Goal: Task Accomplishment & Management: Use online tool/utility

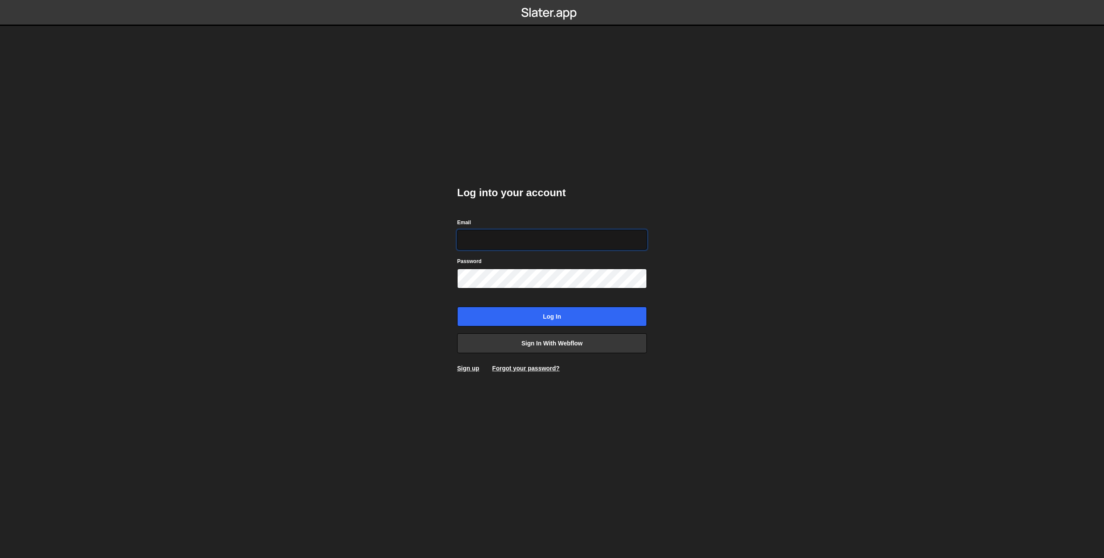
type input "prod-web@cadcom.fr"
click at [556, 320] on input "Log in" at bounding box center [552, 317] width 190 height 20
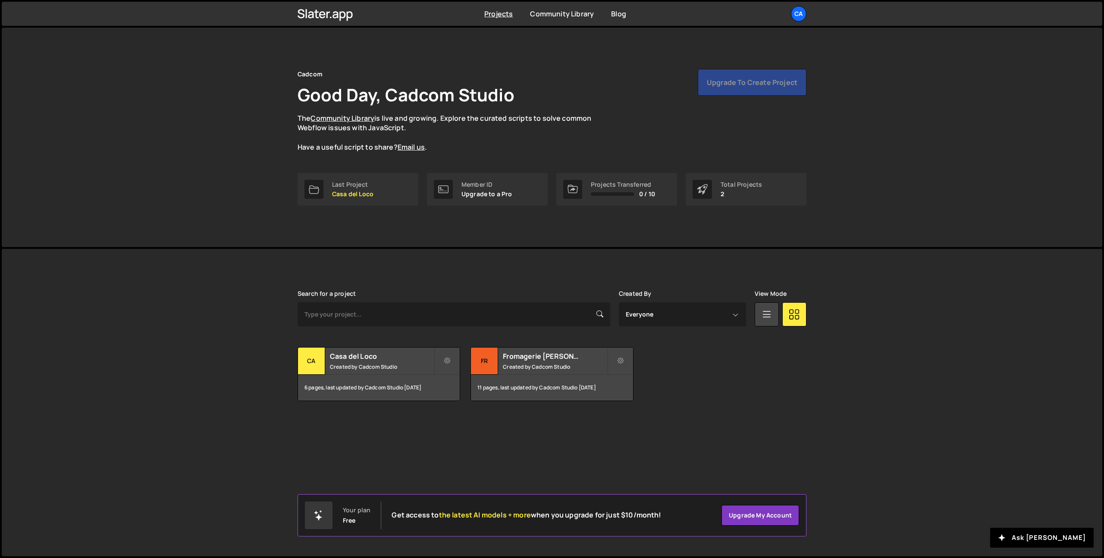
click at [725, 84] on div "Upgrade to create project" at bounding box center [752, 82] width 109 height 27
click at [759, 513] on link "Upgrade my account" at bounding box center [760, 515] width 78 height 21
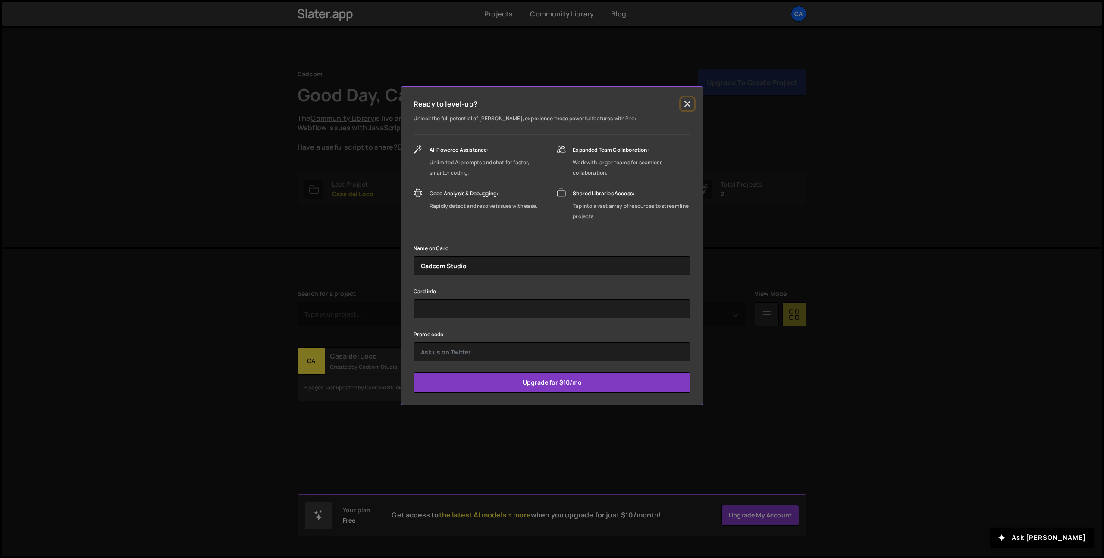
click at [683, 103] on button "Close" at bounding box center [687, 103] width 13 height 13
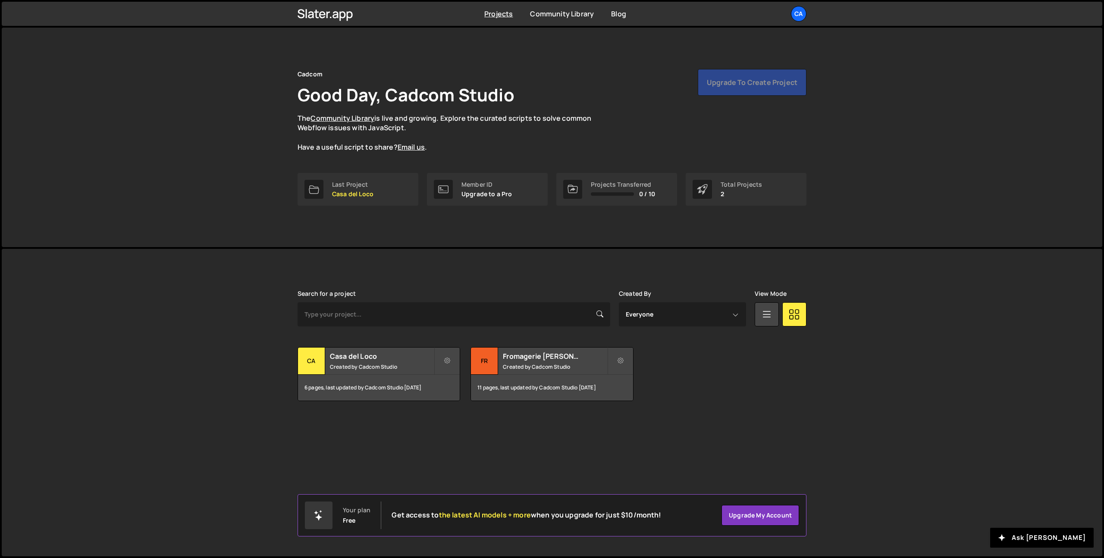
click at [781, 344] on div "Search for a project Created By Everyone Cadcom Studio View Mode Transfer Proje…" at bounding box center [551, 345] width 509 height 111
click at [808, 12] on div "Projects Community Library Blog Ca Projects Your Teams Account Upgrade Logout" at bounding box center [552, 14] width 535 height 24
click at [804, 11] on div "Ca" at bounding box center [799, 14] width 16 height 16
click at [762, 45] on link "Your Teams" at bounding box center [752, 50] width 107 height 15
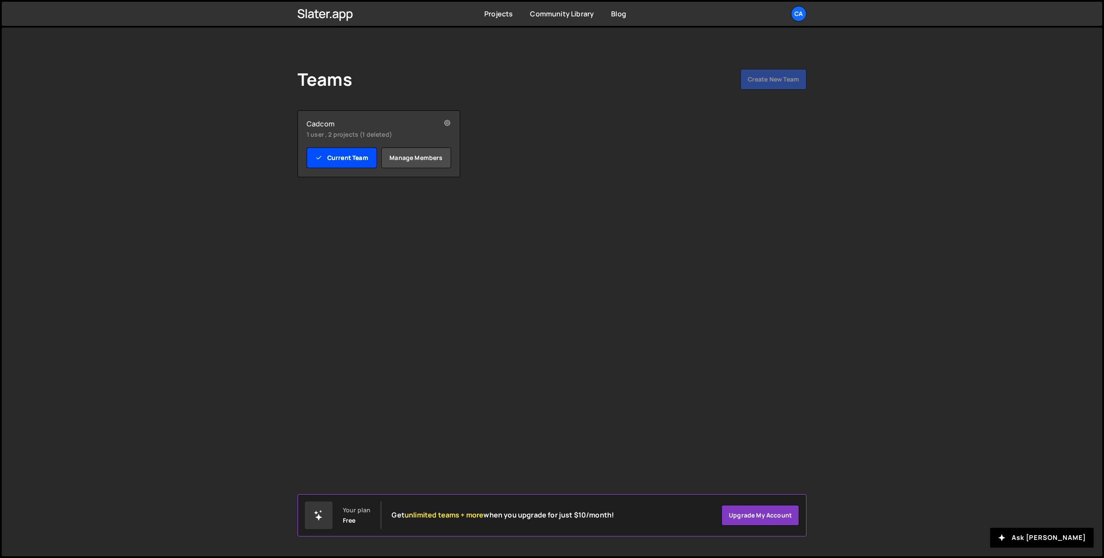
click at [335, 156] on link "Current Team" at bounding box center [342, 157] width 70 height 21
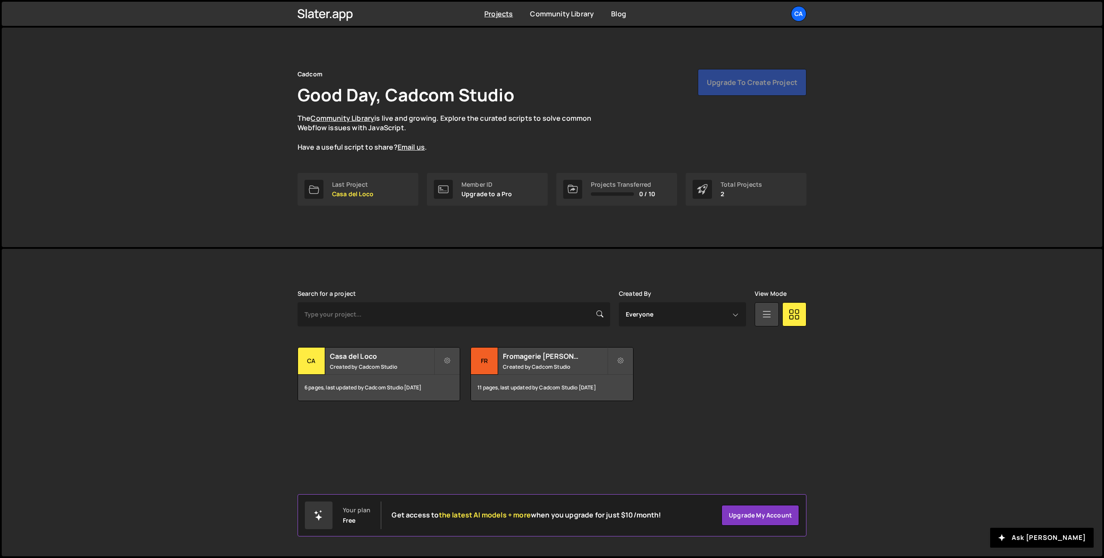
click at [764, 316] on icon at bounding box center [766, 314] width 11 height 16
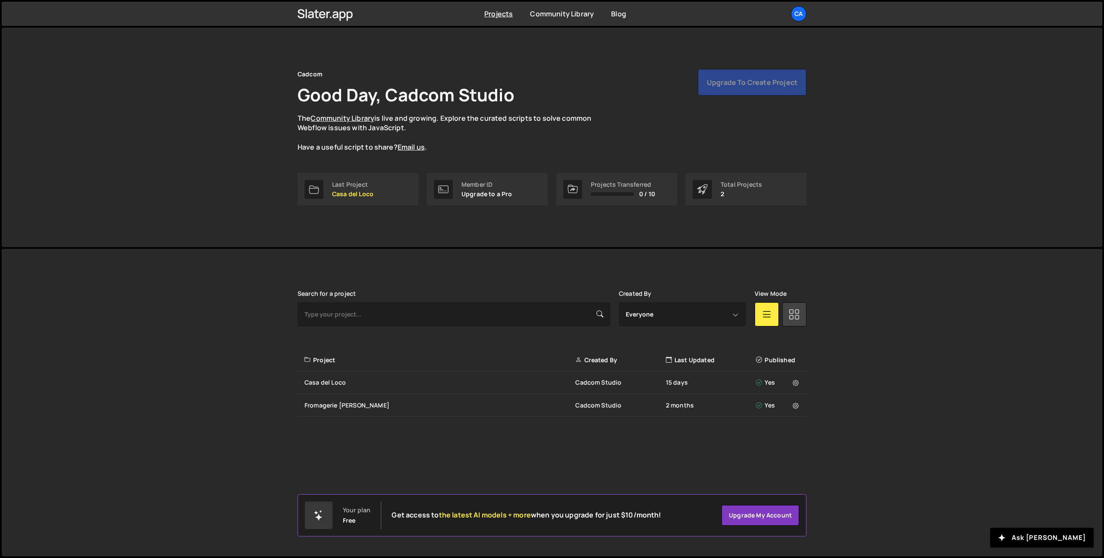
click at [797, 311] on icon at bounding box center [794, 314] width 11 height 16
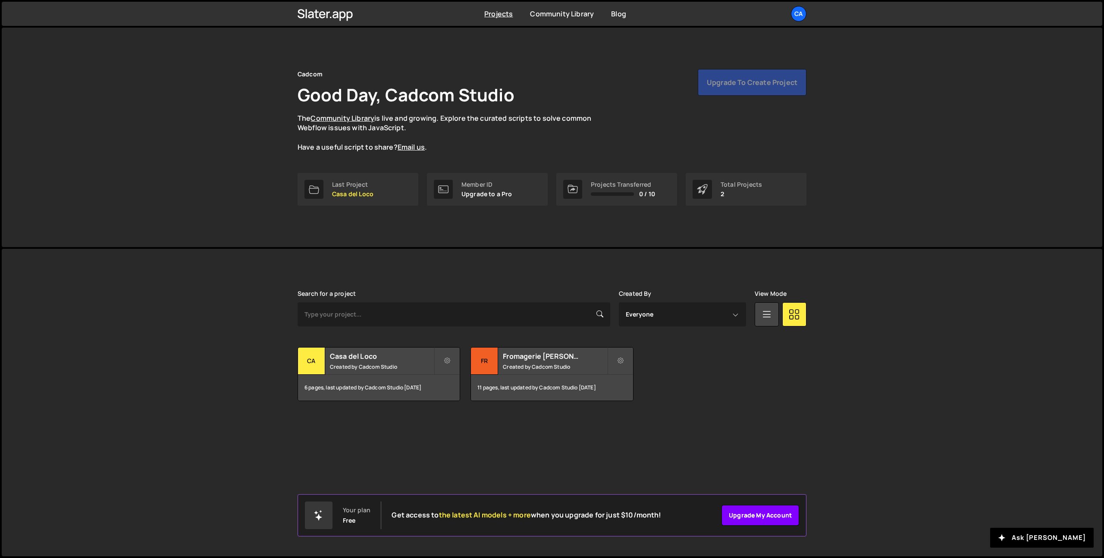
click at [740, 518] on link "Upgrade my account" at bounding box center [760, 515] width 78 height 21
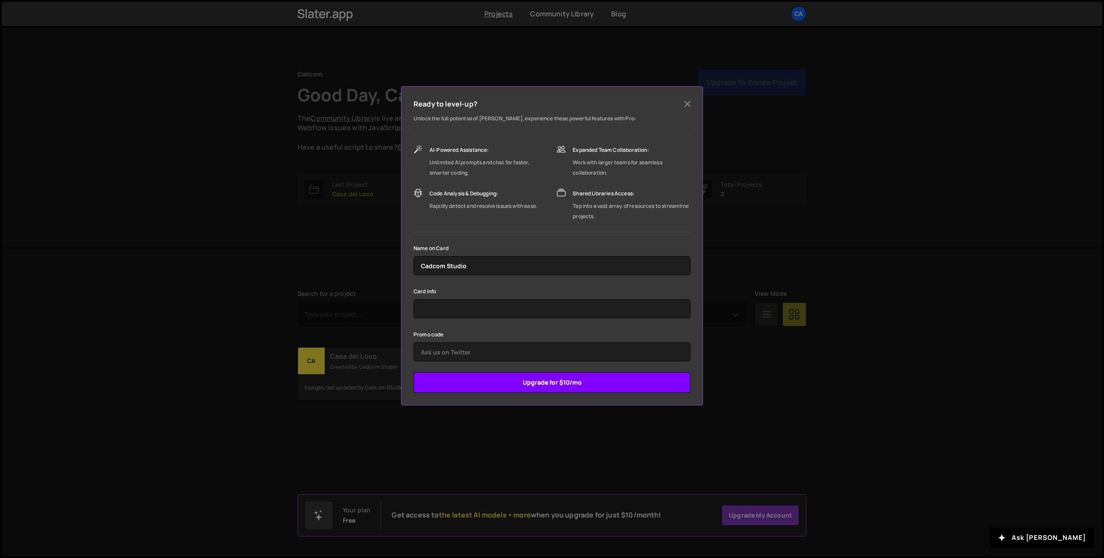
click at [551, 383] on input "Upgrade for $10/mo" at bounding box center [551, 382] width 277 height 21
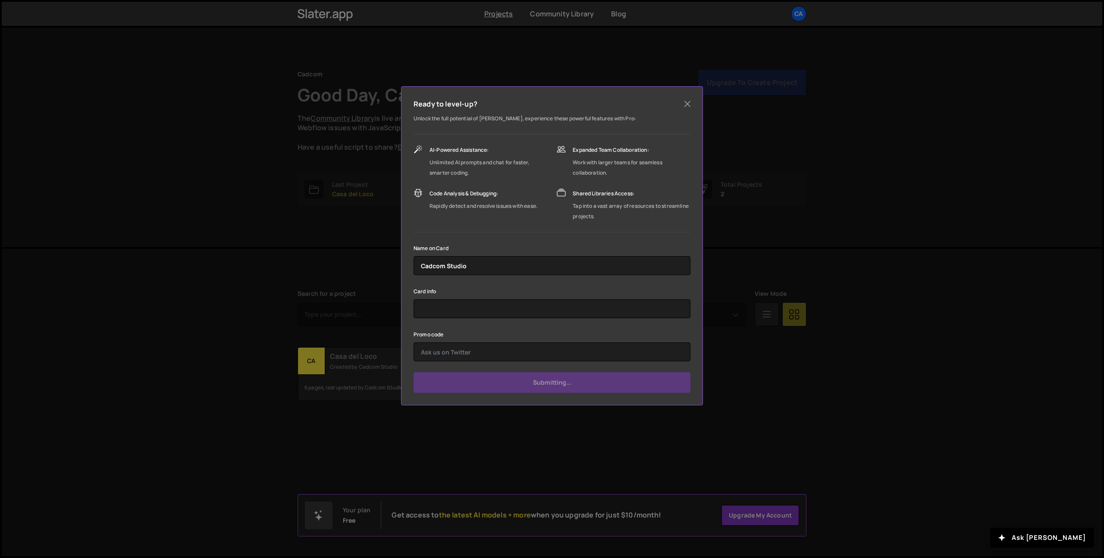
type input "Submit"
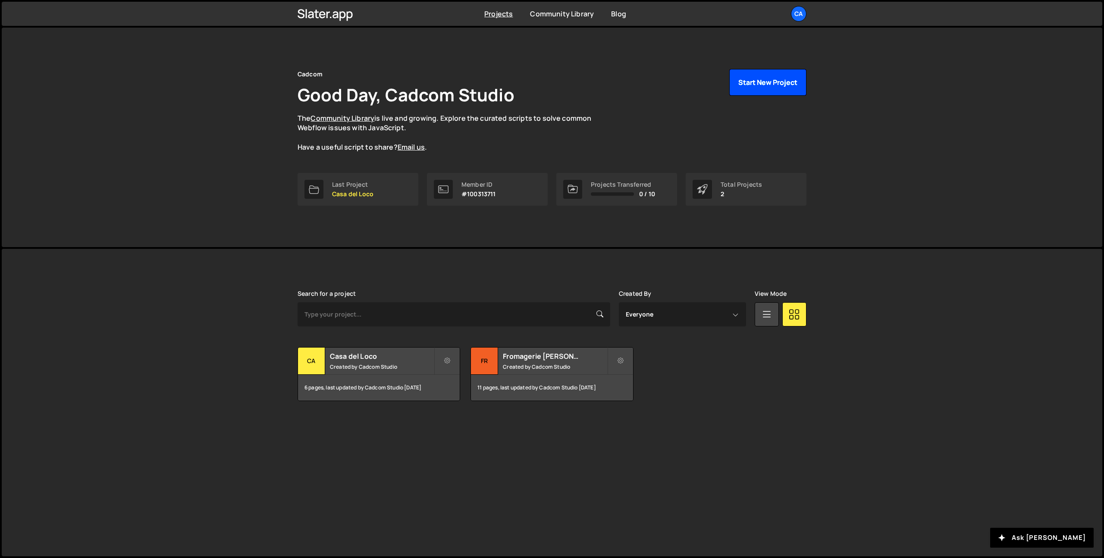
click at [761, 86] on button "Start New Project" at bounding box center [767, 82] width 77 height 27
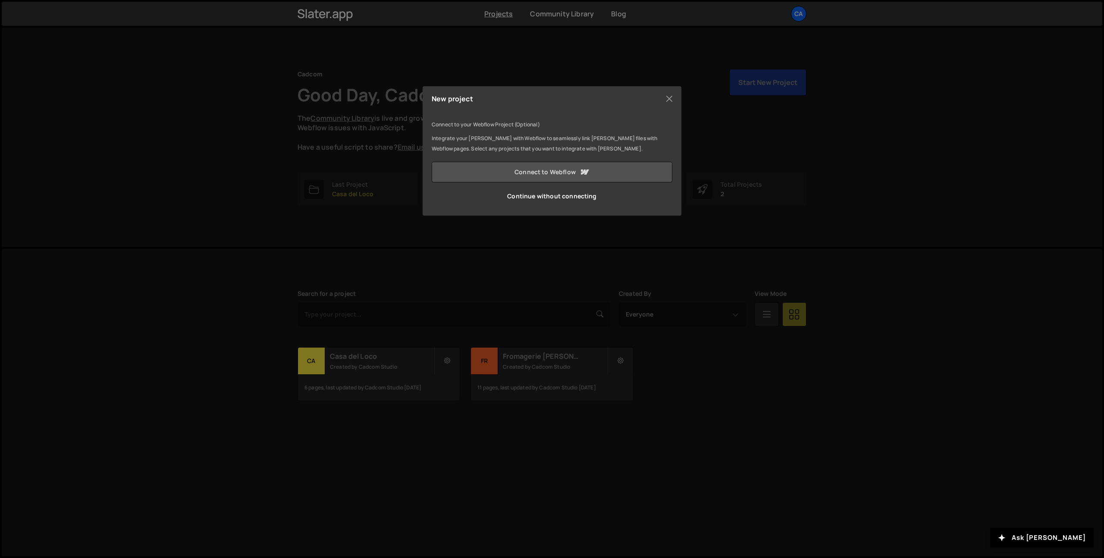
click at [556, 170] on link "Connect to Webflow" at bounding box center [552, 172] width 241 height 21
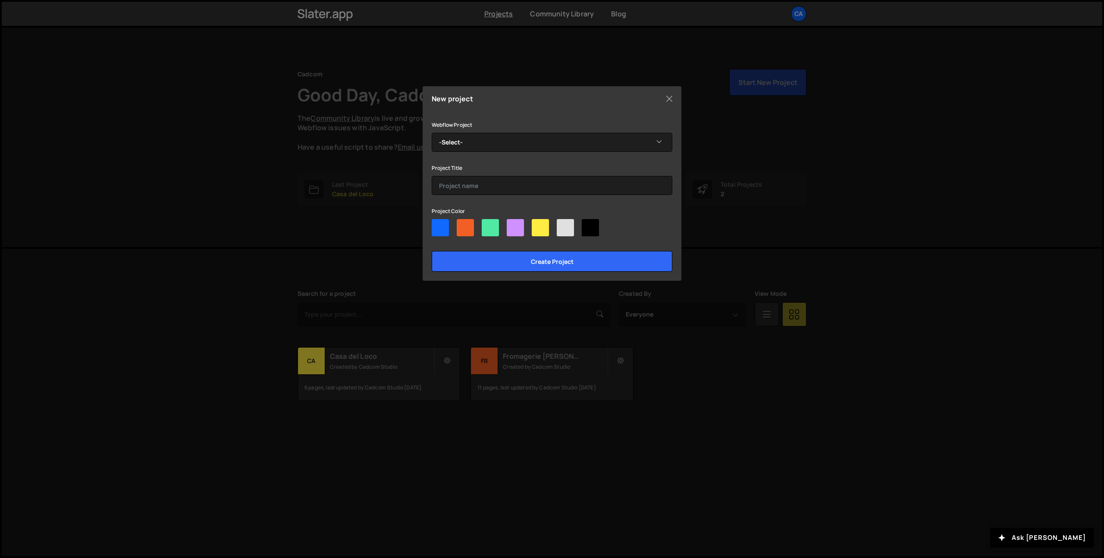
click at [519, 224] on div at bounding box center [515, 227] width 17 height 17
click at [512, 224] on input"] "radio" at bounding box center [510, 222] width 6 height 6
radio input"] "true"
click at [461, 227] on div at bounding box center [465, 227] width 17 height 17
click at [461, 225] on input"] "radio" at bounding box center [460, 222] width 6 height 6
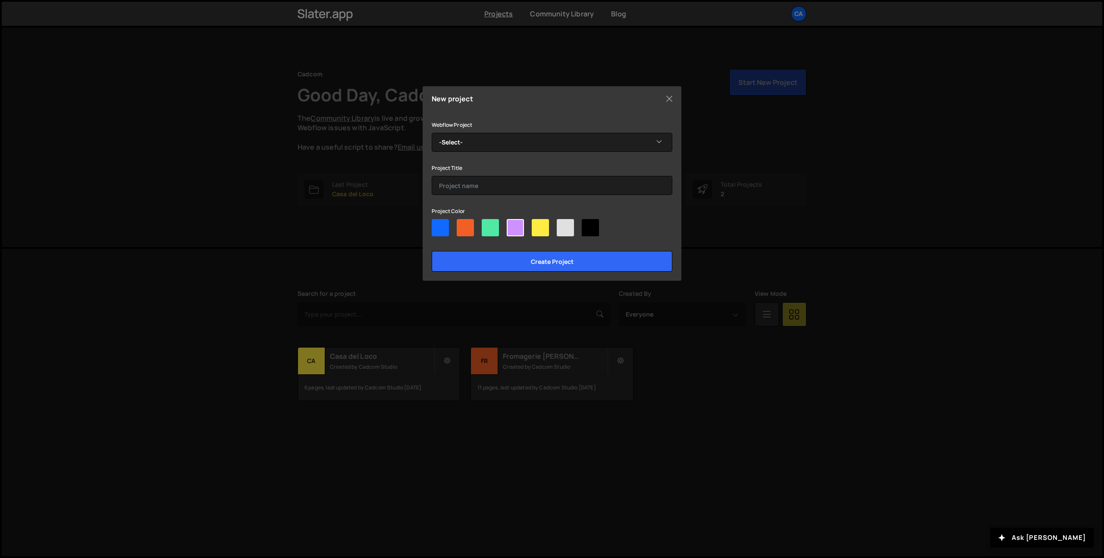
radio input"] "true"
click at [493, 133] on select "-Select- The Hive" at bounding box center [552, 142] width 241 height 19
select select "68cbc418570f95689b677b8d"
click at [432, 133] on select "-Select- The Hive" at bounding box center [552, 142] width 241 height 19
click at [488, 185] on input "text" at bounding box center [552, 185] width 241 height 19
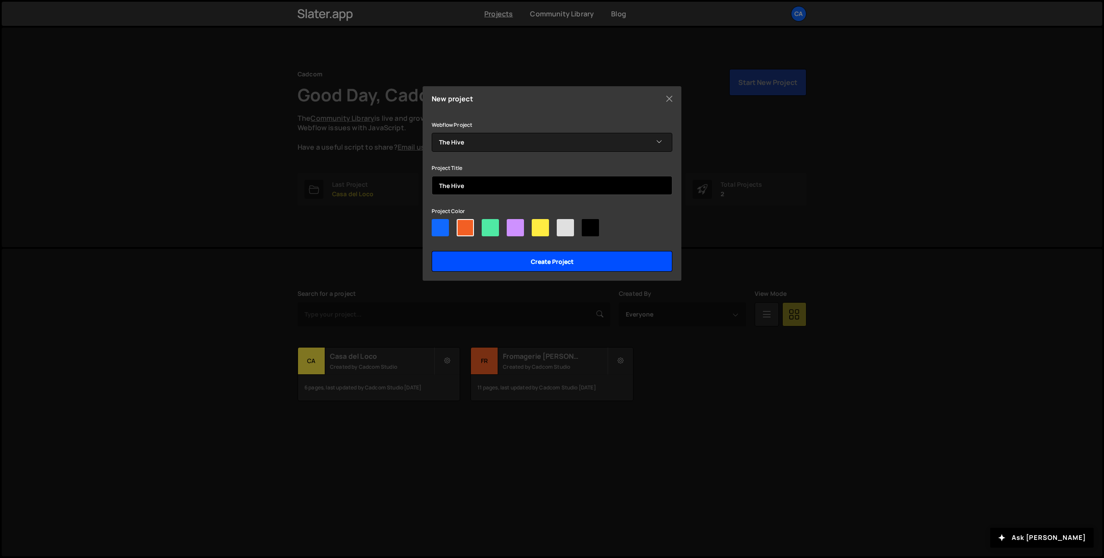
type input "The Hive"
click at [590, 260] on input "Create project" at bounding box center [552, 261] width 241 height 21
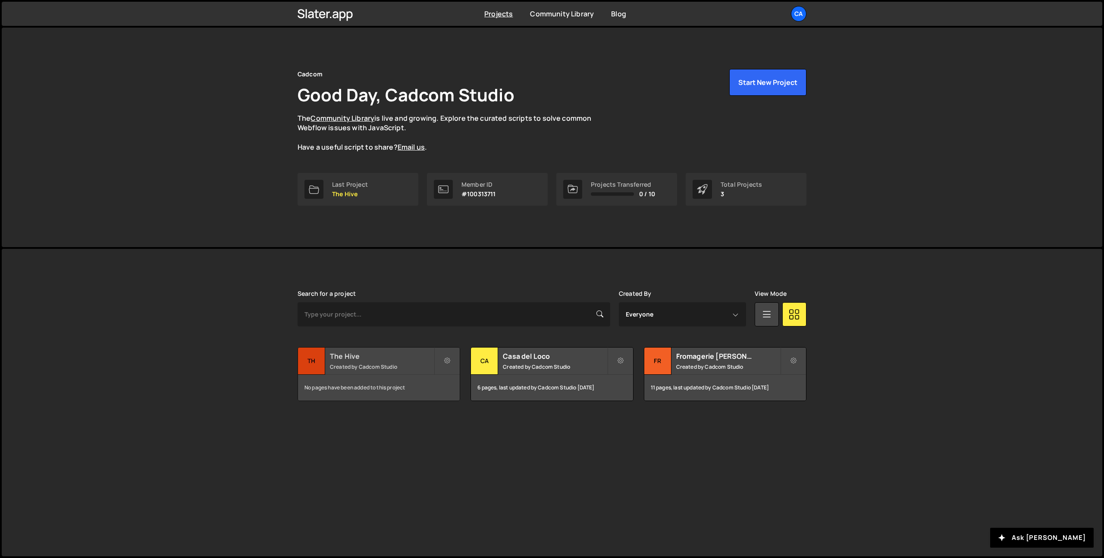
click at [347, 365] on small "Created by Cadcom Studio" at bounding box center [382, 366] width 104 height 7
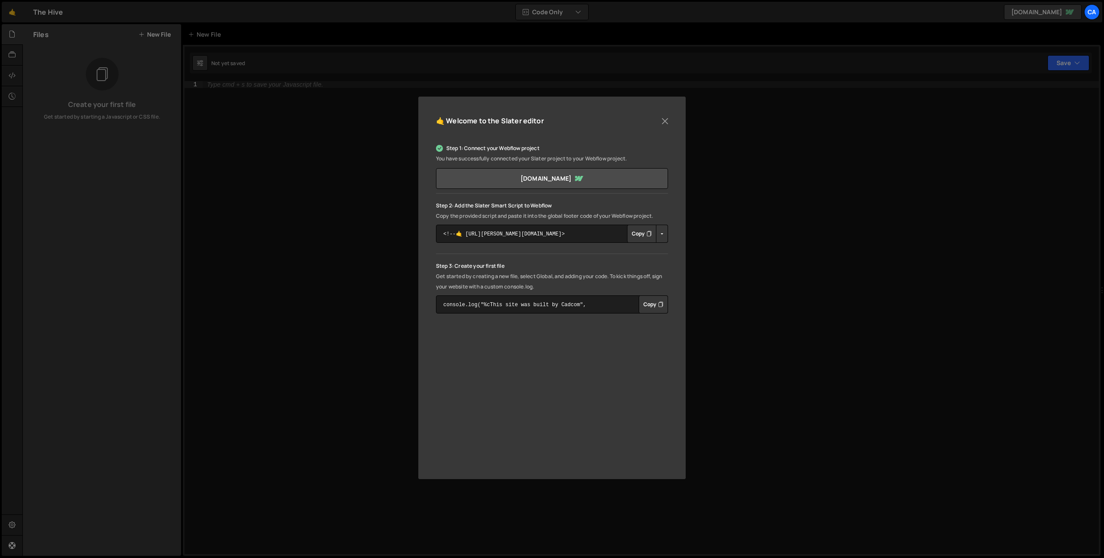
click at [642, 235] on button "Copy" at bounding box center [641, 234] width 29 height 18
click at [657, 307] on button "Copy" at bounding box center [653, 304] width 29 height 18
click at [250, 122] on div "🤙 Welcome to the Slater editor Step 1: Connect your Webflow project You have su…" at bounding box center [552, 279] width 1104 height 558
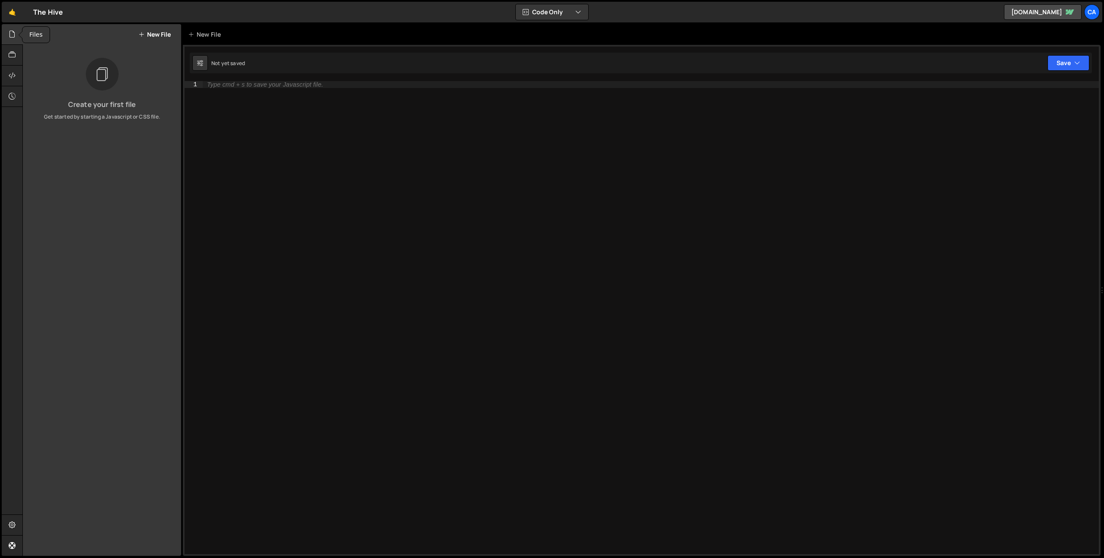
click at [14, 36] on icon at bounding box center [12, 33] width 7 height 9
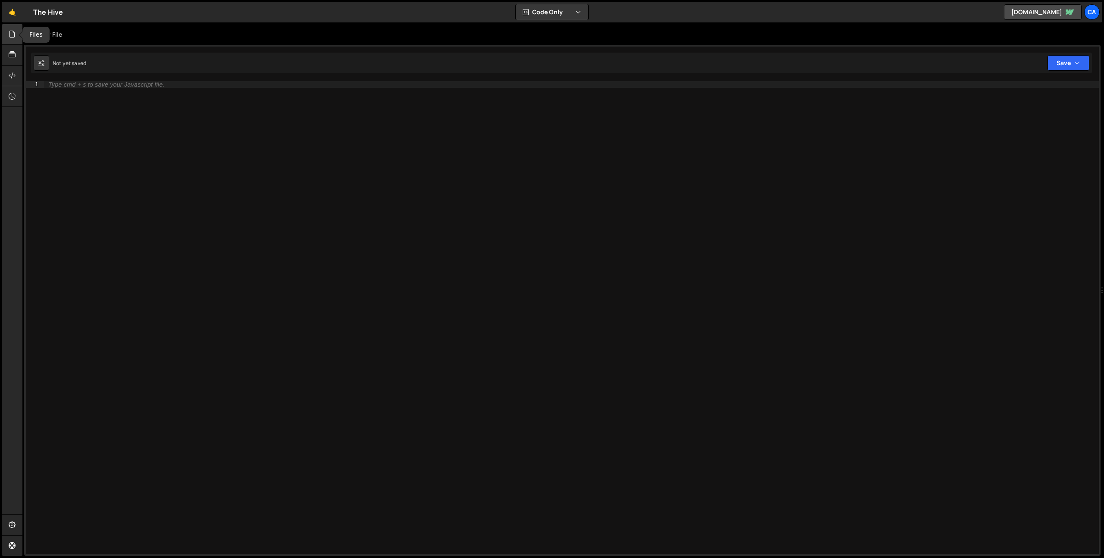
click at [13, 31] on icon at bounding box center [12, 33] width 7 height 9
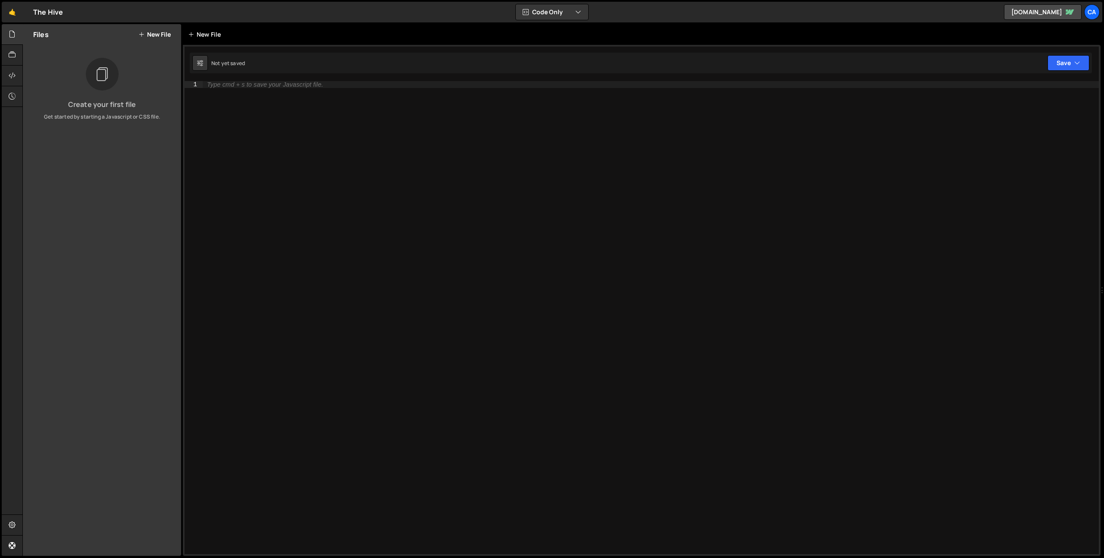
click at [197, 42] on div "New File" at bounding box center [209, 34] width 52 height 21
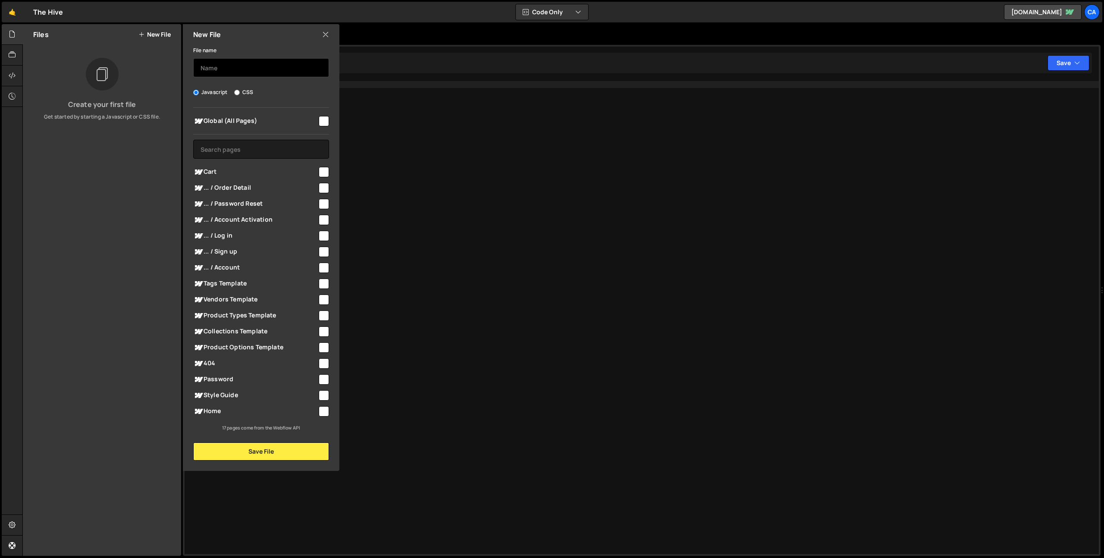
click at [225, 73] on input "text" at bounding box center [261, 67] width 136 height 19
click at [323, 410] on input "checkbox" at bounding box center [324, 411] width 10 height 10
checkbox input "true"
click at [216, 63] on input "text" at bounding box center [261, 67] width 136 height 19
type input "Accueil"
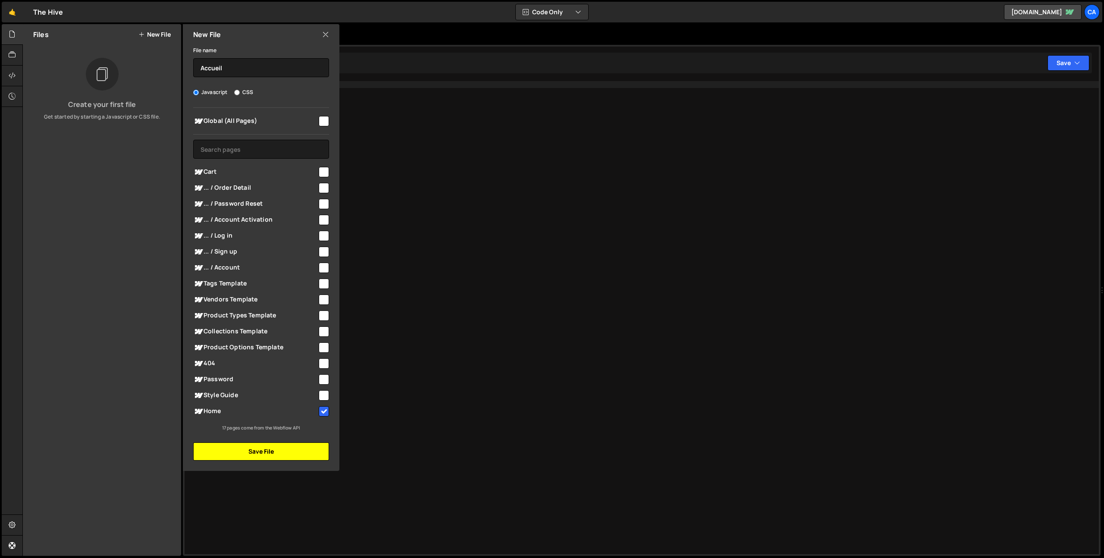
click at [285, 453] on button "Save File" at bounding box center [261, 451] width 136 height 18
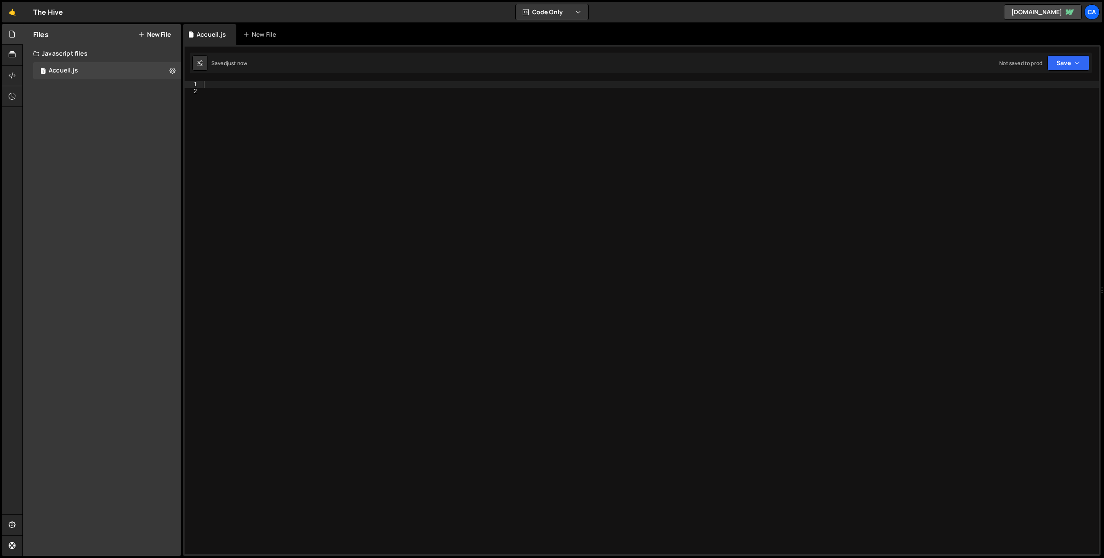
click at [277, 99] on div at bounding box center [651, 324] width 896 height 487
click at [280, 88] on div at bounding box center [651, 324] width 896 height 487
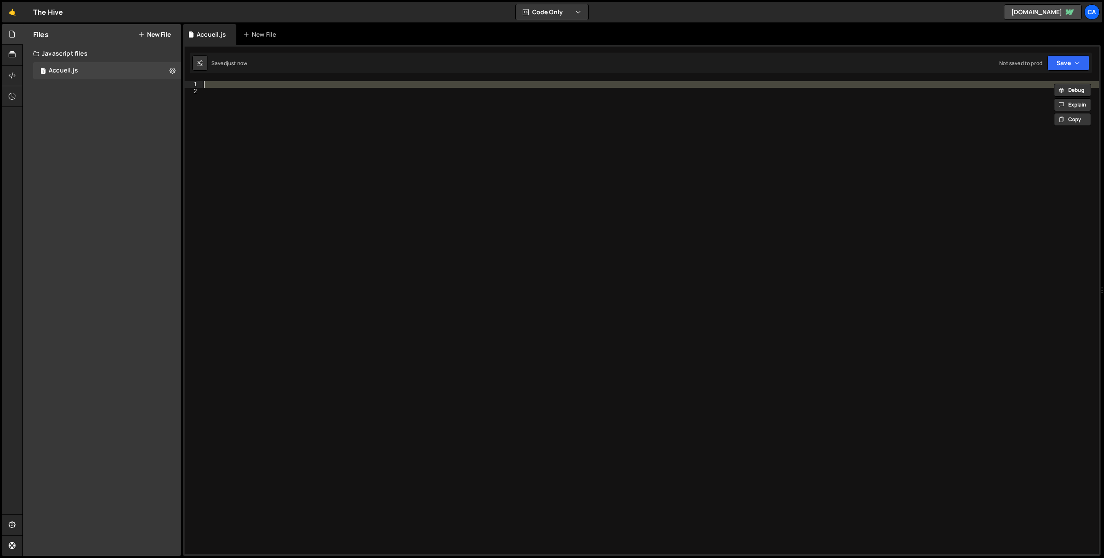
paste textarea
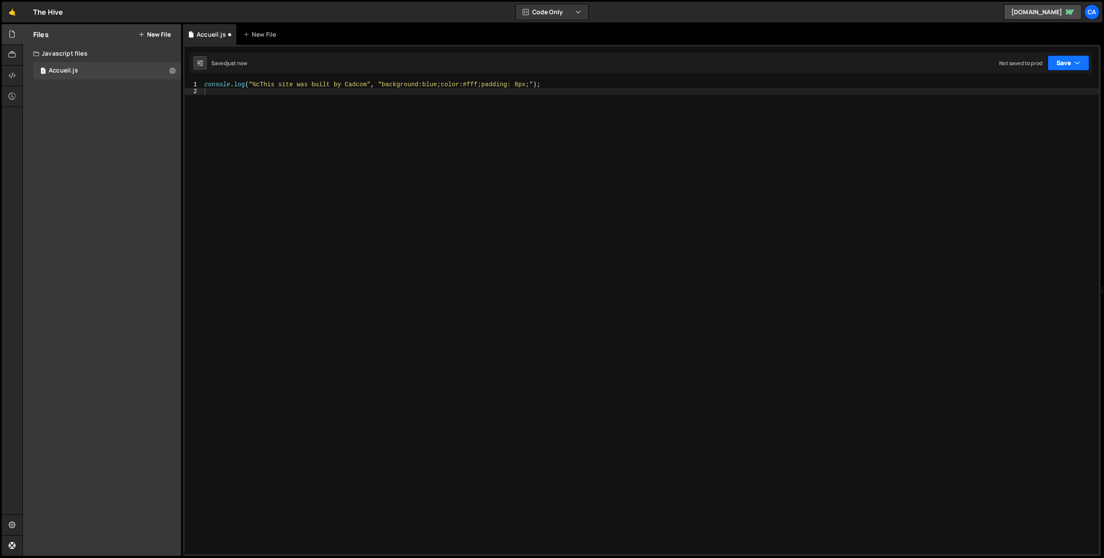
click at [1073, 60] on button "Save" at bounding box center [1068, 63] width 42 height 16
click at [1013, 112] on div "Save to Production S" at bounding box center [1039, 112] width 90 height 9
click at [283, 136] on div "console . log ( "%cThis site was built by Cadcom" , "background:blue;color:#fff…" at bounding box center [651, 324] width 896 height 487
type textarea "console.log("%cThis site was built by Cadcom", "background:blue;color:#fff;padd…"
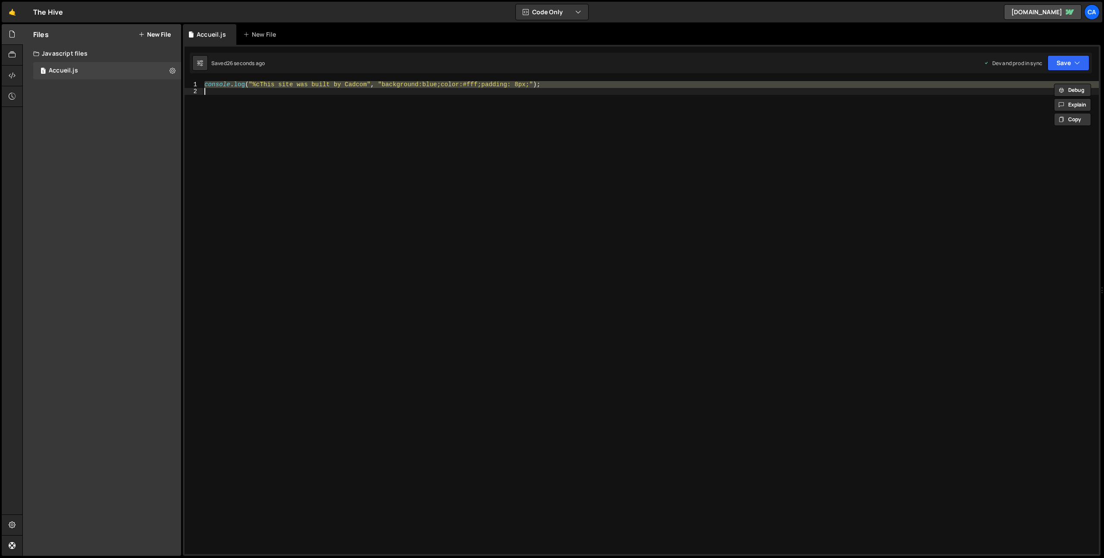
paste textarea
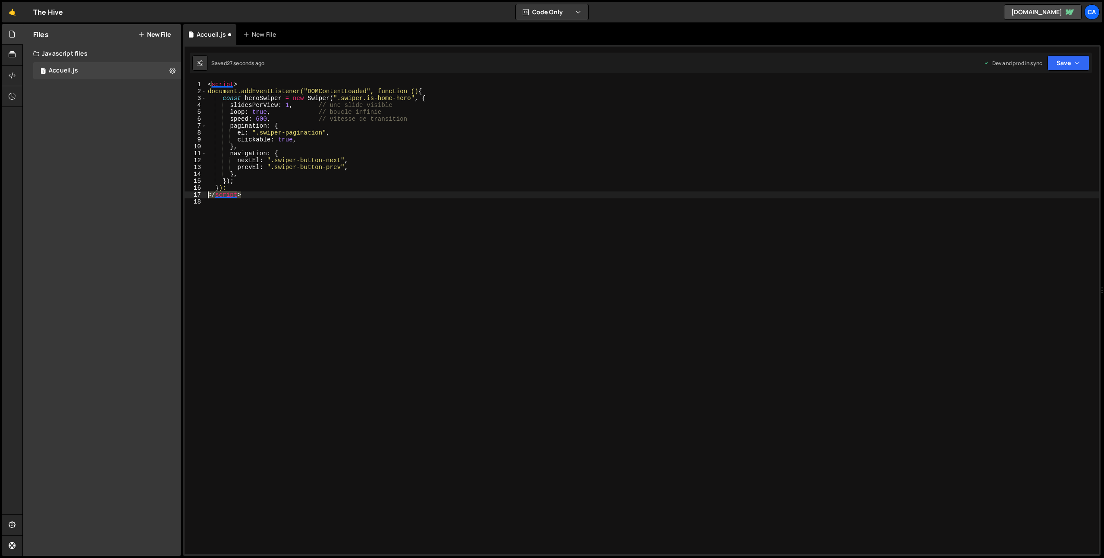
drag, startPoint x: 254, startPoint y: 195, endPoint x: 178, endPoint y: 196, distance: 76.3
click at [178, 196] on div "Files New File Create your first file Get started by starting a Javascript or C…" at bounding box center [562, 290] width 1081 height 532
type textarea "</script>"
drag, startPoint x: 244, startPoint y: 82, endPoint x: 194, endPoint y: 81, distance: 49.2
click at [194, 81] on div "1 2 3 4 5 6 7 8 9 10 11 12 13 14 15 16 17 18 < script > document.addEventListen…" at bounding box center [642, 317] width 914 height 473
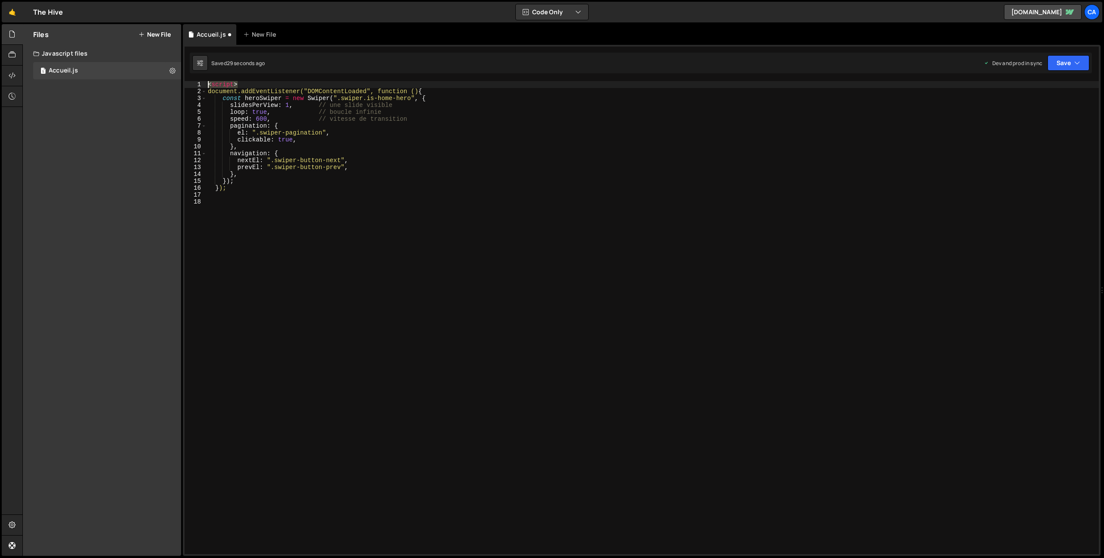
type textarea "<script>"
click at [1052, 58] on button "Save" at bounding box center [1068, 63] width 42 height 16
click at [1018, 111] on div "Save to Production S" at bounding box center [1039, 112] width 90 height 9
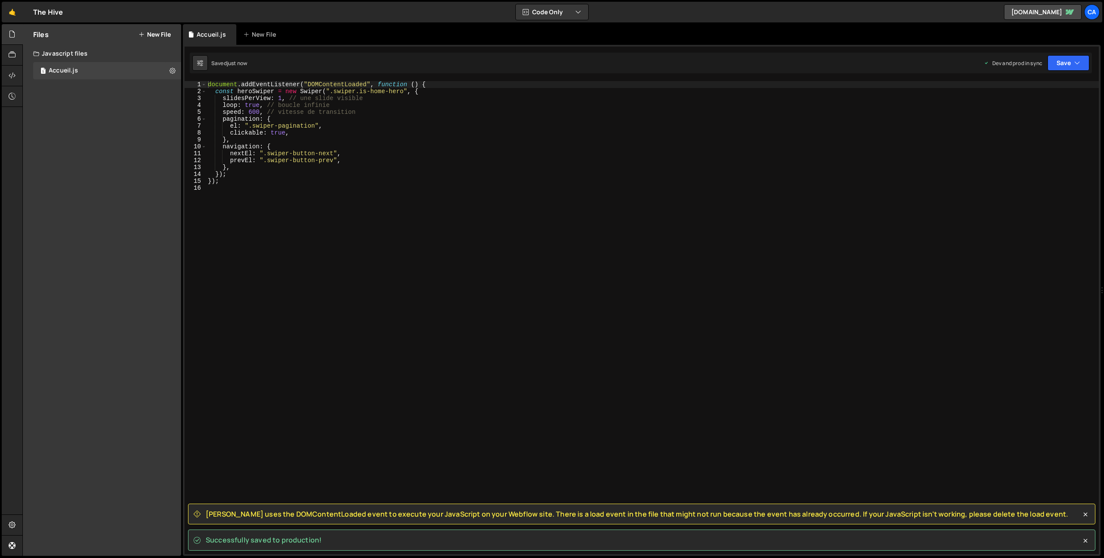
click at [208, 510] on span "Slater uses the DOMContentLoaded event to execute your JavaScript on your Webfl…" at bounding box center [637, 513] width 862 height 9
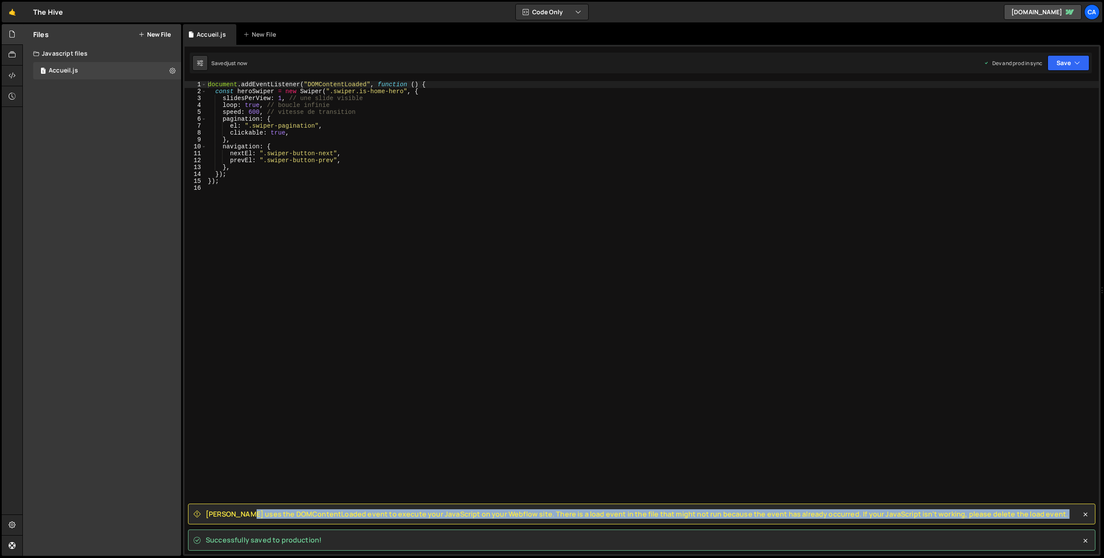
drag, startPoint x: 208, startPoint y: 510, endPoint x: 1039, endPoint y: 517, distance: 830.4
click at [1039, 517] on div "Slater uses the DOMContentLoaded event to execute your JavaScript on your Webfl…" at bounding box center [641, 514] width 907 height 21
copy div "Slater uses the DOMContentLoaded event to execute your JavaScript on your Webfl…"
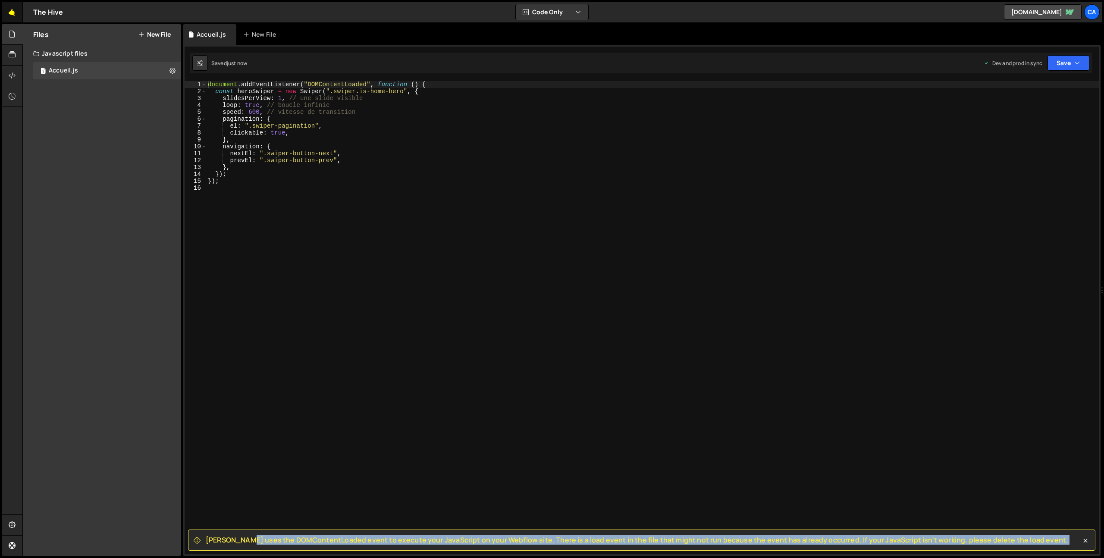
click at [13, 11] on link "🤙" at bounding box center [12, 12] width 21 height 21
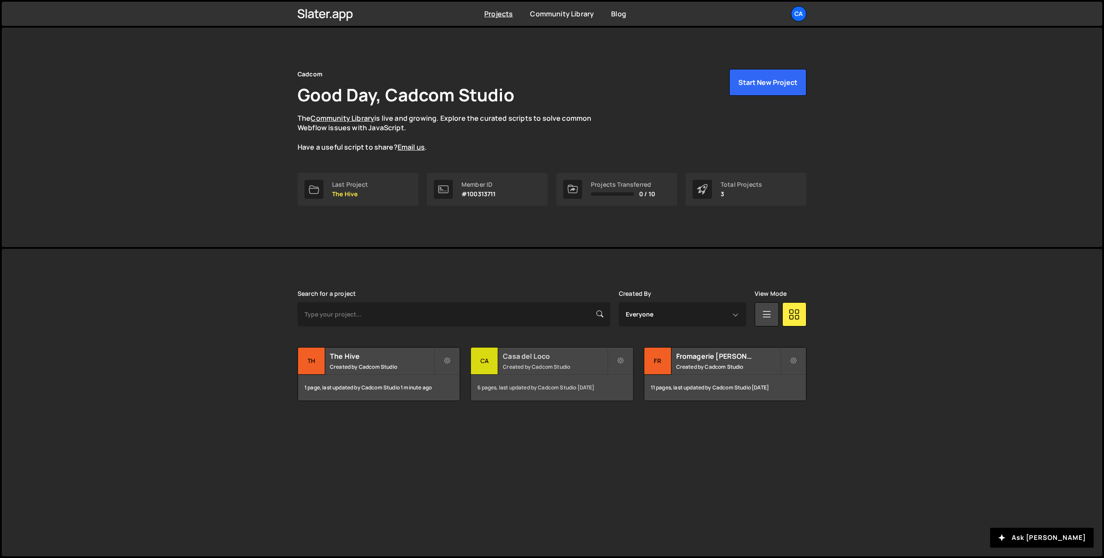
click at [534, 366] on small "Created by Cadcom Studio" at bounding box center [555, 366] width 104 height 7
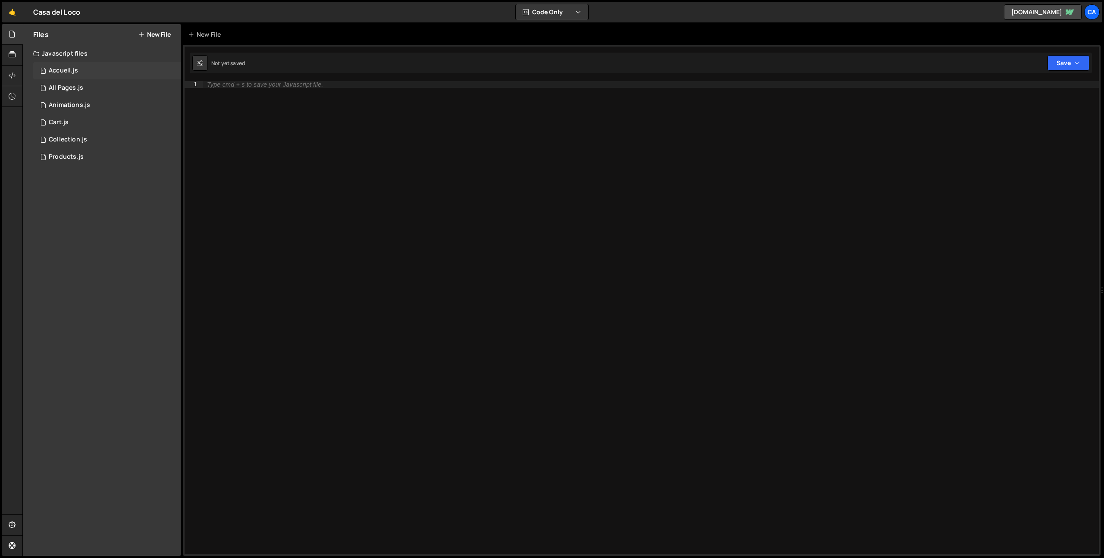
click at [87, 70] on div "1 Accueil.js 0" at bounding box center [107, 70] width 148 height 17
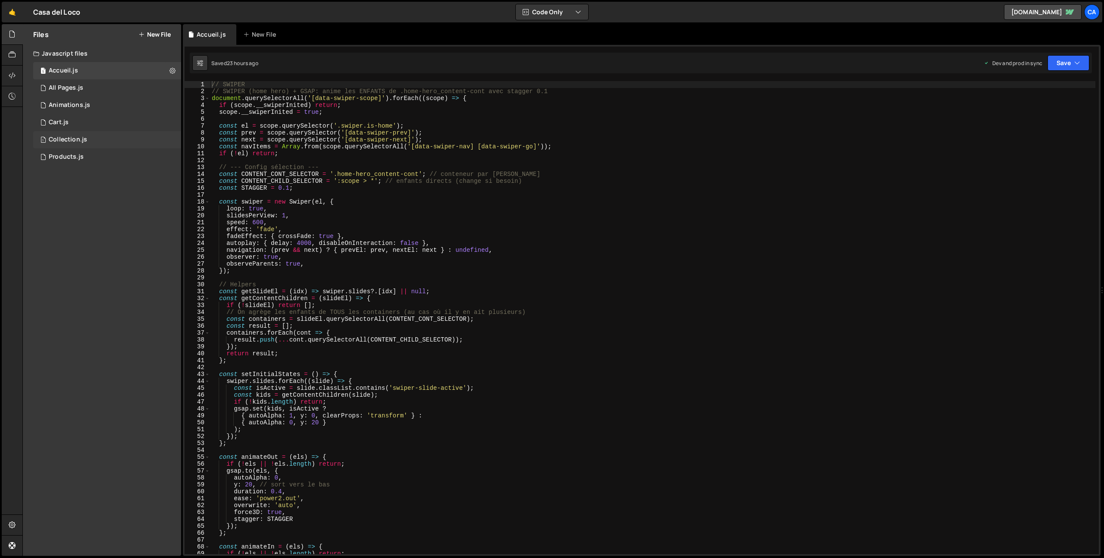
click at [102, 144] on div "1 Collection.js 0" at bounding box center [107, 139] width 148 height 17
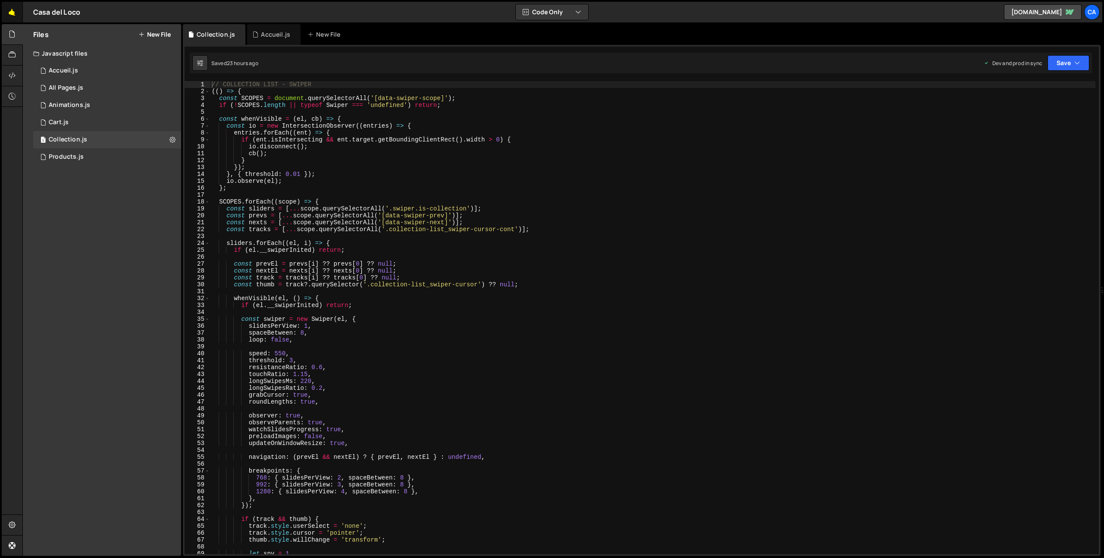
click at [19, 10] on link "🤙" at bounding box center [12, 12] width 21 height 21
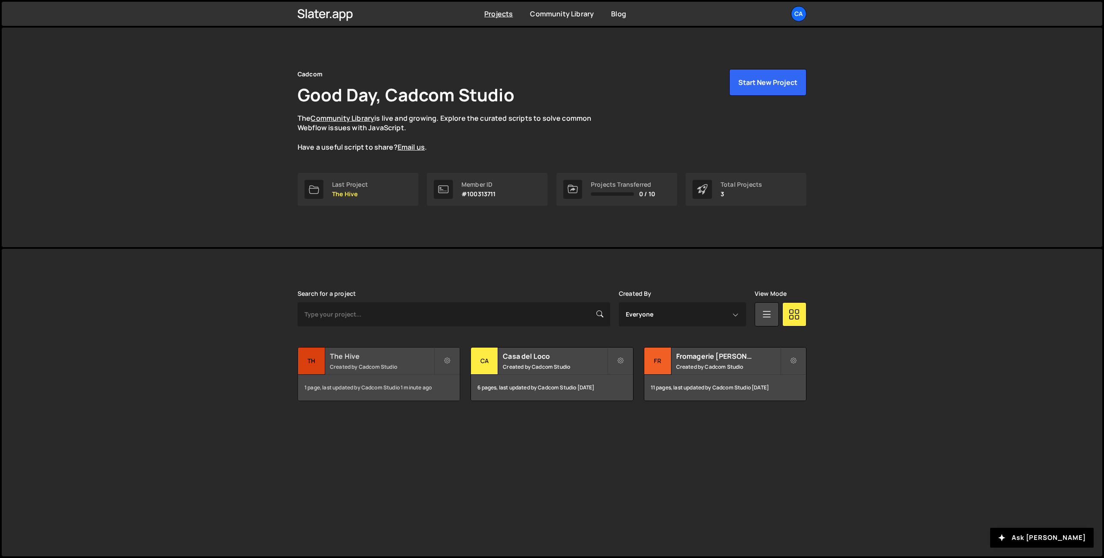
click at [368, 366] on small "Created by Cadcom Studio" at bounding box center [382, 366] width 104 height 7
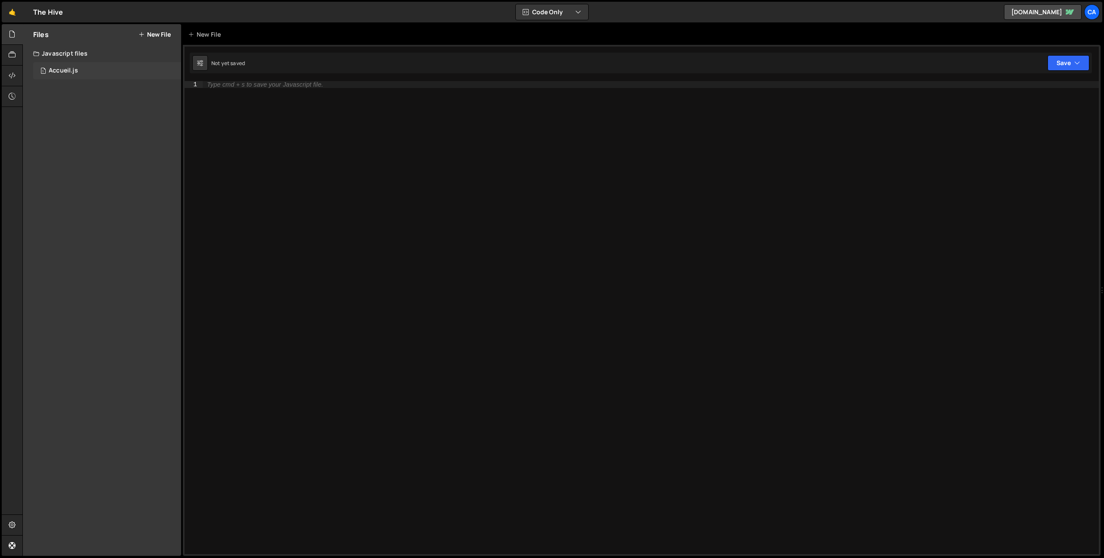
click at [92, 63] on div "1 Accueil.js 0" at bounding box center [107, 70] width 148 height 17
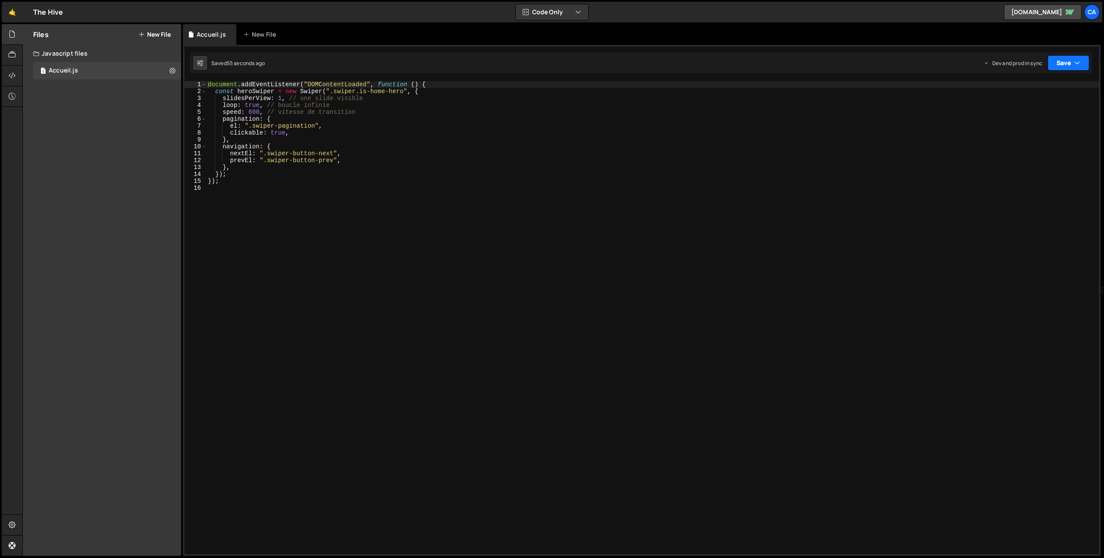
click at [1059, 65] on button "Save" at bounding box center [1068, 63] width 42 height 16
click at [1025, 119] on div "55 seconds ago" at bounding box center [1028, 121] width 38 height 7
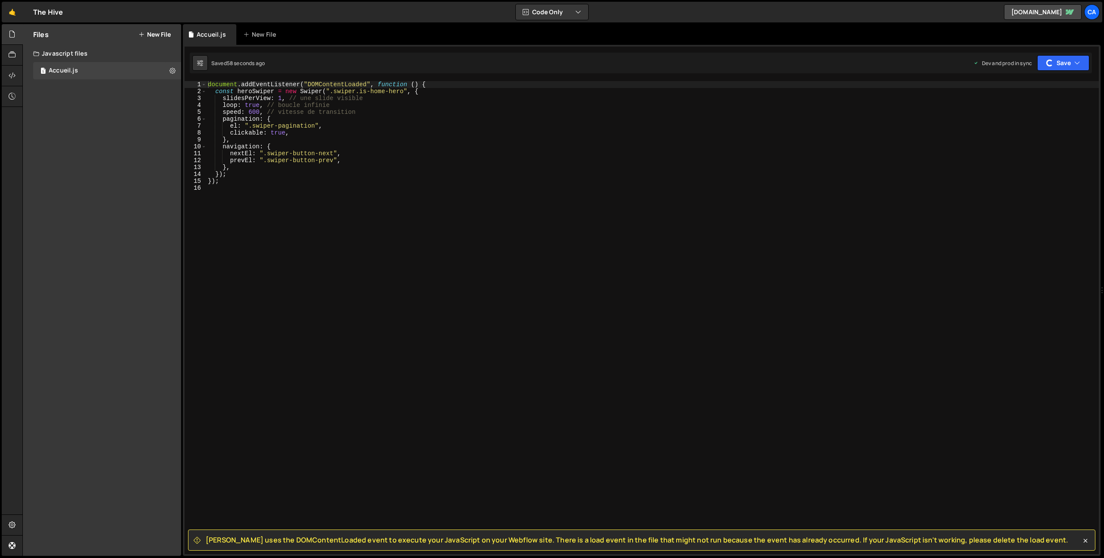
click at [216, 539] on span "Slater uses the DOMContentLoaded event to execute your JavaScript on your Webfl…" at bounding box center [637, 539] width 862 height 9
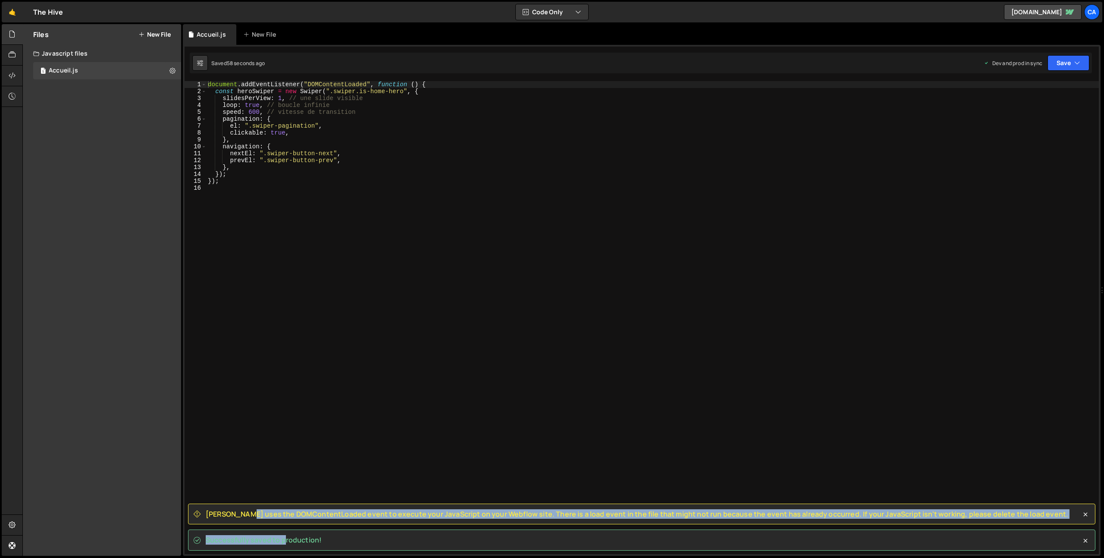
drag, startPoint x: 216, startPoint y: 539, endPoint x: 1048, endPoint y: 520, distance: 832.3
click at [1048, 520] on div "Slater uses the DOMContentLoaded event to execute your JavaScript on your Webfl…" at bounding box center [641, 514] width 907 height 21
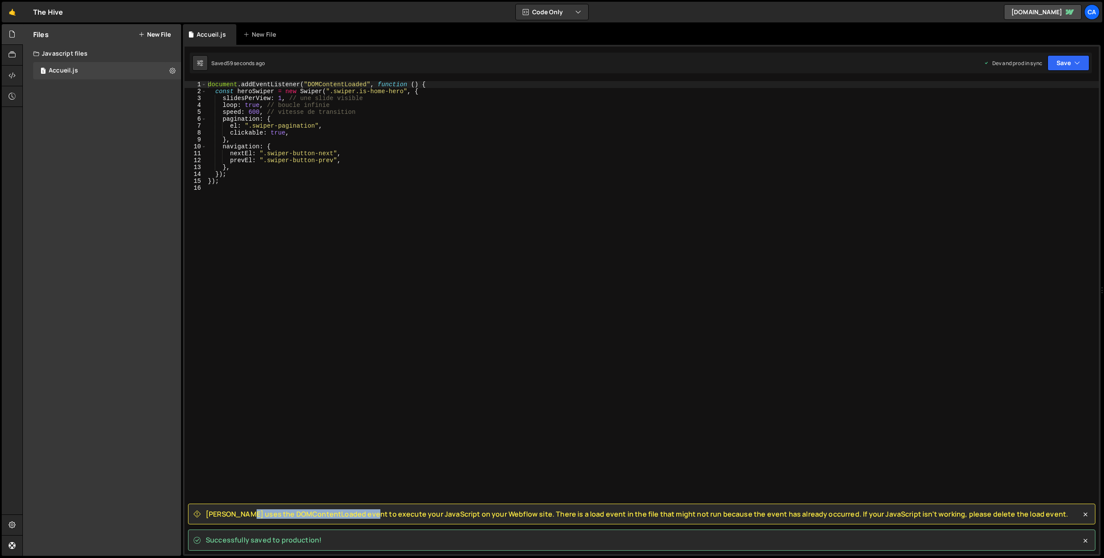
drag, startPoint x: 292, startPoint y: 510, endPoint x: 252, endPoint y: 517, distance: 40.8
click at [292, 510] on span "Slater uses the DOMContentLoaded event to execute your JavaScript on your Webfl…" at bounding box center [637, 513] width 862 height 9
click at [207, 514] on span "Slater uses the DOMContentLoaded event to execute your JavaScript on your Webfl…" at bounding box center [637, 513] width 862 height 9
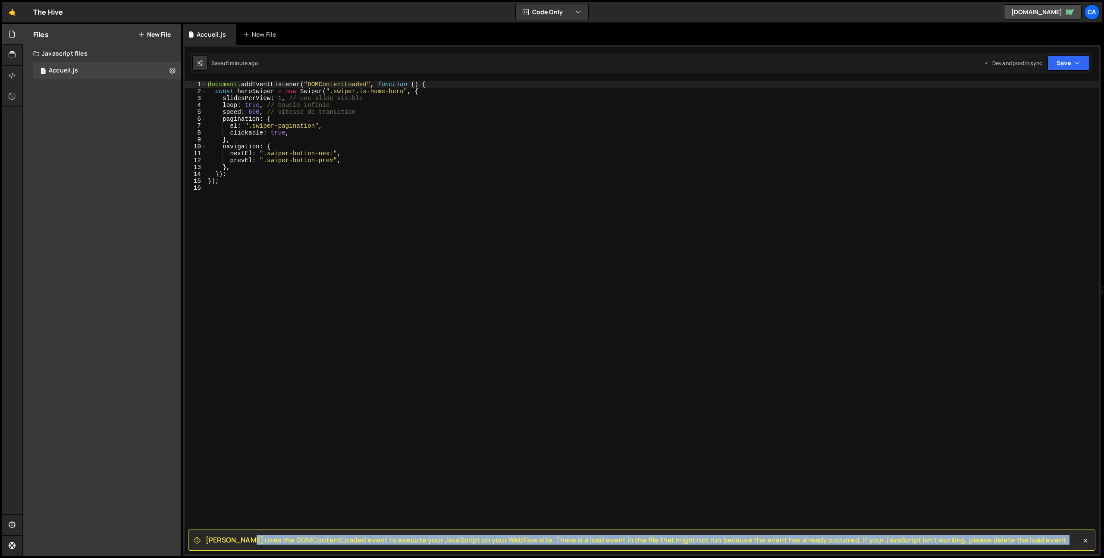
drag, startPoint x: 207, startPoint y: 514, endPoint x: 1023, endPoint y: 542, distance: 816.6
click at [1023, 542] on div "Slater uses the DOMContentLoaded event to execute your JavaScript on your Webfl…" at bounding box center [641, 539] width 907 height 21
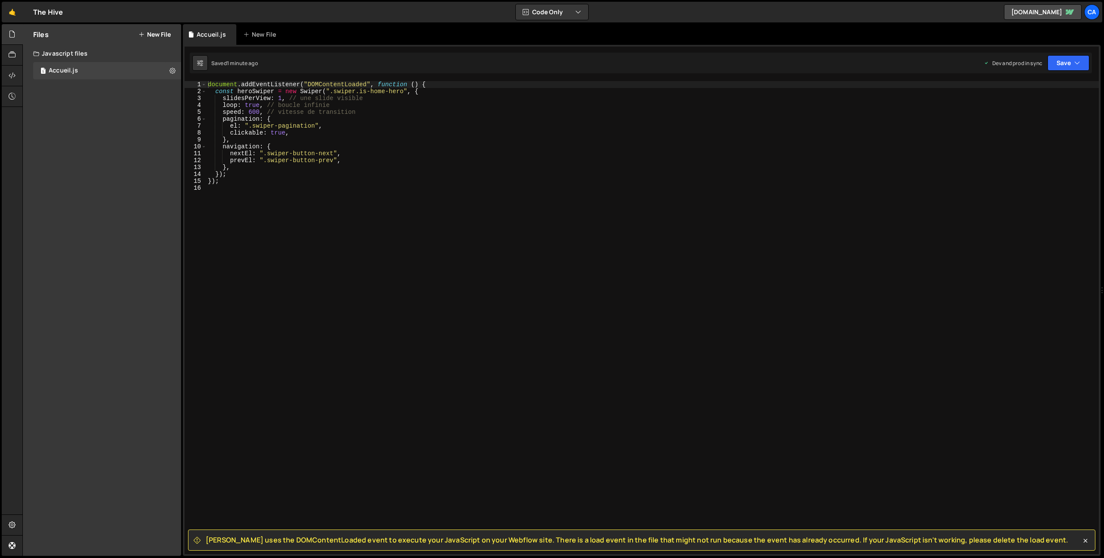
click at [379, 185] on div "document . addEventListener ( "DOMContentLoaded" , function ( ) { const heroSwi…" at bounding box center [652, 324] width 892 height 487
type textarea "});"
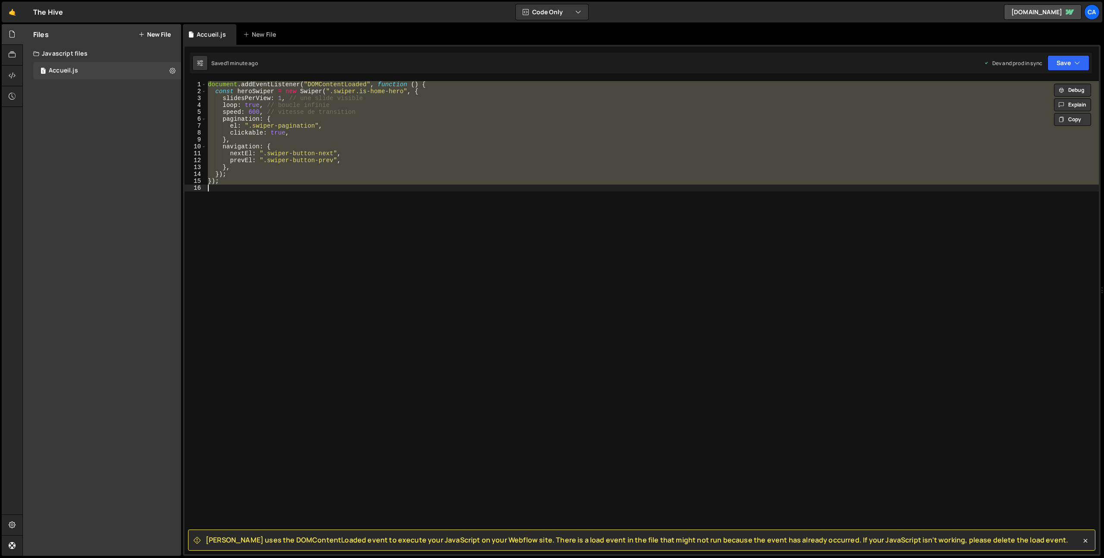
paste textarea
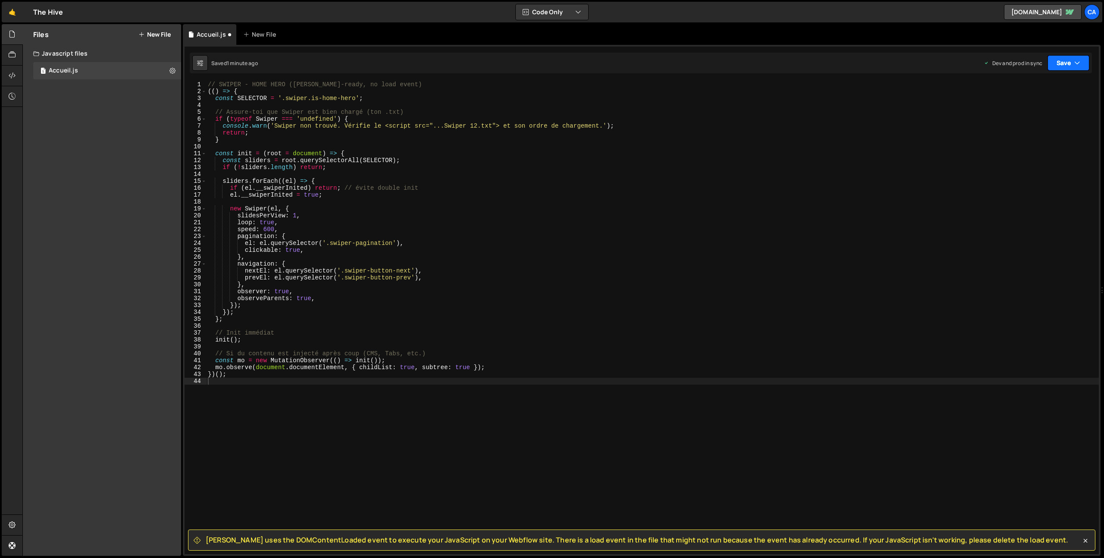
click at [1071, 58] on button "Save" at bounding box center [1068, 63] width 42 height 16
click at [1039, 126] on div "Saved 1 minute ago" at bounding box center [1039, 121] width 90 height 10
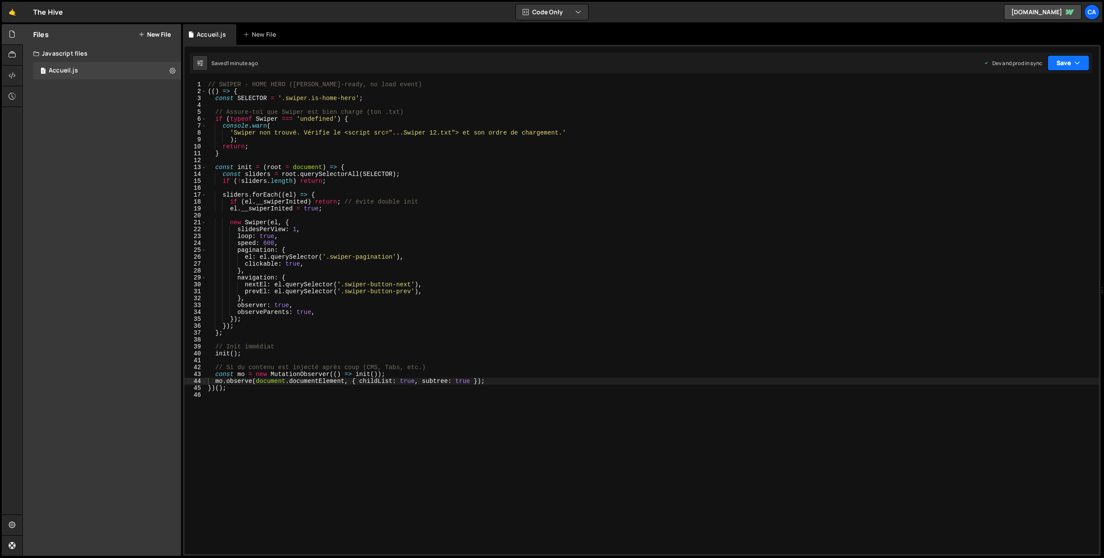
click at [1067, 63] on button "Save" at bounding box center [1068, 63] width 42 height 16
click at [438, 365] on div "// SWIPER - HOME HERO (Slater-ready, no load event) (( ) => { const SELECTOR = …" at bounding box center [652, 324] width 892 height 487
click at [360, 295] on div "// SWIPER - HOME HERO (Slater-ready, no load event) (( ) => { const SELECTOR = …" at bounding box center [652, 324] width 892 height 487
type textarea "})();"
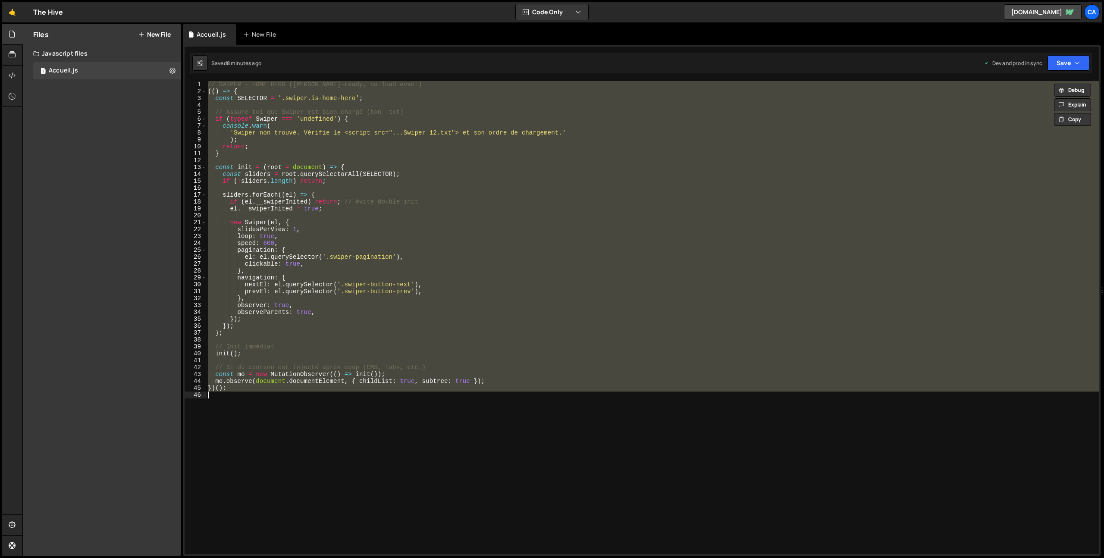
paste textarea
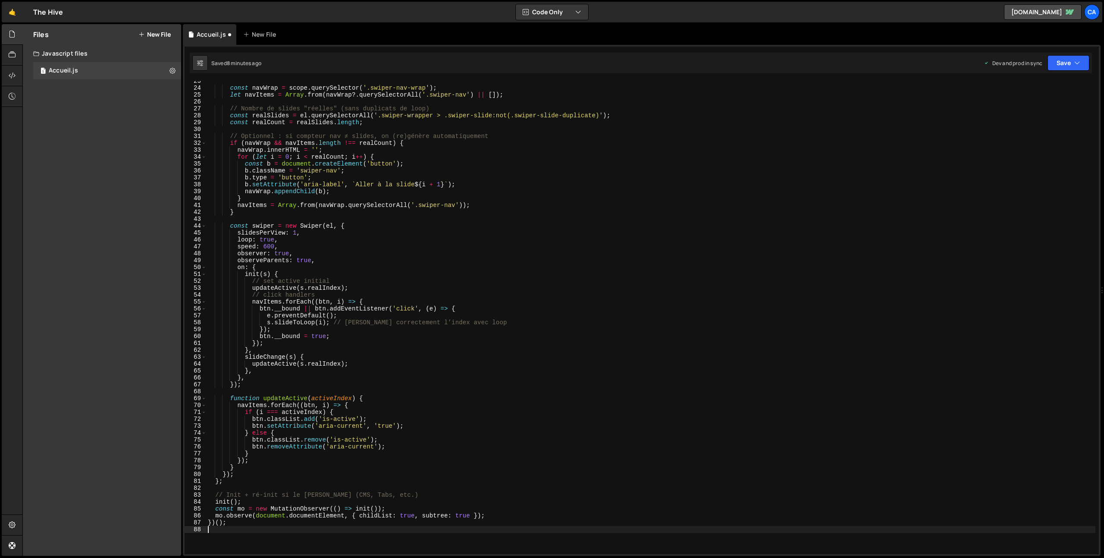
scroll to position [155, 0]
click at [1067, 63] on button "Save" at bounding box center [1068, 63] width 42 height 16
click at [1043, 122] on div "8 minutes ago" at bounding box center [1026, 121] width 34 height 7
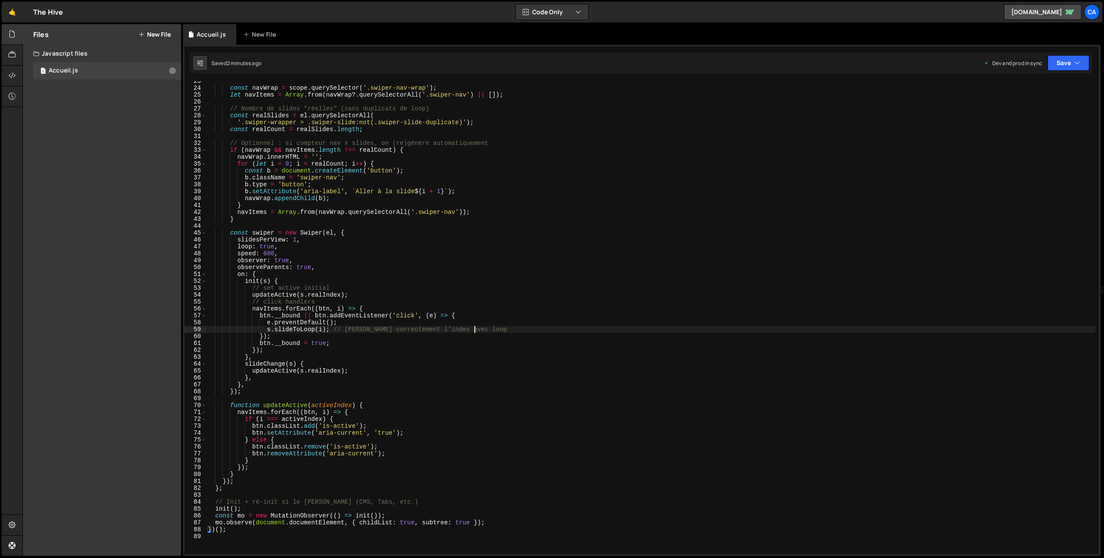
click at [515, 330] on div "const navWrap = scope . querySelector ( '.swiper-nav-wrap' ) ; let navItems = A…" at bounding box center [650, 321] width 889 height 487
type textarea "})();"
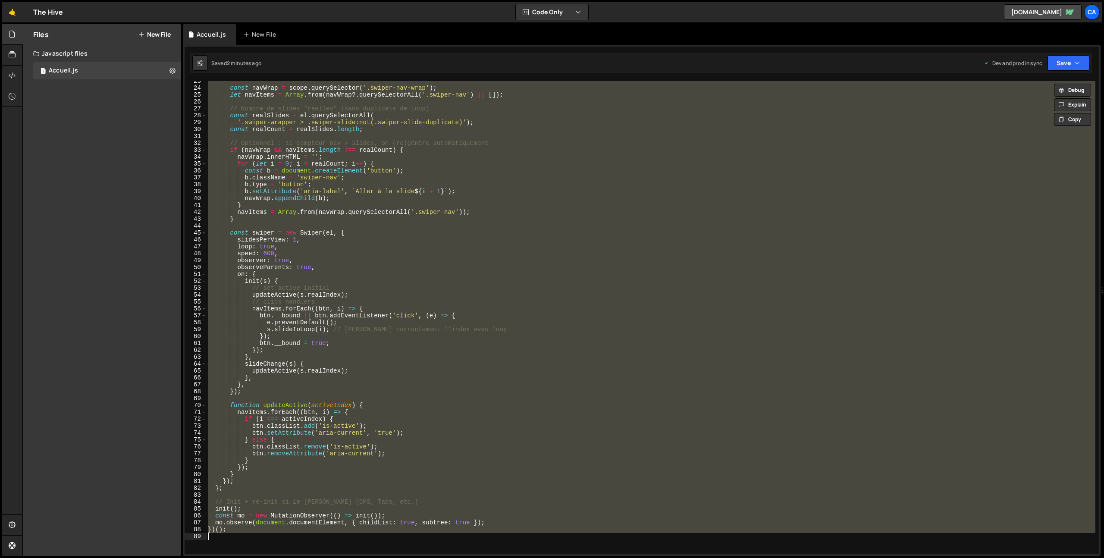
paste textarea
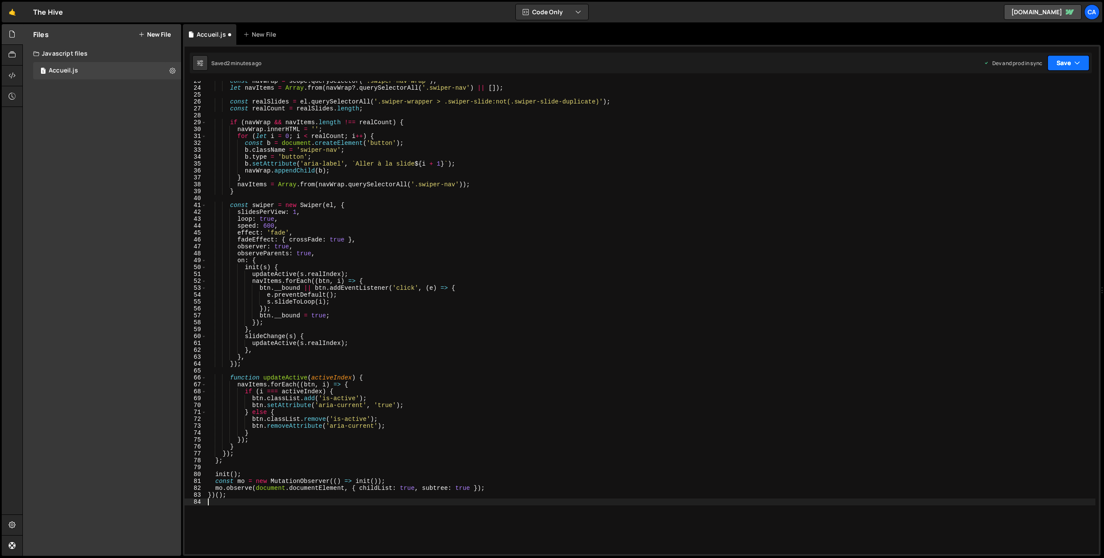
drag, startPoint x: 1067, startPoint y: 63, endPoint x: 1058, endPoint y: 96, distance: 34.9
click at [1067, 63] on button "Save" at bounding box center [1068, 63] width 42 height 16
click at [1034, 118] on div "2 minutes ago" at bounding box center [1026, 121] width 34 height 7
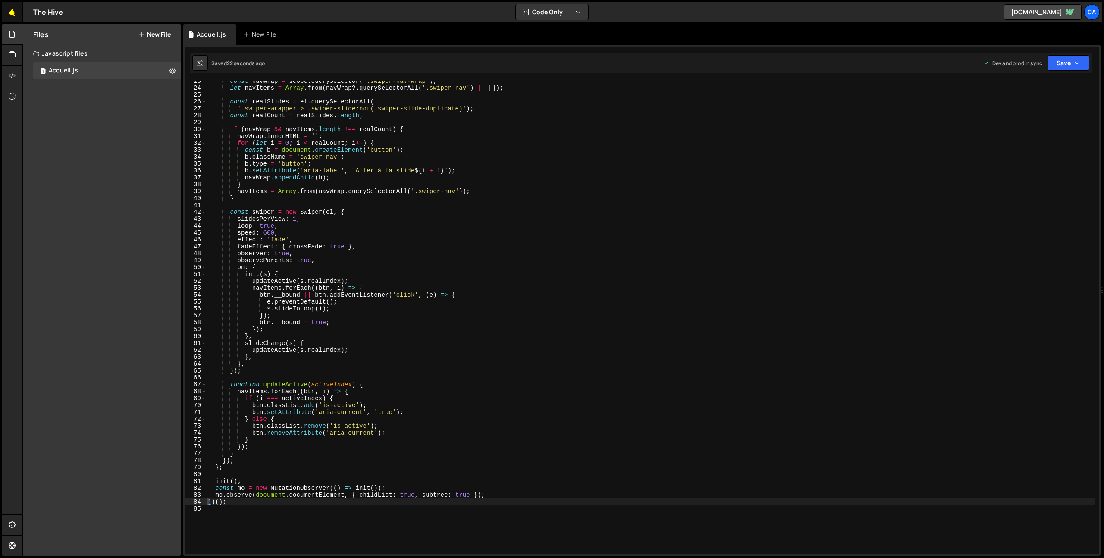
click at [9, 13] on link "🤙" at bounding box center [12, 12] width 21 height 21
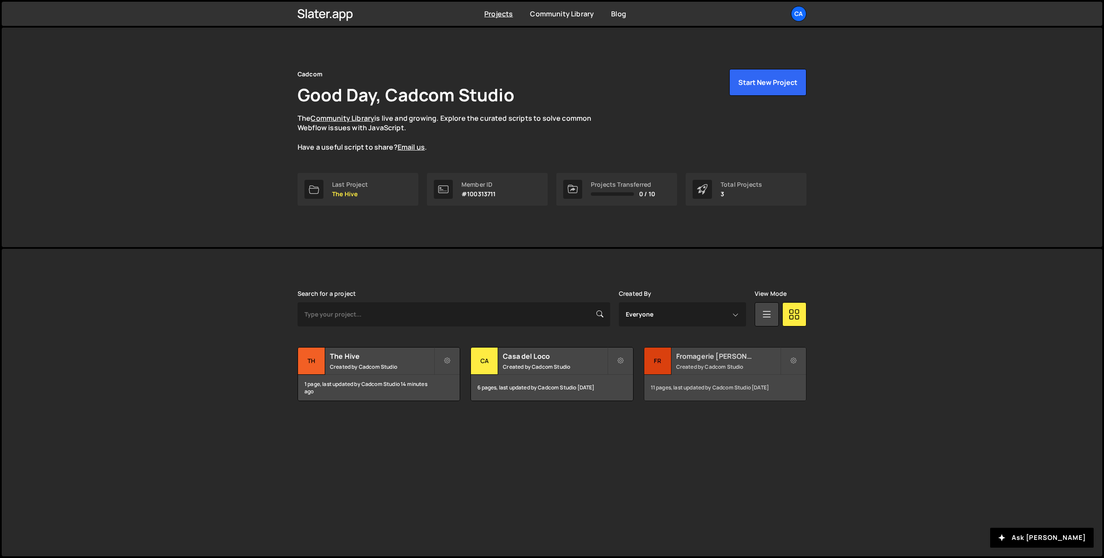
click at [690, 369] on small "Created by Cadcom Studio" at bounding box center [728, 366] width 104 height 7
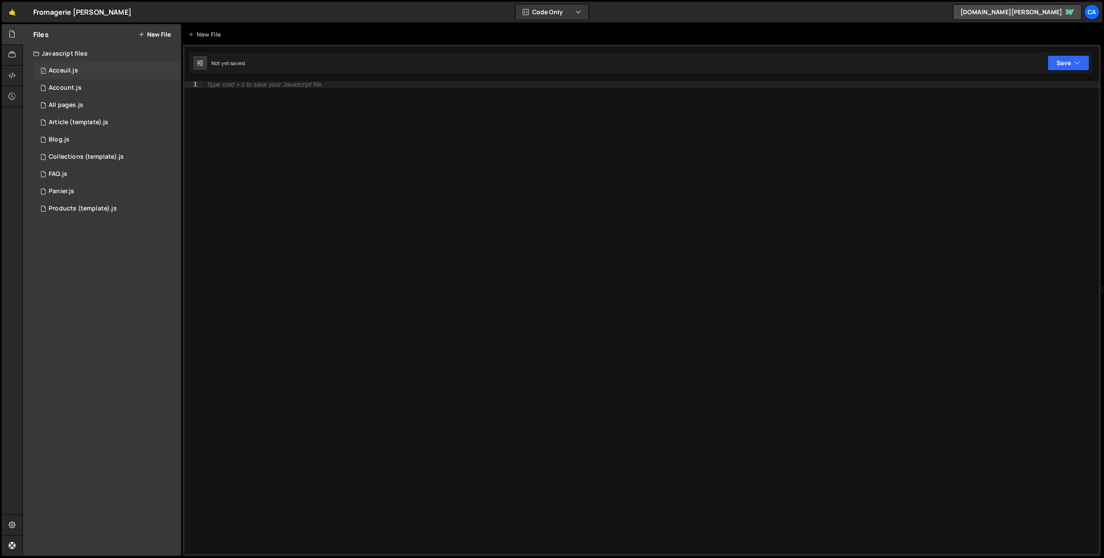
click at [87, 69] on div "1 Acceuil.js 0" at bounding box center [107, 70] width 148 height 17
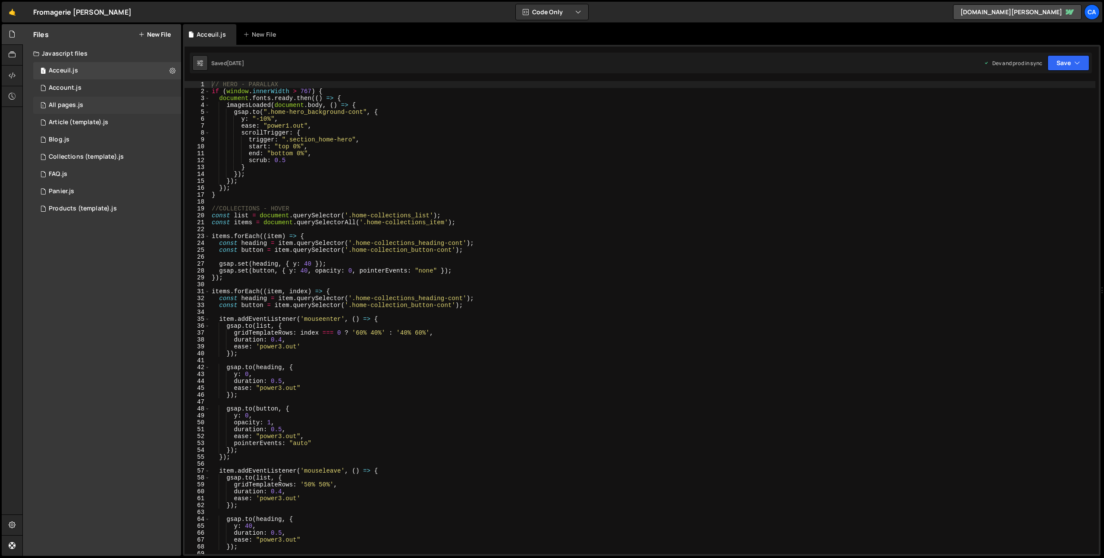
drag, startPoint x: 83, startPoint y: 104, endPoint x: 153, endPoint y: 112, distance: 69.8
click at [83, 104] on div "1 All pages.js 0" at bounding box center [107, 105] width 148 height 17
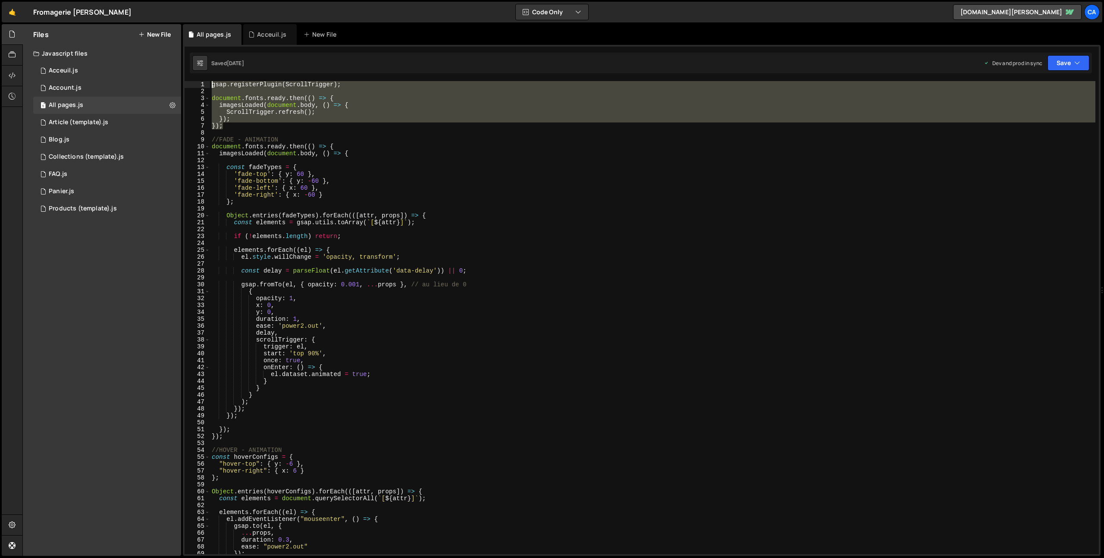
drag, startPoint x: 228, startPoint y: 125, endPoint x: 184, endPoint y: 72, distance: 68.6
click at [184, 72] on div "1 Type cmd + s to save your Javascript file. הההההההההההההההההההההההההההההההההה…" at bounding box center [641, 300] width 917 height 511
type textarea "gsap.registerPlugin(ScrollTrigger);"
click at [9, 13] on link "🤙" at bounding box center [12, 12] width 21 height 21
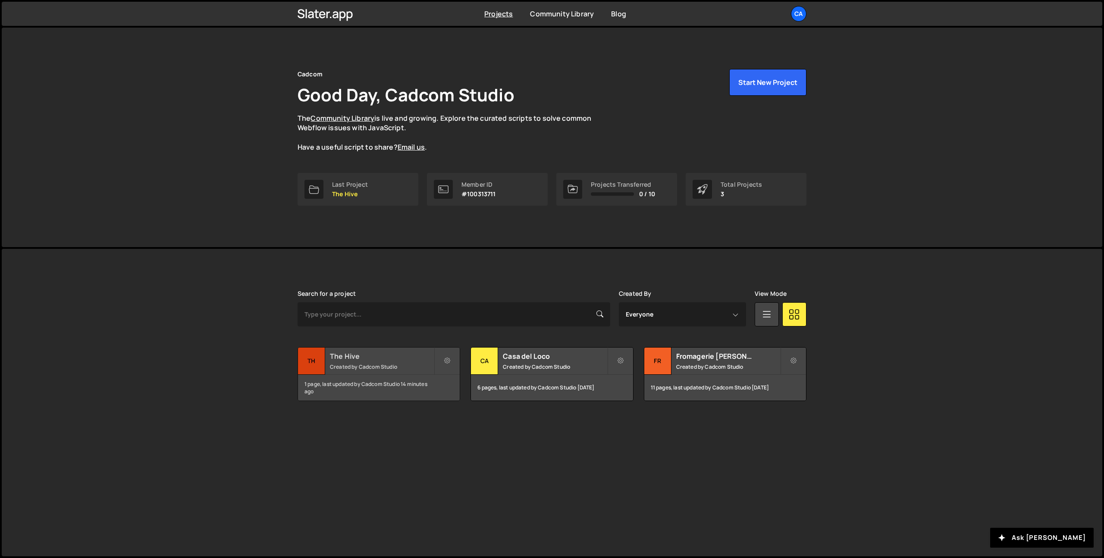
click at [385, 357] on h2 "The Hive" at bounding box center [382, 355] width 104 height 9
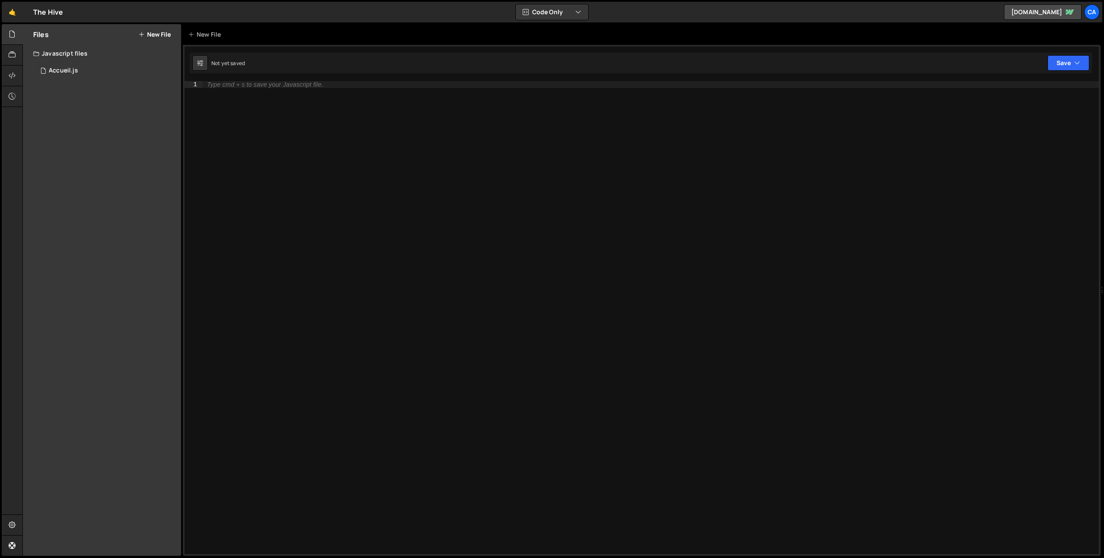
click at [157, 31] on button "New File" at bounding box center [154, 34] width 32 height 7
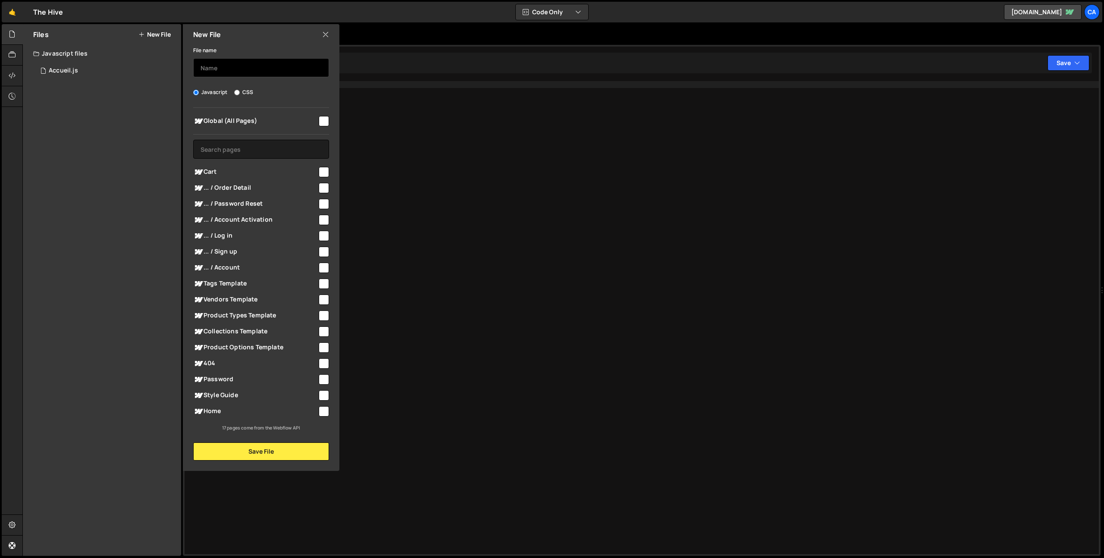
click at [237, 67] on input "text" at bounding box center [261, 67] width 136 height 19
type input "All pages"
click at [327, 121] on input "checkbox" at bounding box center [324, 121] width 10 height 10
checkbox input "true"
click at [258, 459] on button "Save File" at bounding box center [261, 451] width 136 height 18
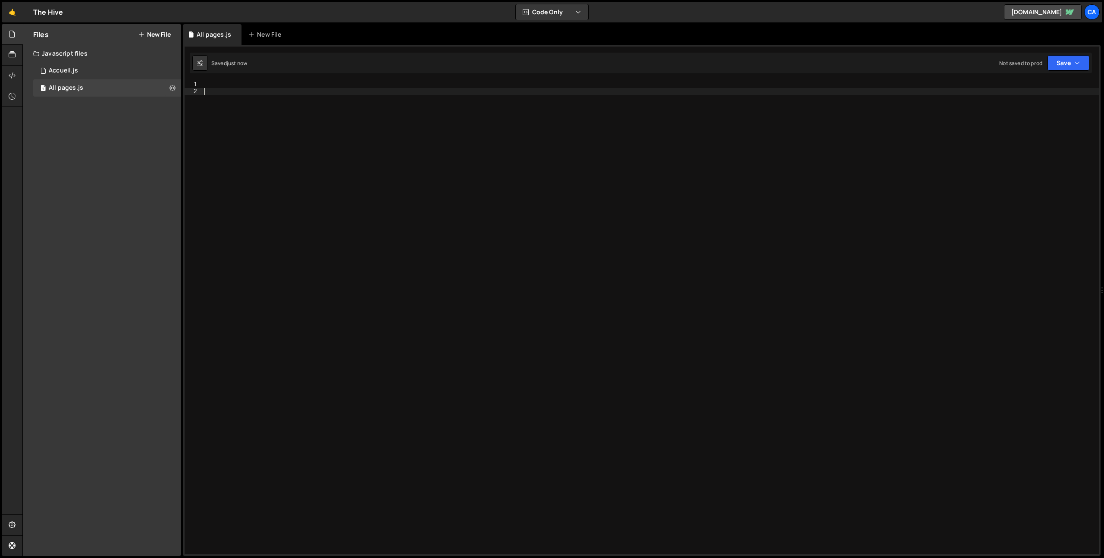
click at [339, 88] on div at bounding box center [651, 324] width 896 height 487
paste textarea "});"
type textarea "});"
click at [1072, 59] on button "Save" at bounding box center [1068, 63] width 42 height 16
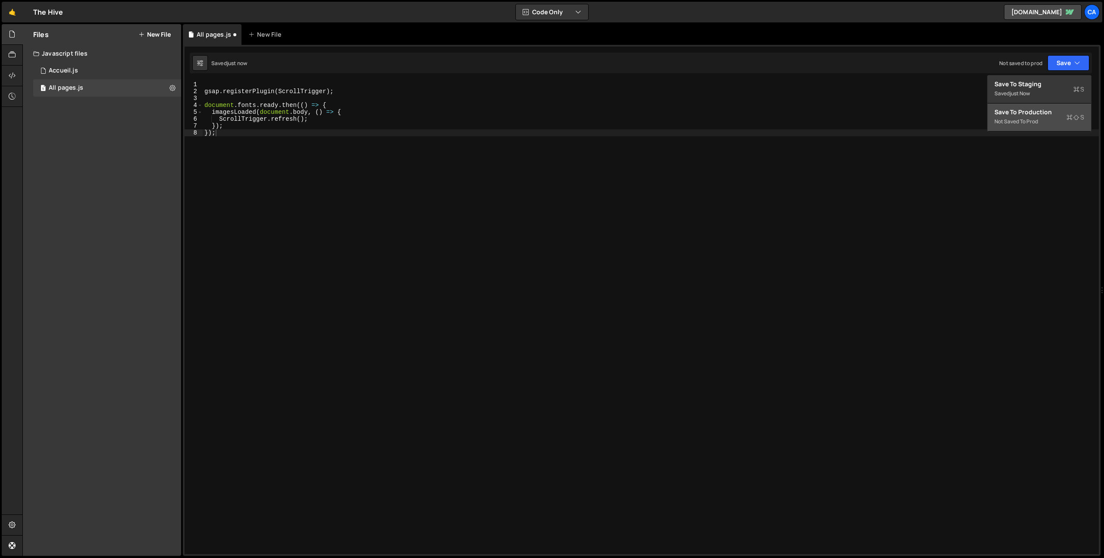
click at [1044, 118] on div "Not saved to prod" at bounding box center [1039, 121] width 90 height 10
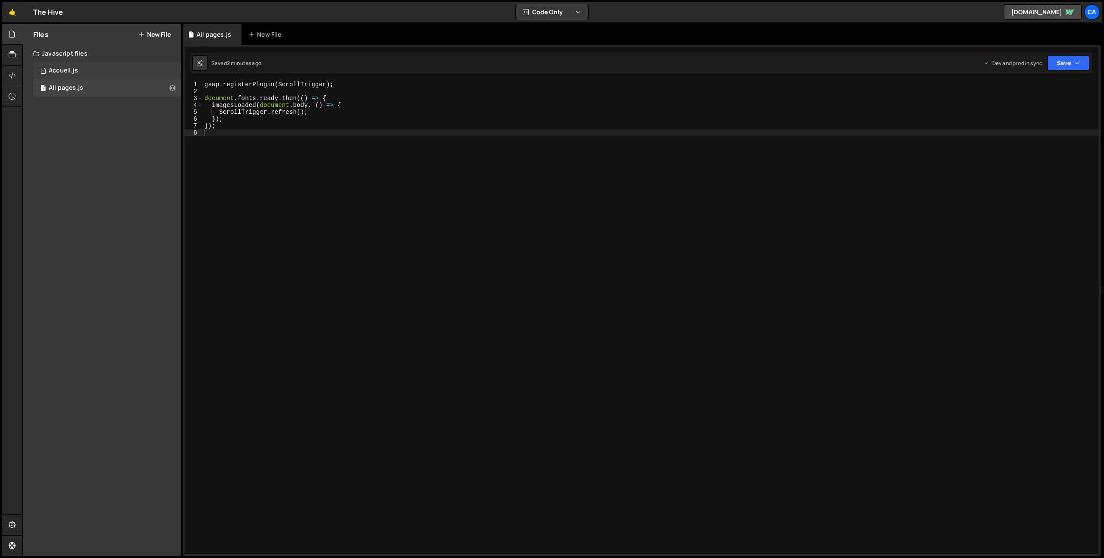
click at [80, 70] on div "1 Accueil.js 0" at bounding box center [107, 70] width 148 height 17
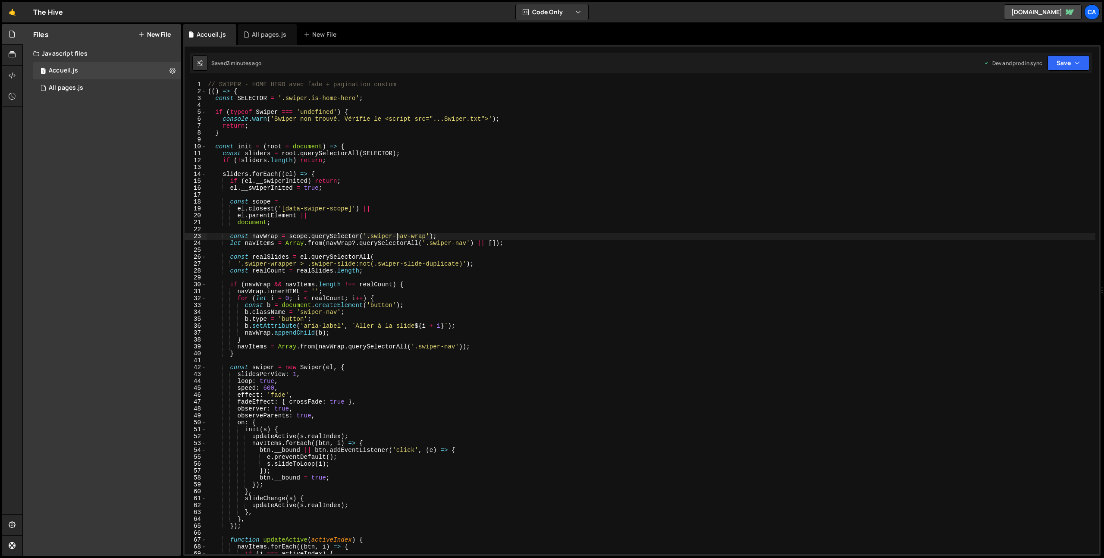
click at [396, 236] on div "// SWIPER - HOME HERO avec fade + pagination custom (( ) => { const SELECTOR = …" at bounding box center [650, 324] width 889 height 487
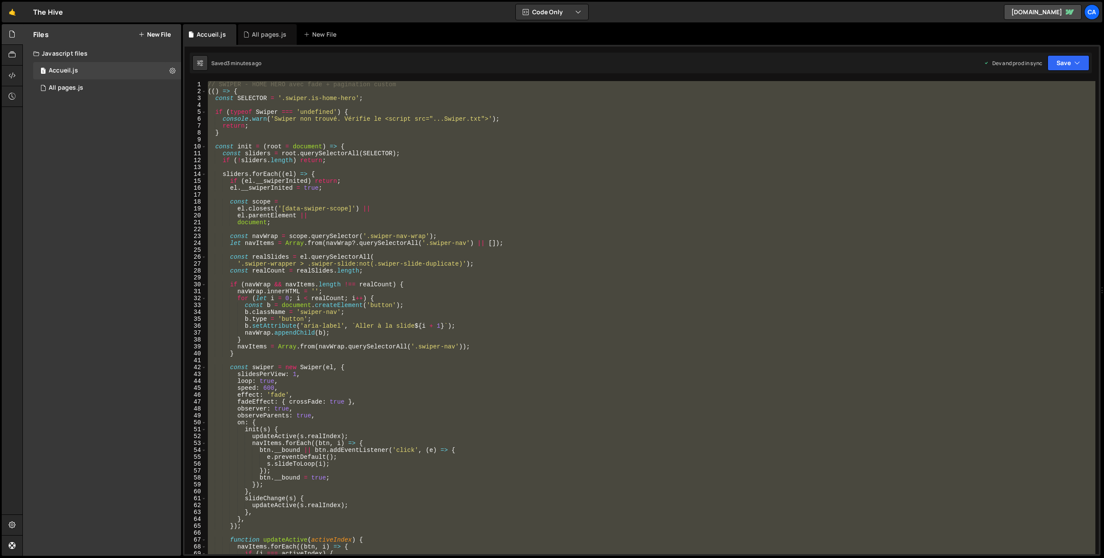
type textarea "})();"
paste textarea
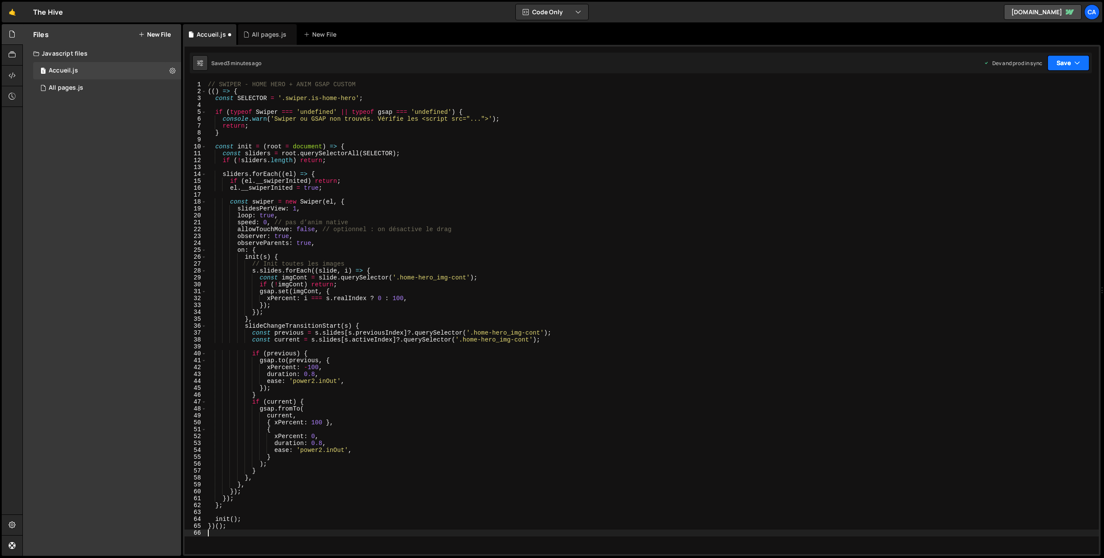
click at [1067, 61] on button "Save" at bounding box center [1068, 63] width 42 height 16
click at [1026, 121] on div "3 minutes ago" at bounding box center [1026, 121] width 34 height 7
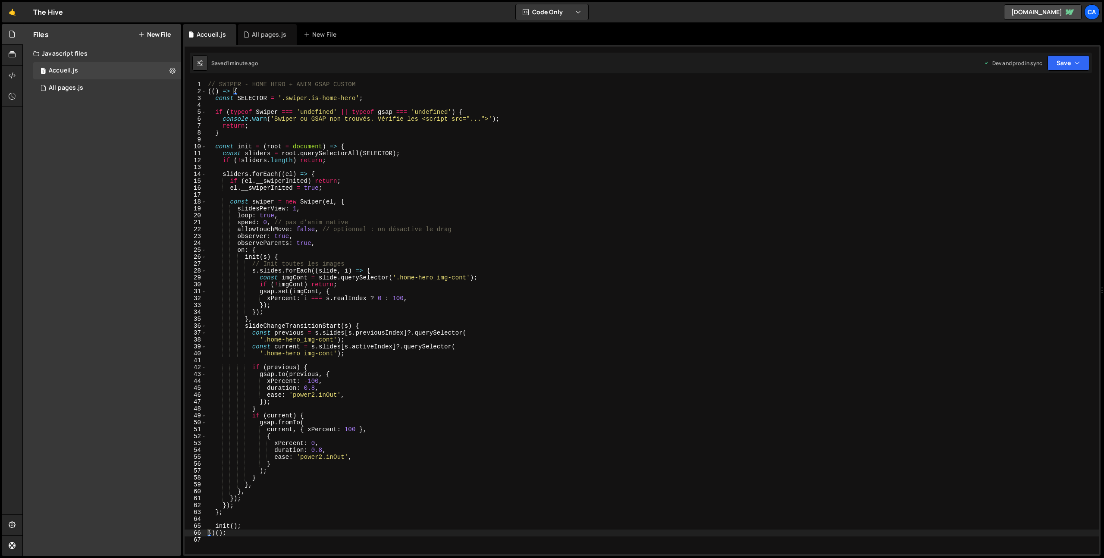
click at [466, 254] on div "// SWIPER - HOME HERO + ANIM GSAP CUSTOM (( ) => { const SELECTOR = '.swiper.is…" at bounding box center [652, 324] width 892 height 487
type textarea "})();"
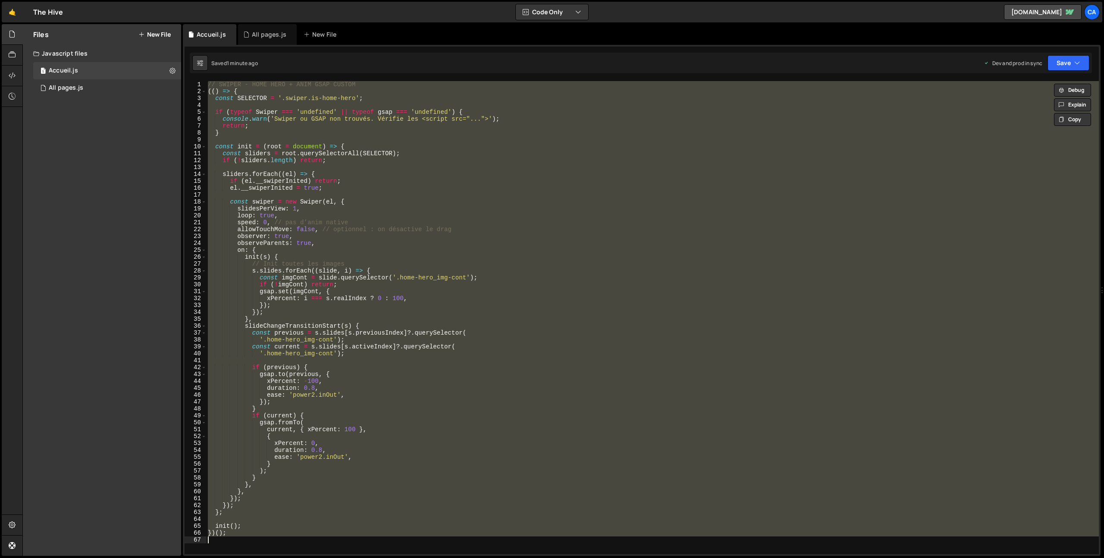
paste textarea
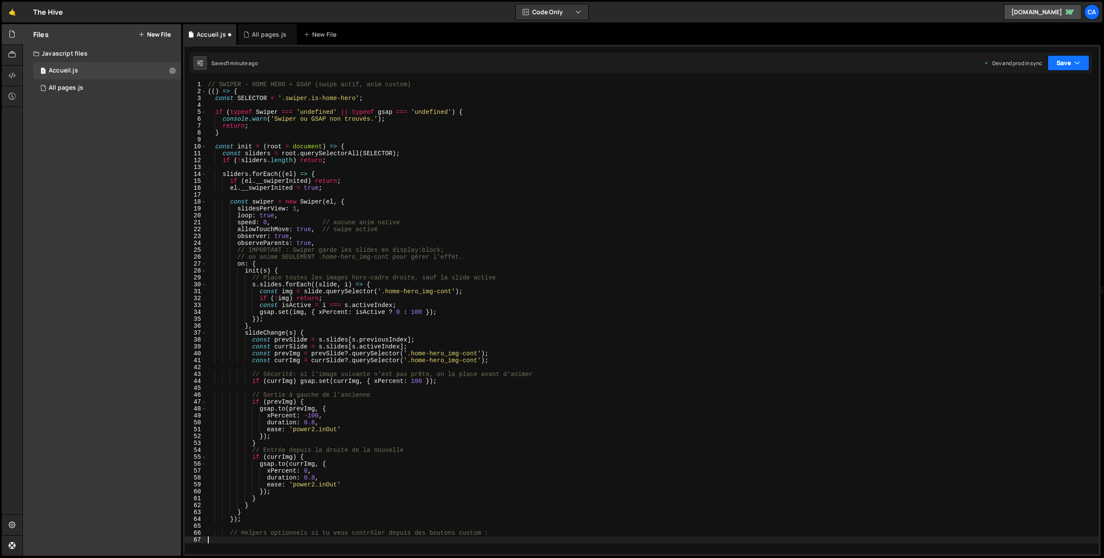
click at [1073, 62] on button "Save" at bounding box center [1068, 63] width 42 height 16
click at [1040, 107] on button "Save to Production S Saved 1 minute ago" at bounding box center [1038, 117] width 103 height 28
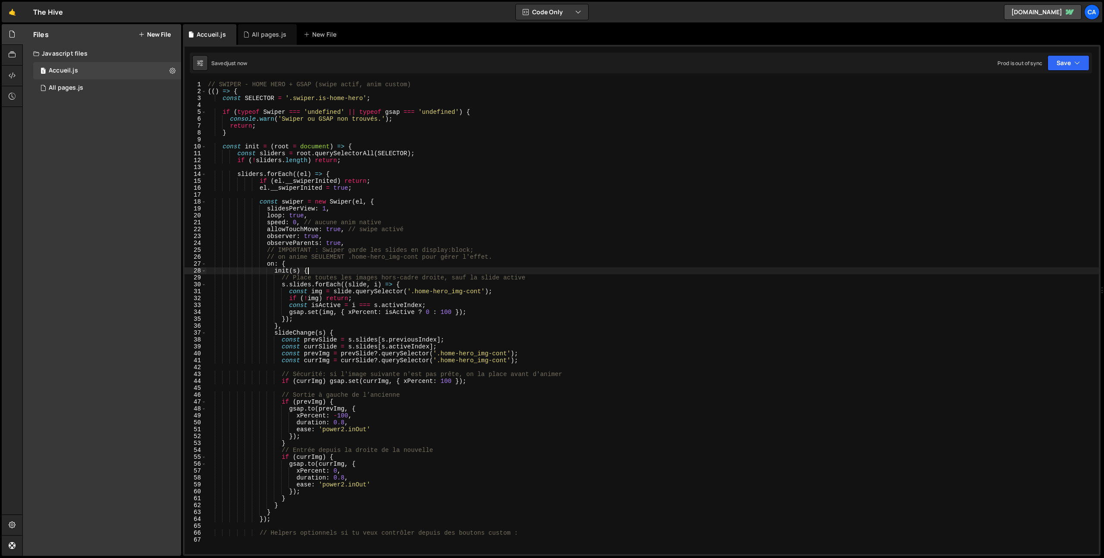
click at [499, 273] on div "// SWIPER - HOME HERO + GSAP (swipe actif, anim custom) (( ) => { const SELECTO…" at bounding box center [652, 324] width 892 height 487
type textarea "// Helpers optionnels si tu veux contrôler depuis des boutons custom :"
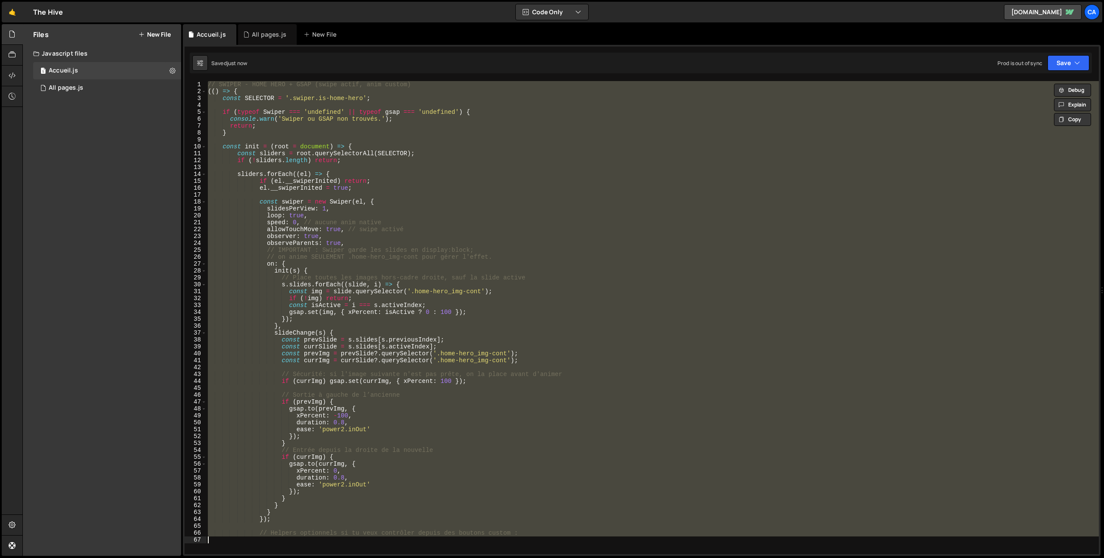
paste textarea
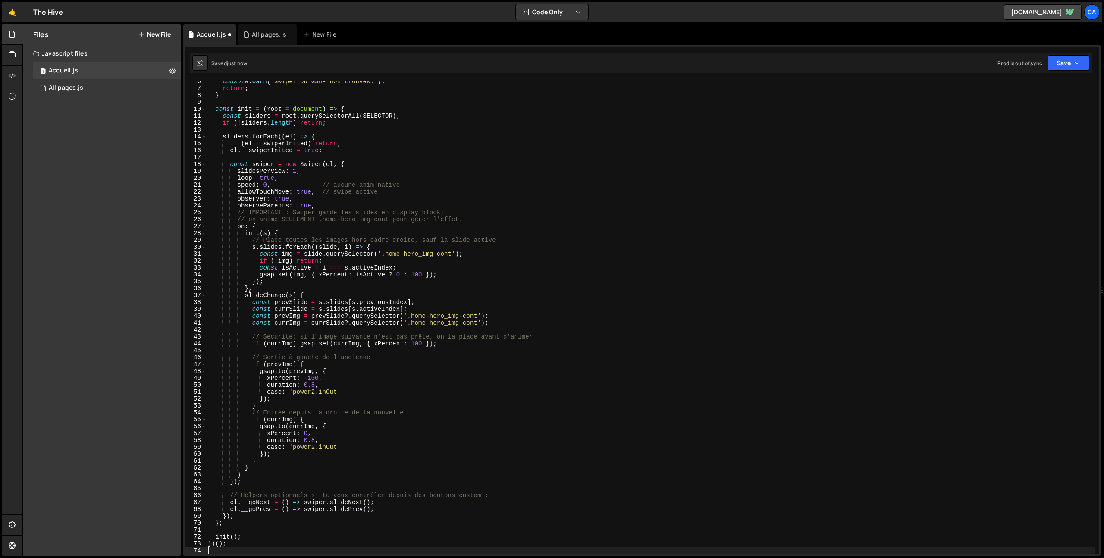
scroll to position [38, 0]
click at [1062, 61] on button "Save" at bounding box center [1068, 63] width 42 height 16
click at [1034, 113] on div "Save to Production S" at bounding box center [1039, 112] width 90 height 9
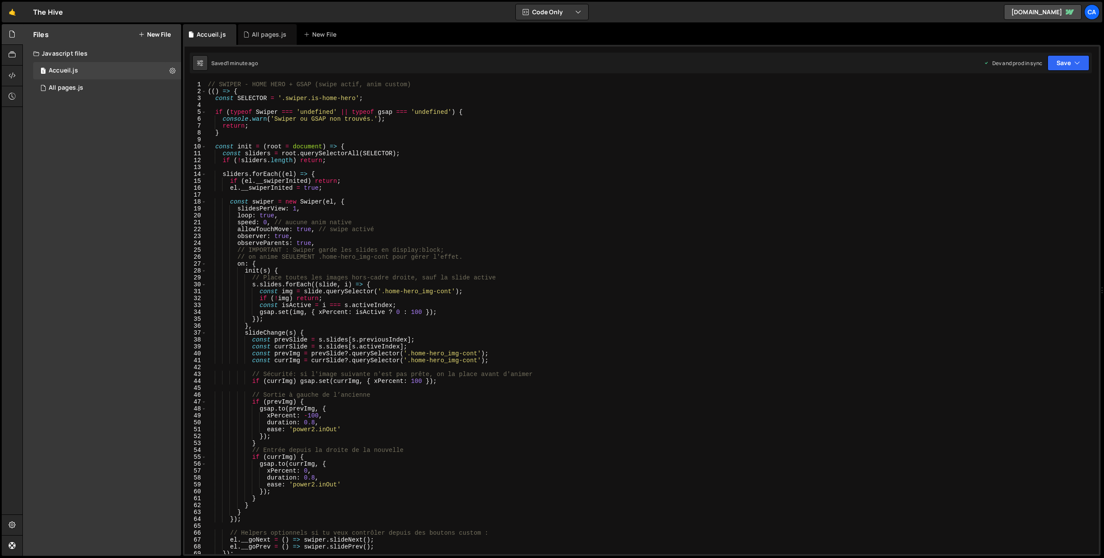
click at [389, 289] on div "// SWIPER - HOME HERO + GSAP (swipe actif, anim custom) (( ) => { const SELECTO…" at bounding box center [650, 324] width 889 height 487
drag, startPoint x: 389, startPoint y: 289, endPoint x: 440, endPoint y: 289, distance: 50.9
click at [440, 289] on div "// SWIPER - HOME HERO + GSAP (swipe actif, anim custom) (( ) => { const SELECTO…" at bounding box center [650, 324] width 889 height 487
paste textarea
click at [421, 354] on div "// SWIPER - HOME HERO + GSAP (swipe actif, anim custom) (( ) => { const SELECTO…" at bounding box center [650, 324] width 889 height 487
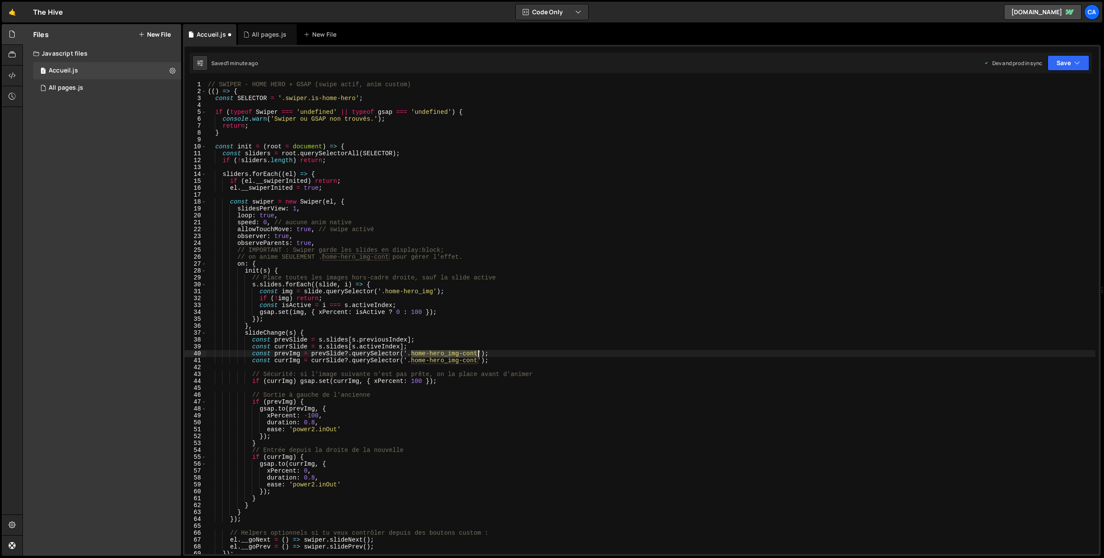
drag, startPoint x: 421, startPoint y: 354, endPoint x: 470, endPoint y: 354, distance: 49.2
click at [470, 354] on div "// SWIPER - HOME HERO + GSAP (swipe actif, anim custom) (( ) => { const SELECTO…" at bounding box center [650, 324] width 889 height 487
paste textarea
click at [422, 359] on div "// SWIPER - HOME HERO + GSAP (swipe actif, anim custom) (( ) => { const SELECTO…" at bounding box center [650, 324] width 889 height 487
drag, startPoint x: 422, startPoint y: 359, endPoint x: 468, endPoint y: 359, distance: 45.7
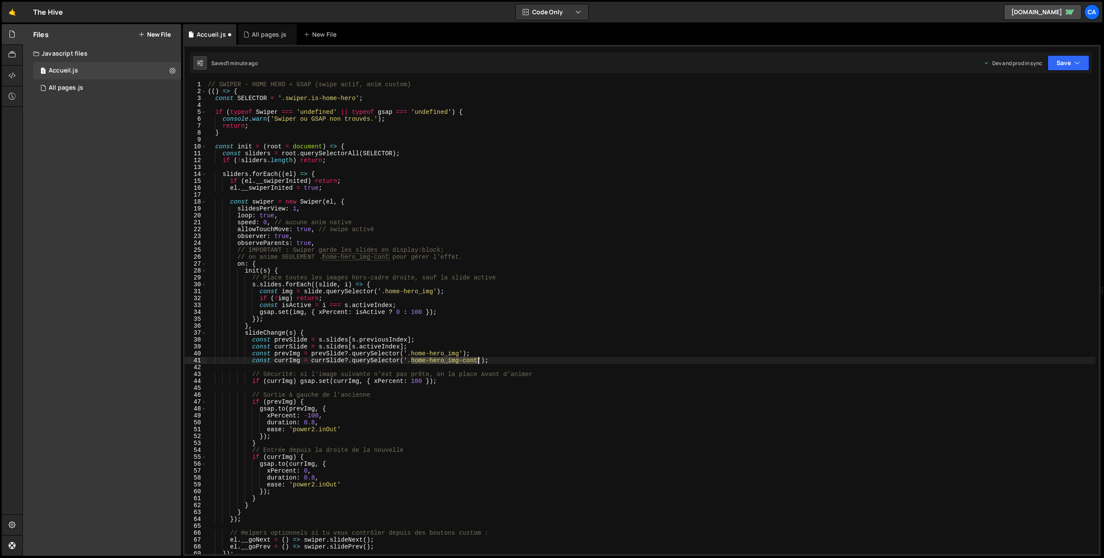
click at [468, 359] on div "// SWIPER - HOME HERO + GSAP (swipe actif, anim custom) (( ) => { const SELECTO…" at bounding box center [650, 324] width 889 height 487
paste textarea
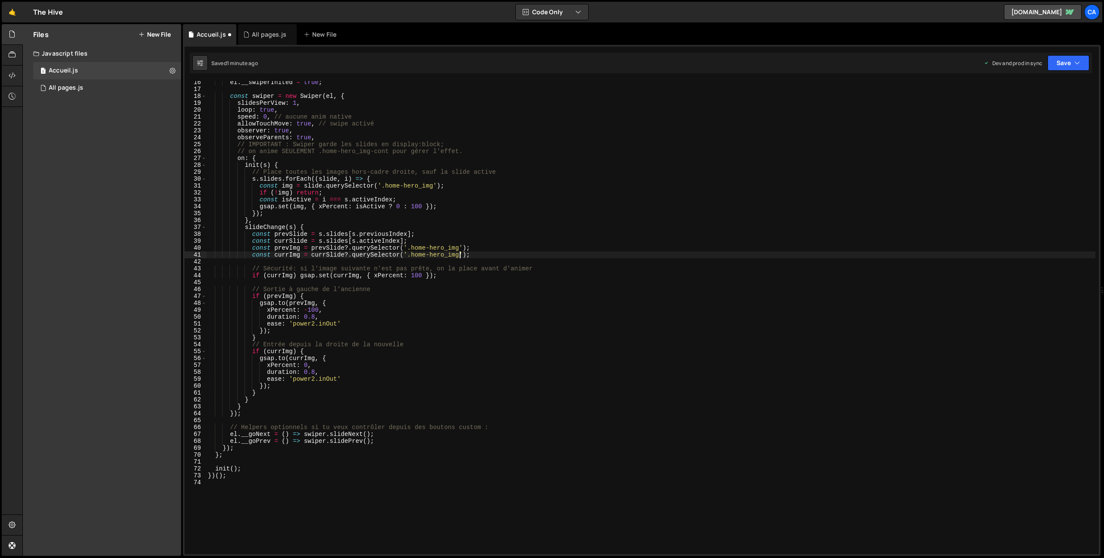
scroll to position [106, 0]
drag, startPoint x: 1078, startPoint y: 70, endPoint x: 1074, endPoint y: 67, distance: 5.2
click at [1076, 69] on div "Saved 1 minute ago Dev and prod in sync Upgrade to Edit Save Save to Staging S …" at bounding box center [641, 63] width 902 height 21
click at [1074, 67] on icon "button" at bounding box center [1077, 63] width 6 height 9
click at [1046, 112] on div "Save to Production S" at bounding box center [1039, 112] width 90 height 9
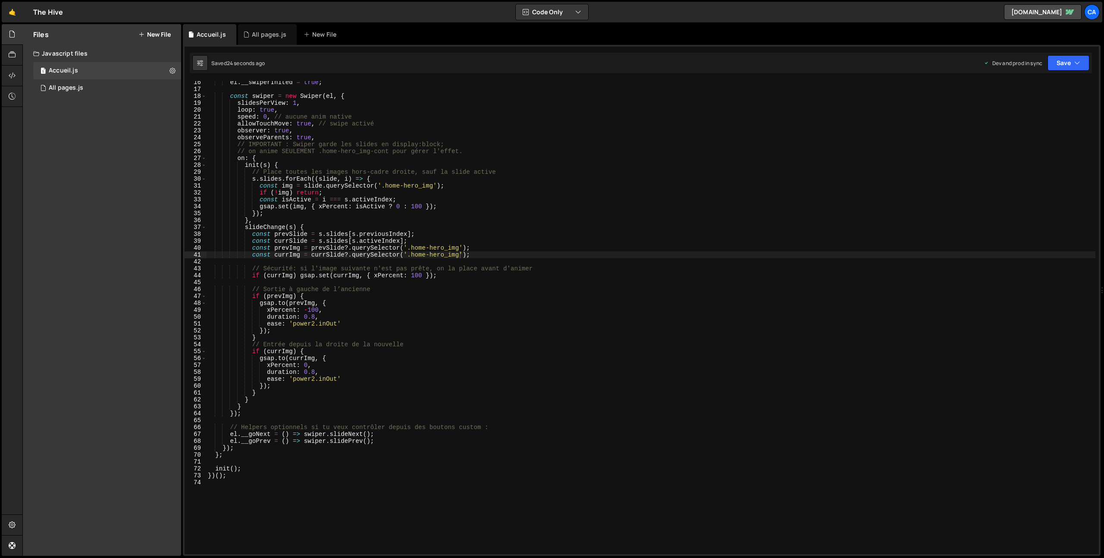
scroll to position [139, 0]
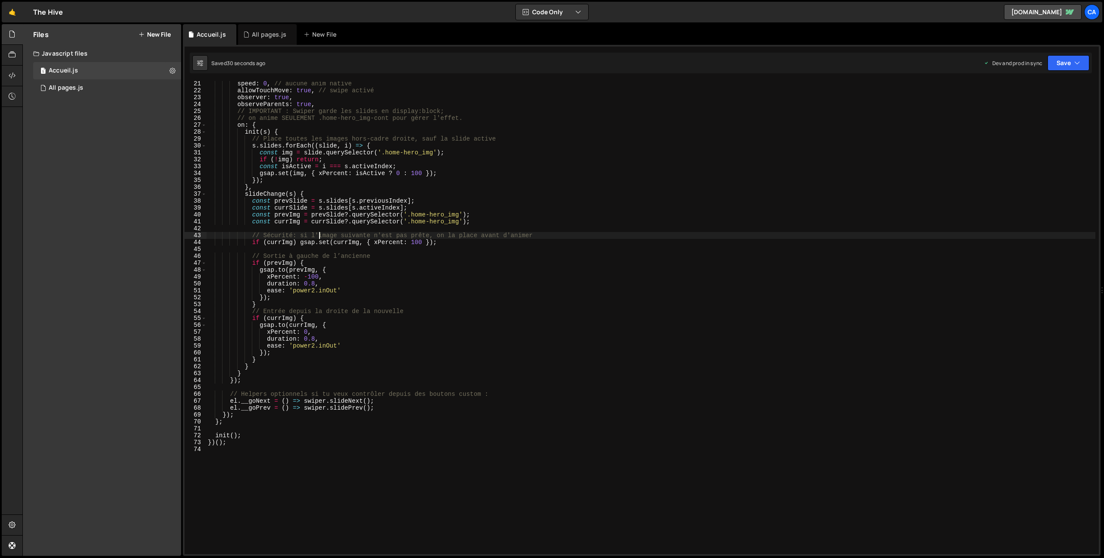
click at [319, 236] on div "speed : 0 , // aucune anim native allowTouchMove : true , // swipe activé obser…" at bounding box center [650, 323] width 889 height 487
type textarea "})();"
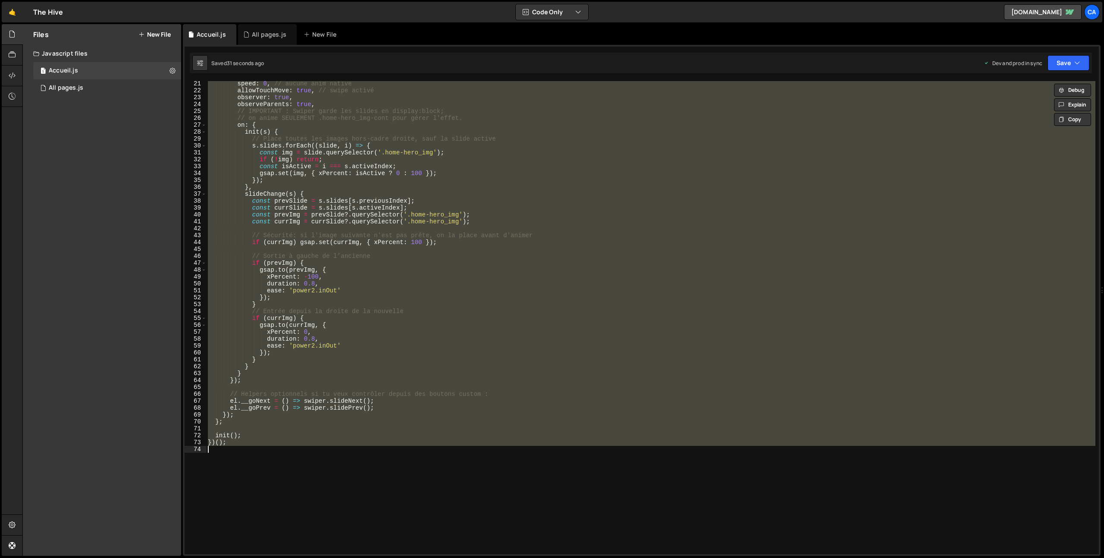
paste textarea
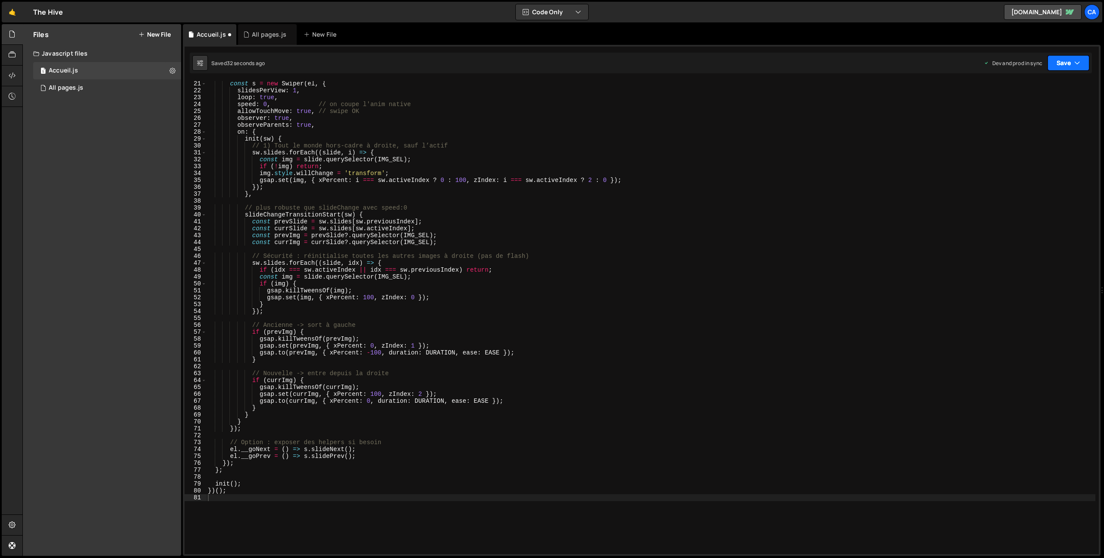
click at [1070, 63] on button "Save" at bounding box center [1068, 63] width 42 height 16
drag, startPoint x: 1026, startPoint y: 114, endPoint x: 1009, endPoint y: 109, distance: 17.6
click at [1026, 114] on div "Save to Production S" at bounding box center [1039, 112] width 90 height 9
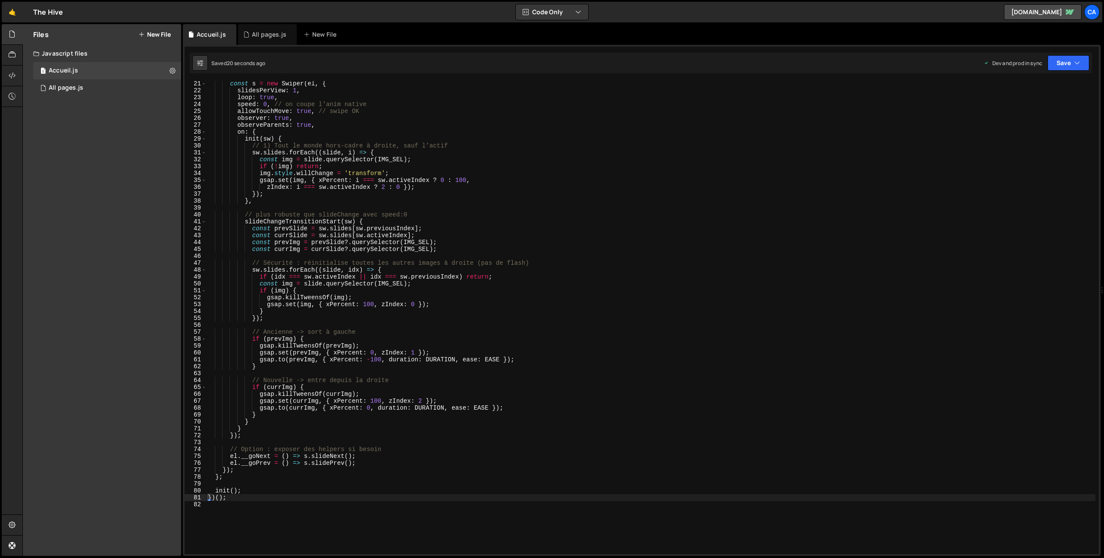
click at [473, 313] on div "const s = new Swiper ( el , { slidesPerView : 1 , loop : true , speed : 0 , // …" at bounding box center [650, 323] width 889 height 487
type textarea "})();"
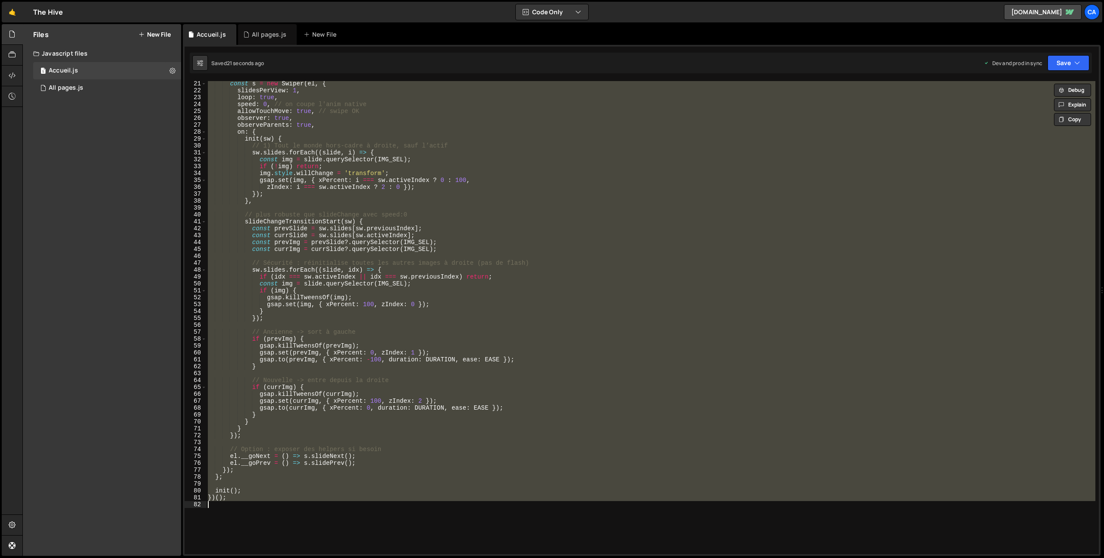
paste textarea
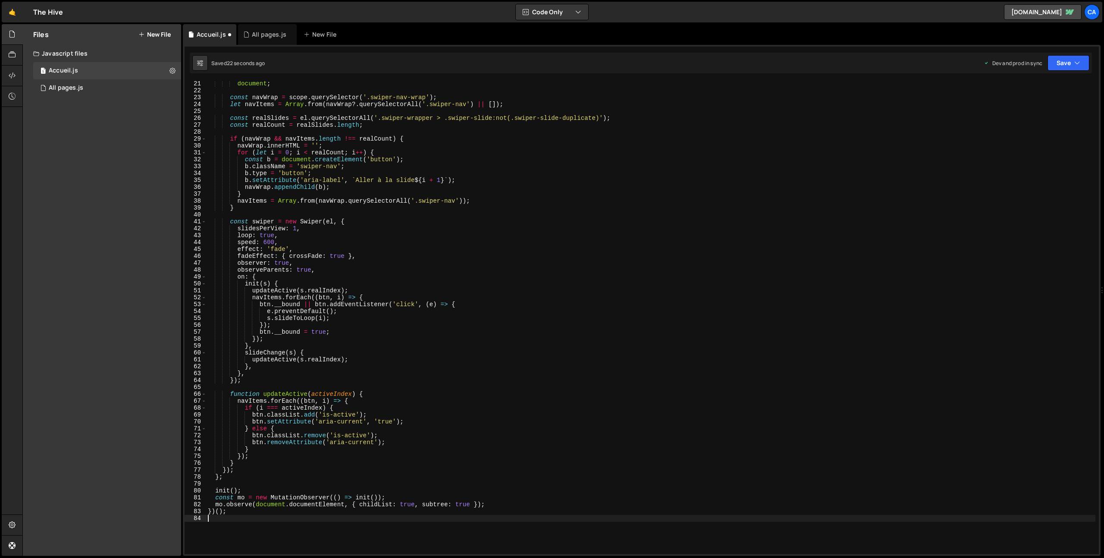
click at [1065, 54] on div "Saved 22 seconds ago Dev and prod in sync Upgrade to Edit Save Save to Staging …" at bounding box center [641, 63] width 902 height 21
click at [1067, 60] on button "Save" at bounding box center [1068, 63] width 42 height 16
click at [1005, 131] on button "Save to Production S Saved 20 seconds ago" at bounding box center [1038, 117] width 103 height 28
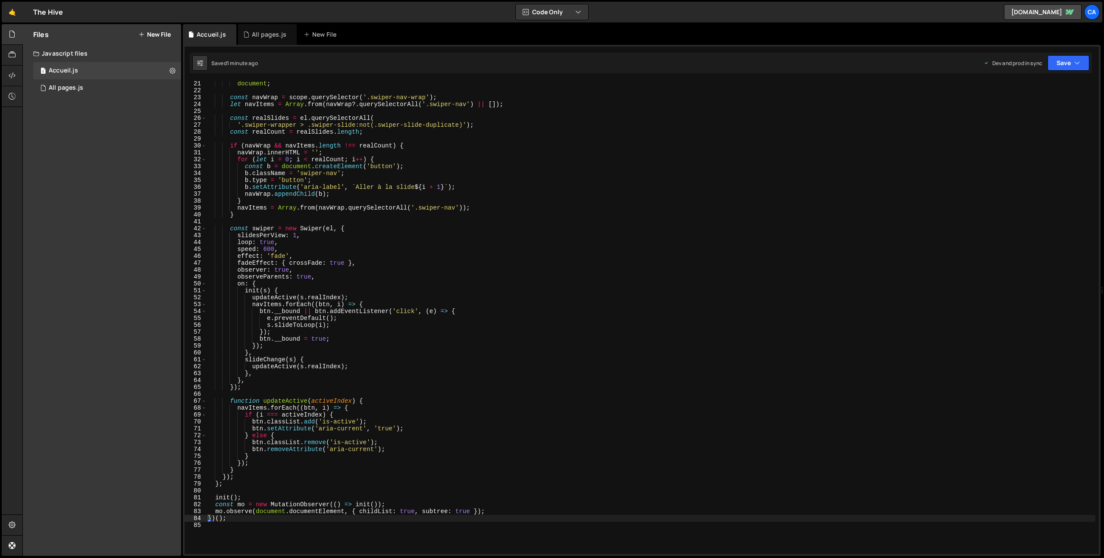
click at [397, 305] on div "document ; const navWrap = scope . querySelector ( '.swiper-nav-wrap' ) ; let n…" at bounding box center [650, 323] width 889 height 487
type textarea "})();"
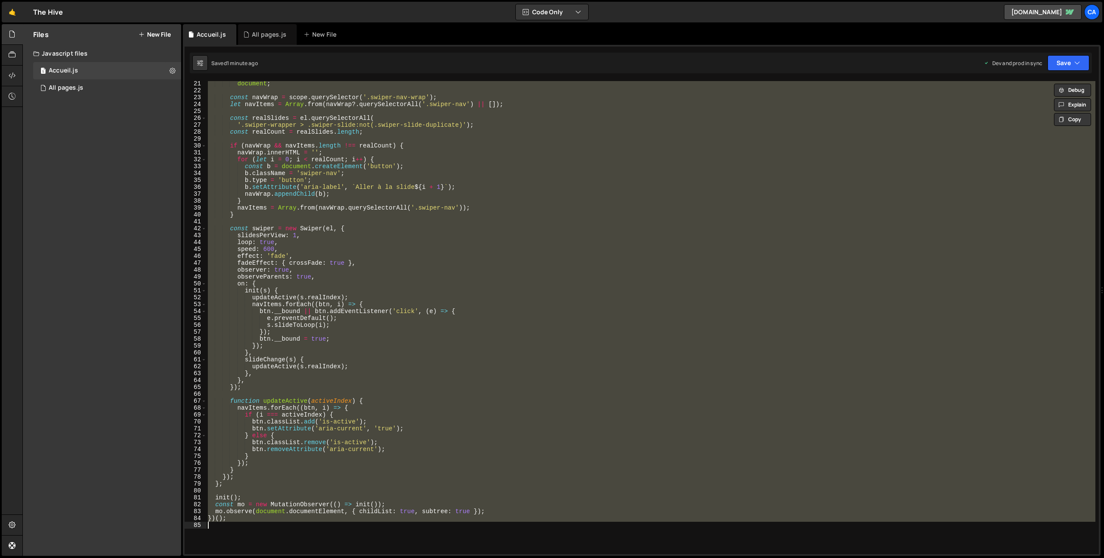
paste textarea
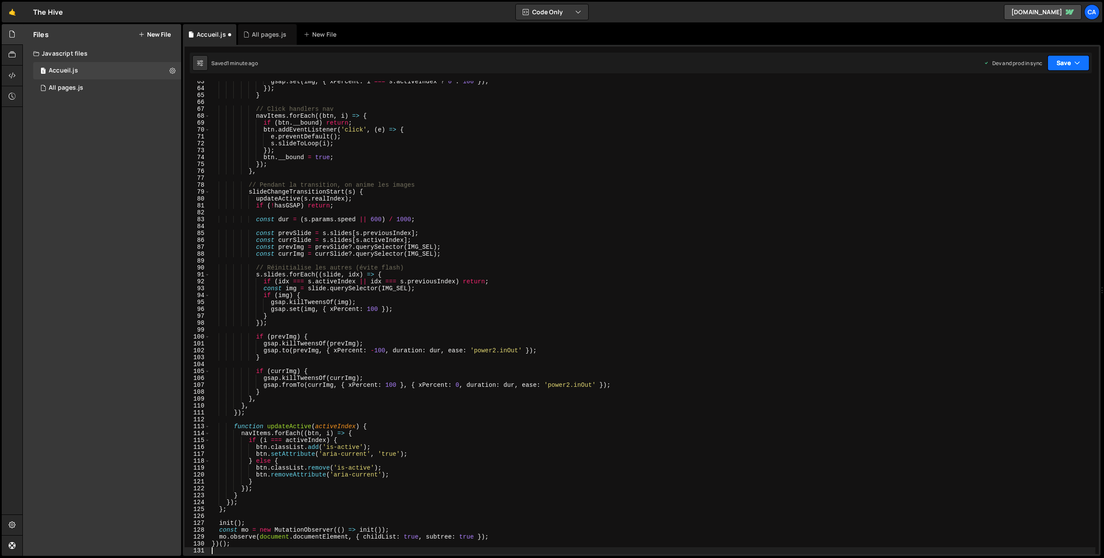
click at [1073, 62] on button "Save" at bounding box center [1068, 63] width 42 height 16
click at [1027, 118] on div "1 minute ago" at bounding box center [1024, 121] width 30 height 7
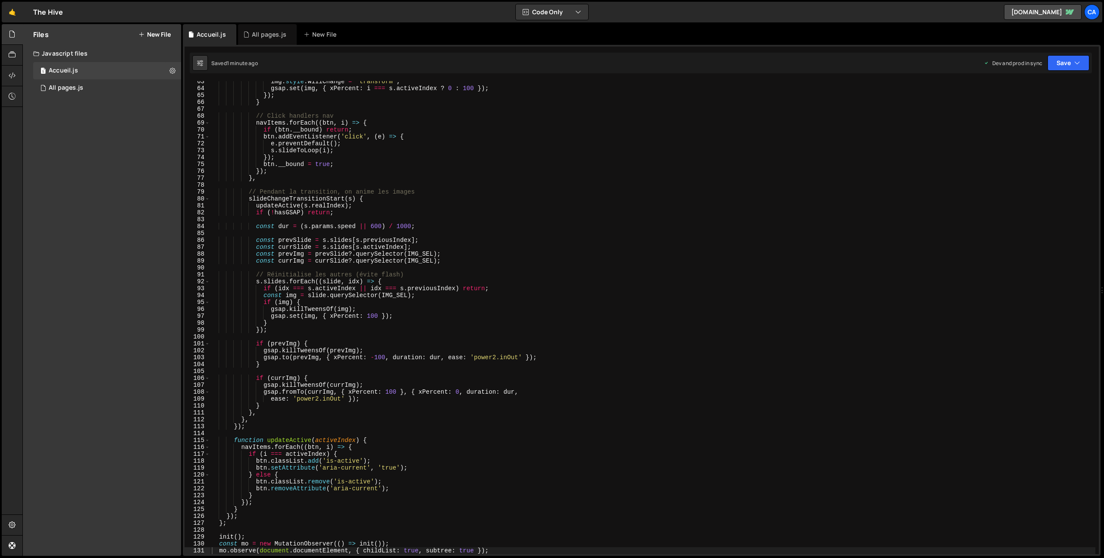
click at [554, 329] on div "img . style . willChange = 'transform' ; gsap . set ( img , { xPercent : i === …" at bounding box center [652, 321] width 885 height 487
type textarea "})();"
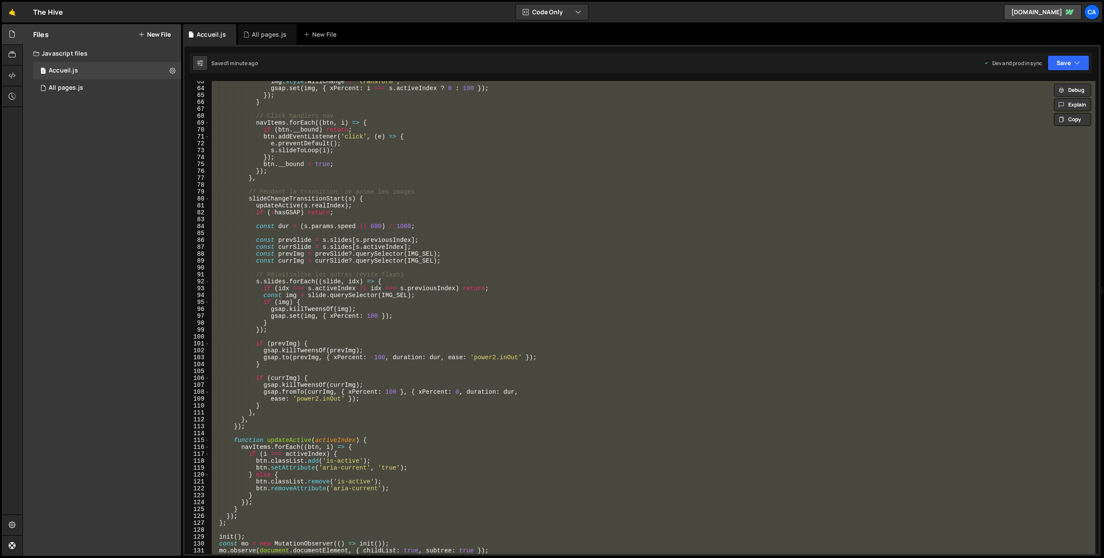
paste textarea
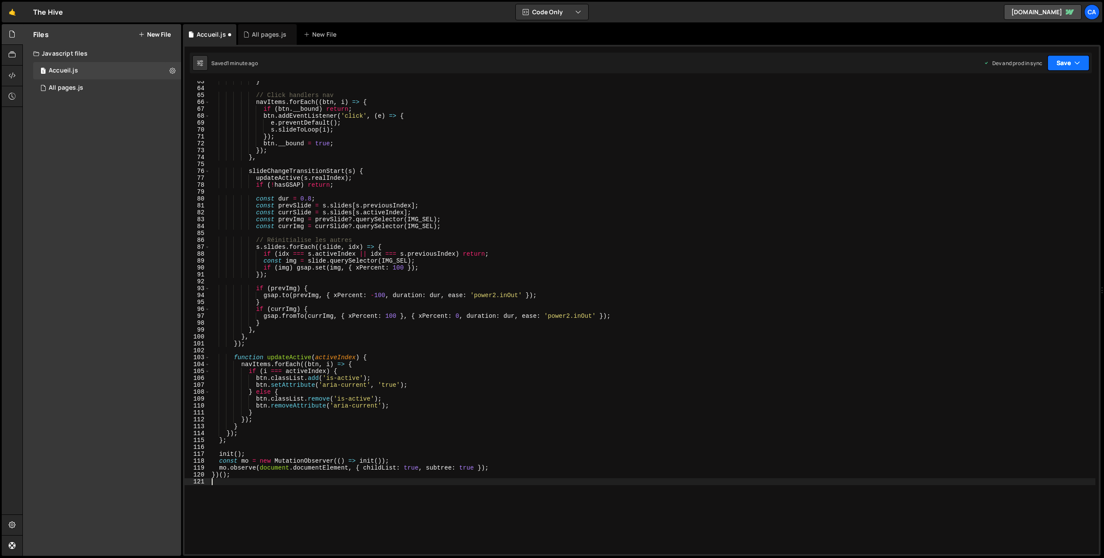
click at [1058, 61] on button "Save" at bounding box center [1068, 63] width 42 height 16
drag, startPoint x: 1027, startPoint y: 128, endPoint x: 1014, endPoint y: 124, distance: 13.6
click at [1026, 128] on button "Save to Production S Saved 1 minute ago" at bounding box center [1038, 117] width 103 height 28
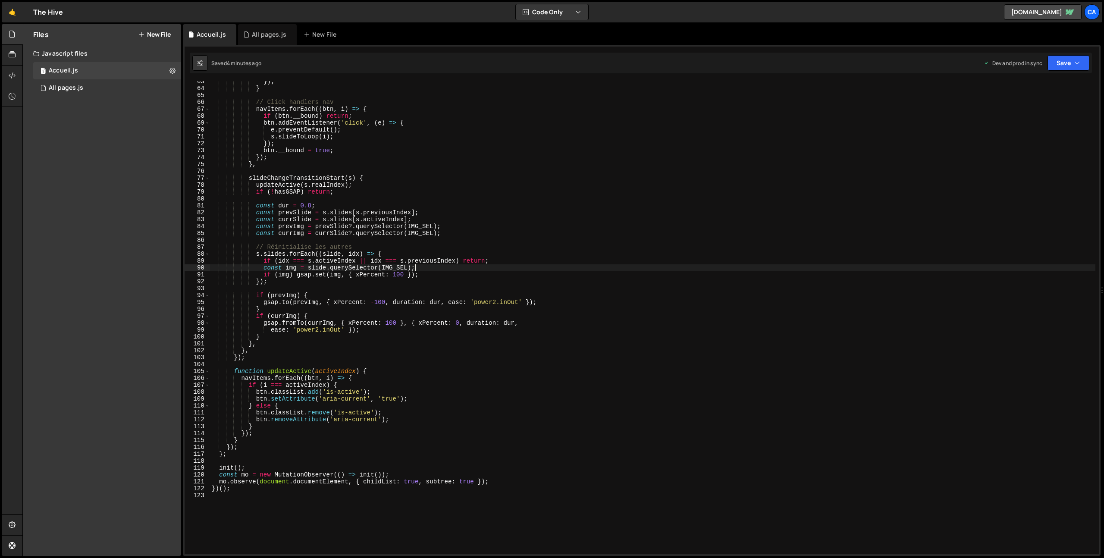
click at [429, 268] on div "}) ; } // Click handlers nav navItems . forEach (( btn , i ) => { if ( btn . __…" at bounding box center [652, 321] width 885 height 487
type textarea "})();"
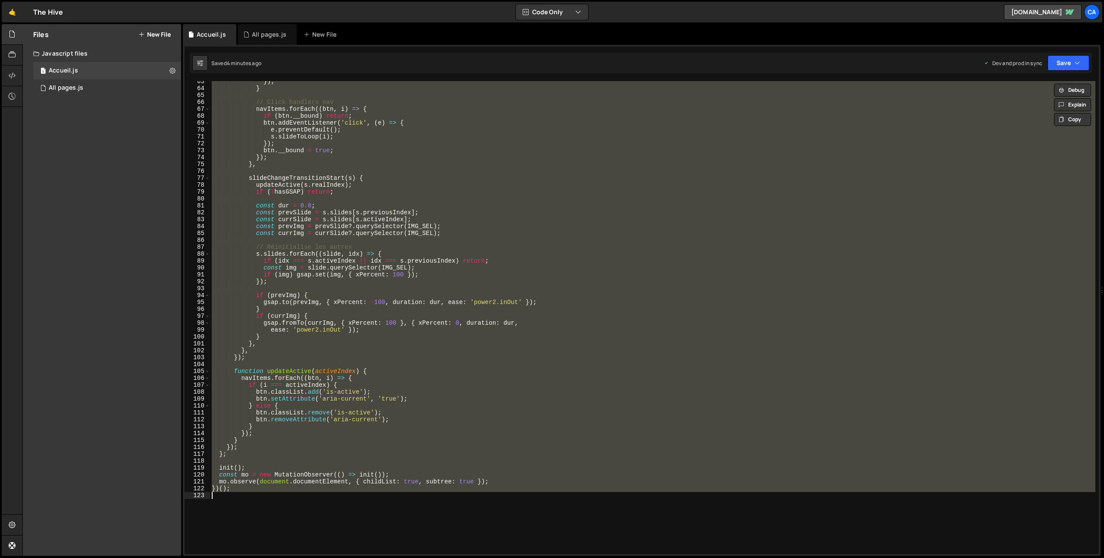
paste textarea
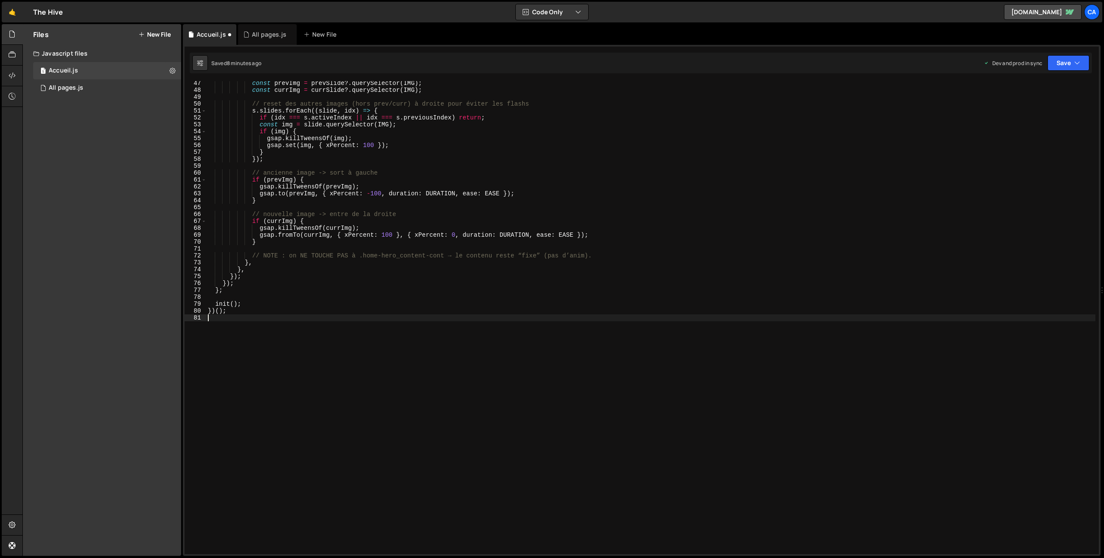
click at [418, 351] on div "const prevImg = prevSlide ?. querySelector ( IMG ) ; const currImg = currSlide …" at bounding box center [650, 323] width 889 height 487
type textarea "})();"
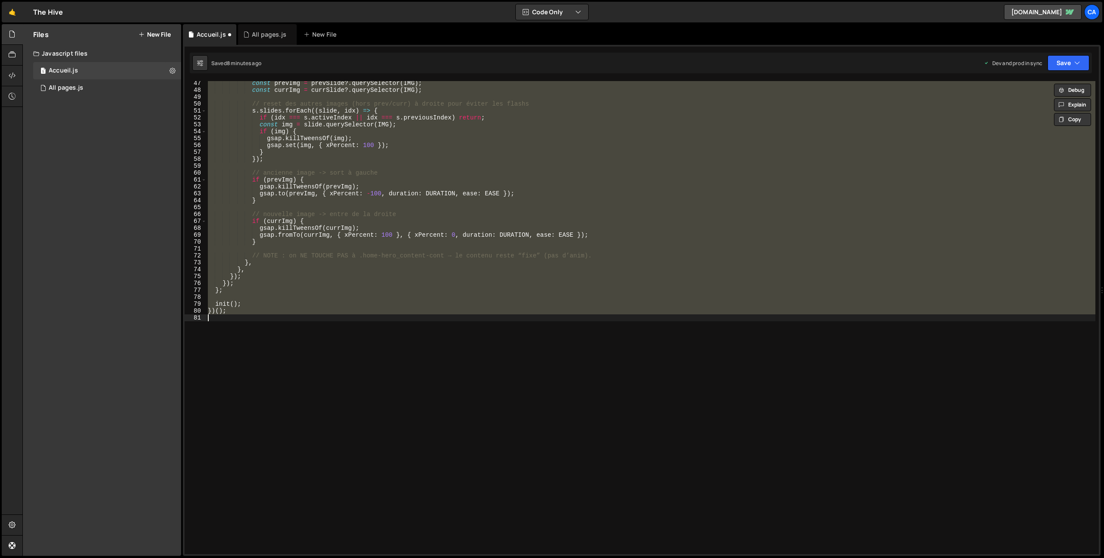
paste textarea
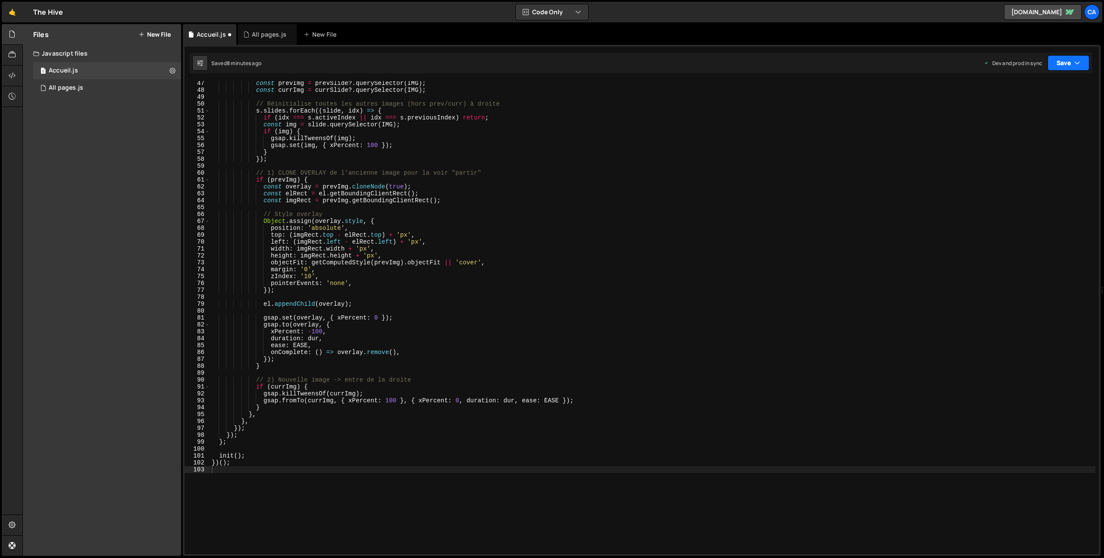
click at [1055, 66] on button "Save" at bounding box center [1068, 63] width 42 height 16
click at [1031, 125] on div "Saved 8 minutes ago" at bounding box center [1039, 121] width 90 height 10
click at [374, 350] on div "const prevImg = prevSlide ?. querySelector ( IMG ) ; const currImg = currSlide …" at bounding box center [652, 323] width 885 height 487
type textarea "})();"
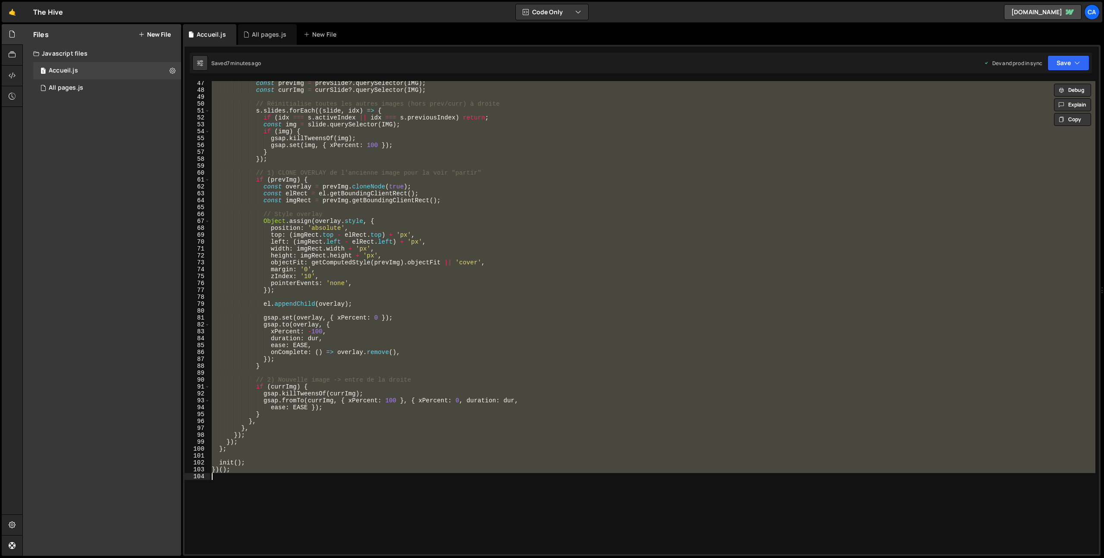
paste textarea
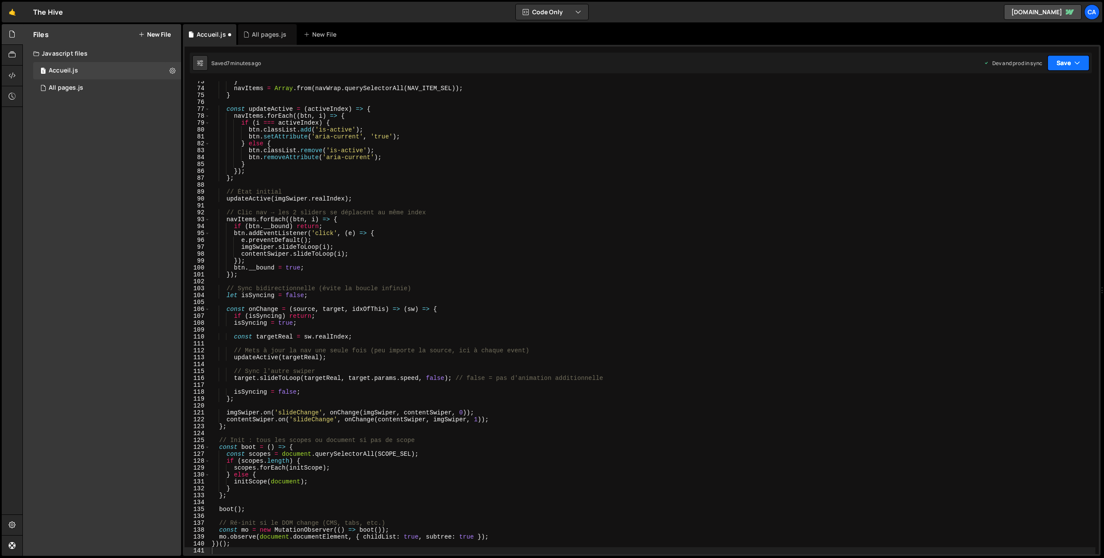
click at [1054, 62] on button "Save" at bounding box center [1068, 63] width 42 height 16
click at [1042, 118] on div "7 minutes ago" at bounding box center [1025, 121] width 33 height 7
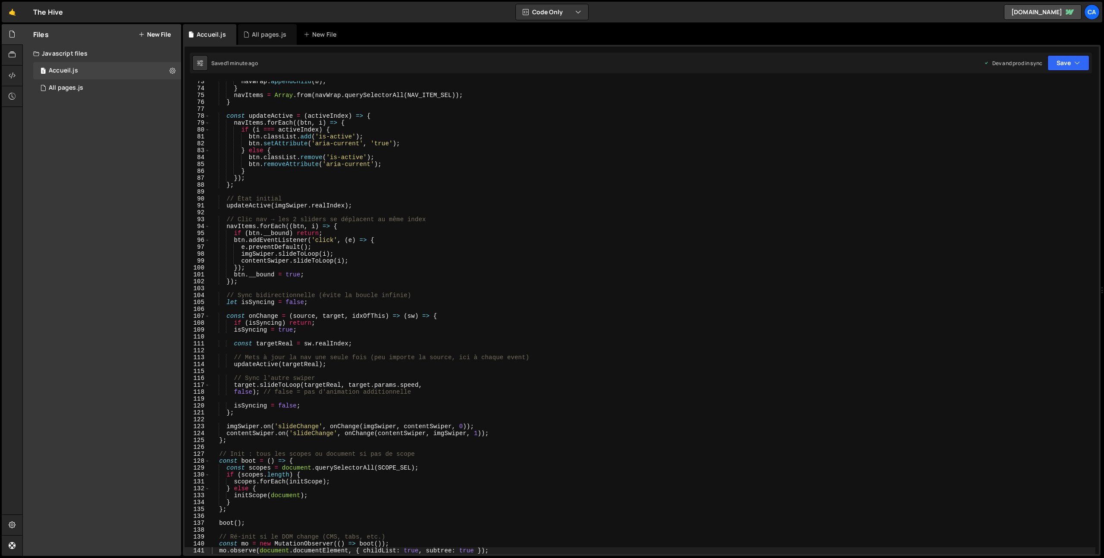
type textarea "imgSwiper.slideToLoop(i);"
click at [428, 251] on div "navWrap . appendChild ( b ) ; } navItems = Array . from ( navWrap . querySelect…" at bounding box center [652, 321] width 885 height 487
click at [440, 369] on div "navWrap . appendChild ( b ) ; } navItems = Array . from ( navWrap . querySelect…" at bounding box center [652, 321] width 885 height 487
type textarea "})();"
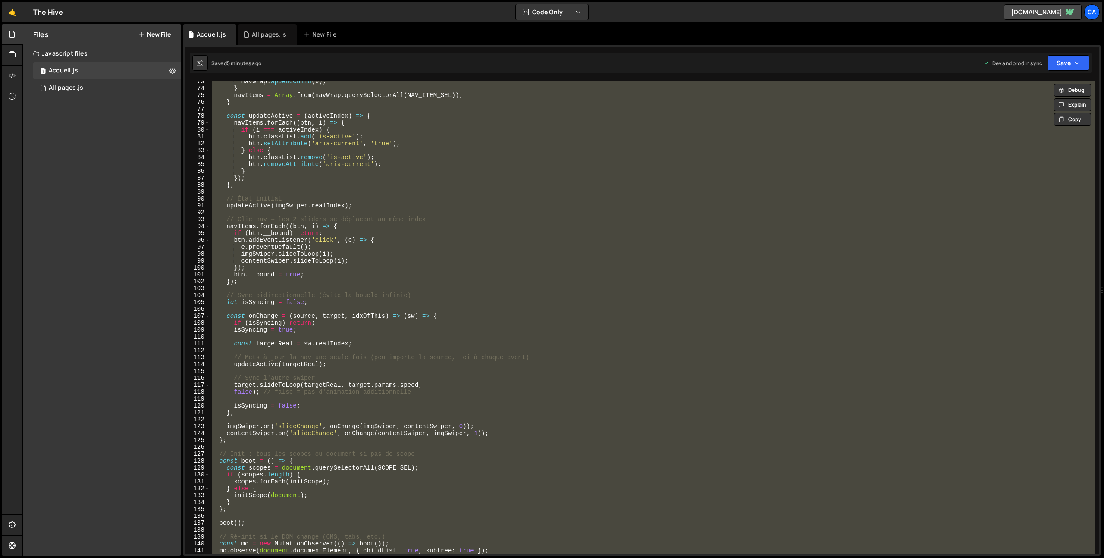
paste textarea
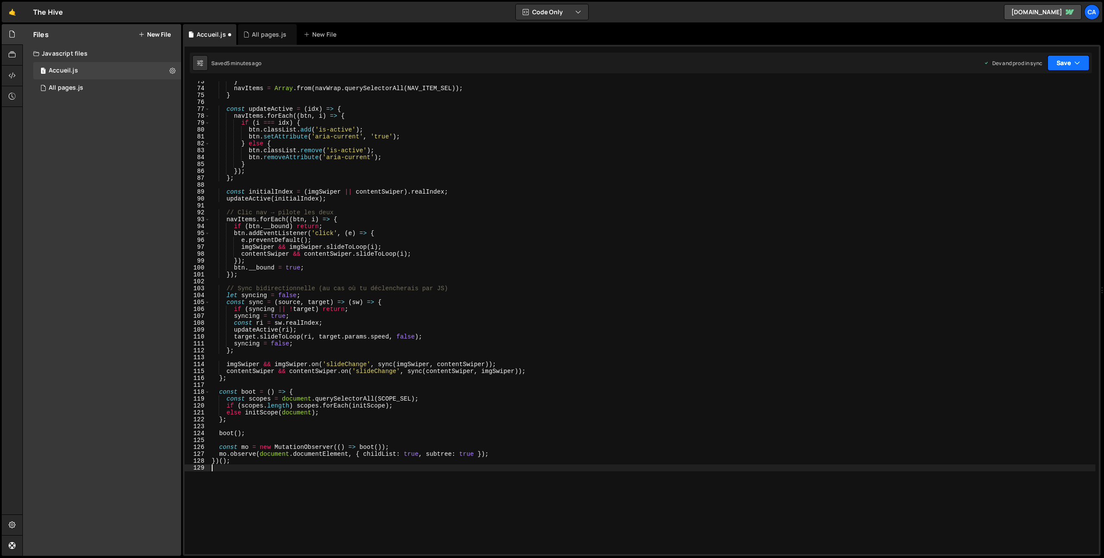
drag, startPoint x: 1086, startPoint y: 57, endPoint x: 1070, endPoint y: 69, distance: 21.0
click at [1086, 57] on button "Save" at bounding box center [1068, 63] width 42 height 16
click at [1027, 123] on div "5 minutes ago" at bounding box center [1026, 121] width 34 height 7
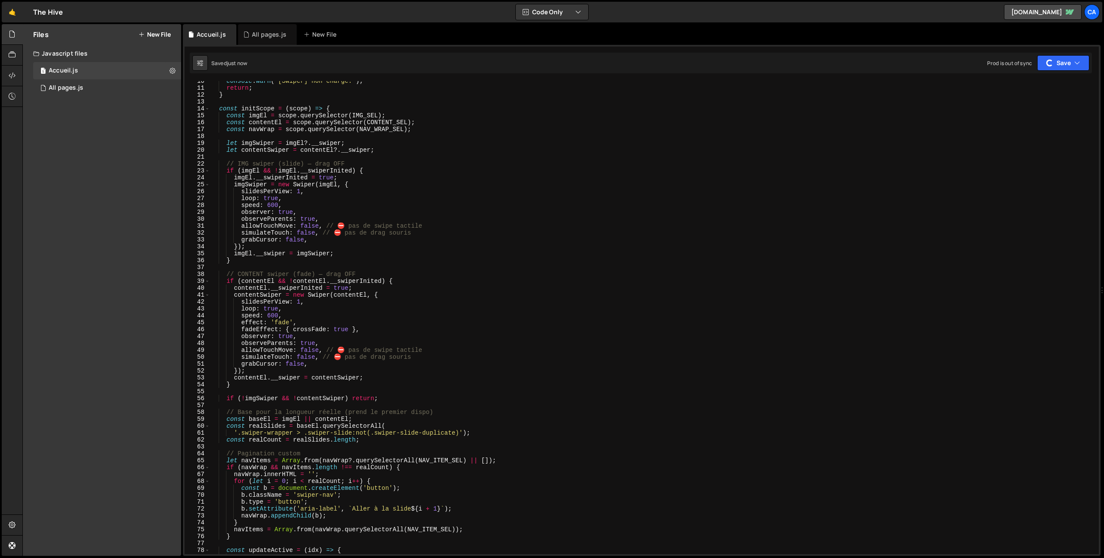
scroll to position [0, 0]
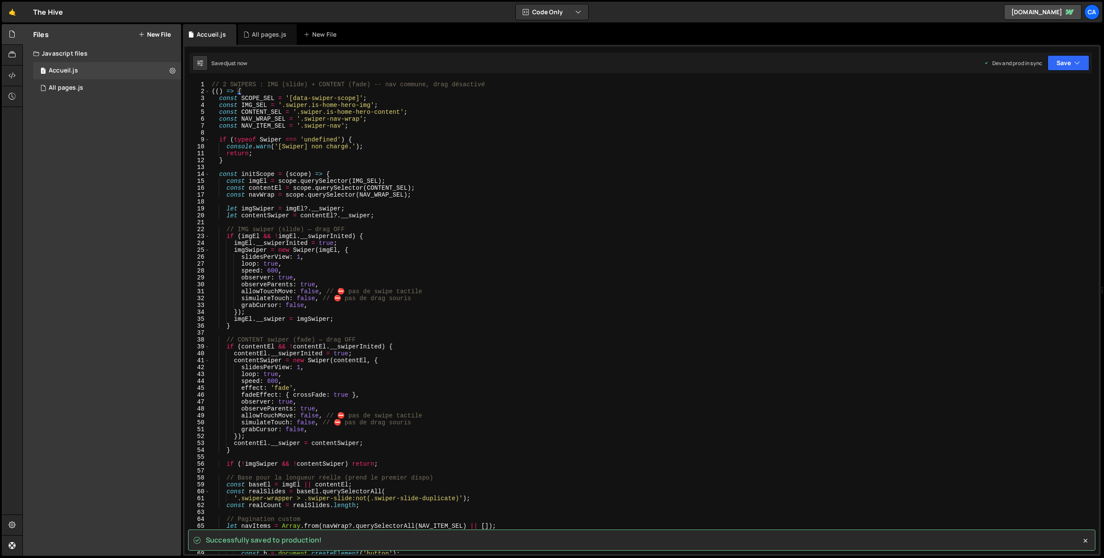
click at [319, 101] on div "// 2 SWIPERS : IMG (slide) + CONTENT (fade) -- nav commune, drag désactivé (( )…" at bounding box center [652, 324] width 885 height 487
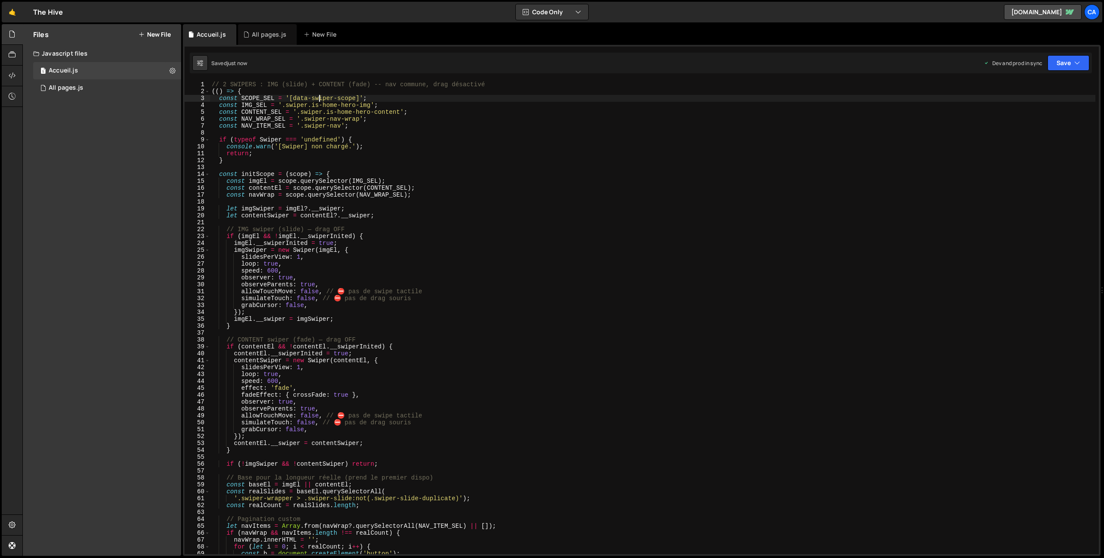
click at [302, 96] on div "// 2 SWIPERS : IMG (slide) + CONTENT (fade) -- nav commune, drag désactivé (( )…" at bounding box center [652, 324] width 885 height 487
drag, startPoint x: 302, startPoint y: 96, endPoint x: 347, endPoint y: 99, distance: 44.5
click at [347, 99] on div "// 2 SWIPERS : IMG (slide) + CONTENT (fade) -- nav commune, drag désactivé (( )…" at bounding box center [652, 324] width 885 height 487
click at [455, 146] on div "// 2 SWIPERS : IMG (slide) + CONTENT (fade) -- nav commune, drag désactivé (( )…" at bounding box center [652, 324] width 885 height 487
click at [396, 254] on div "// 2 SWIPERS : IMG (slide) + CONTENT (fade) -- nav commune, drag désactivé (( )…" at bounding box center [652, 324] width 885 height 487
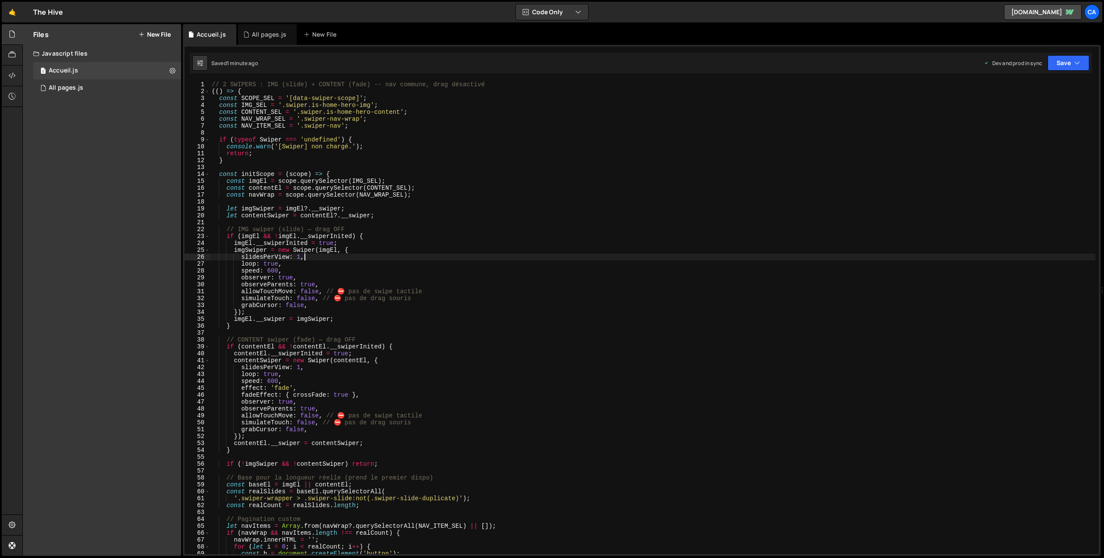
type textarea "})();"
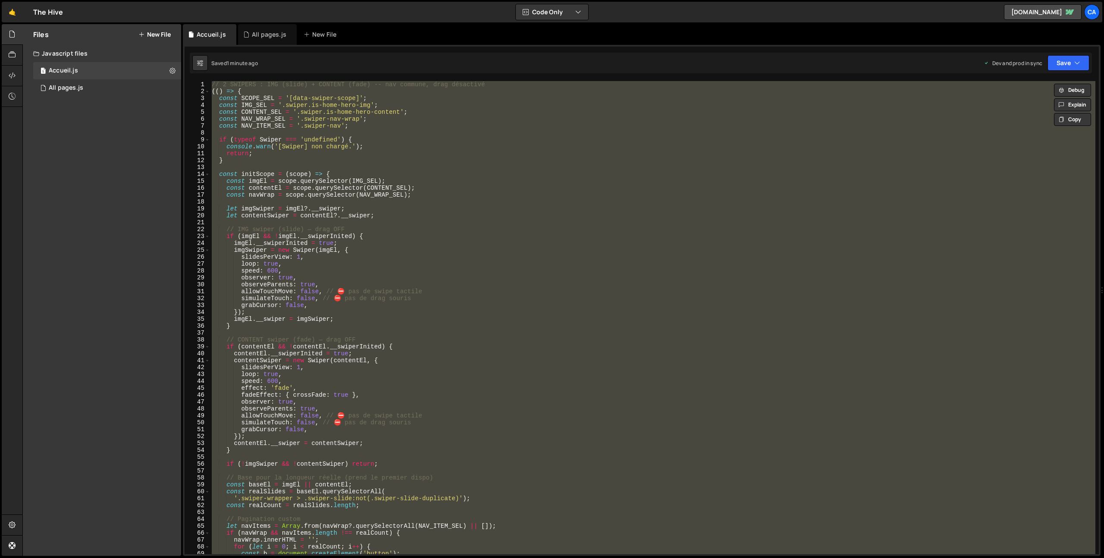
paste textarea
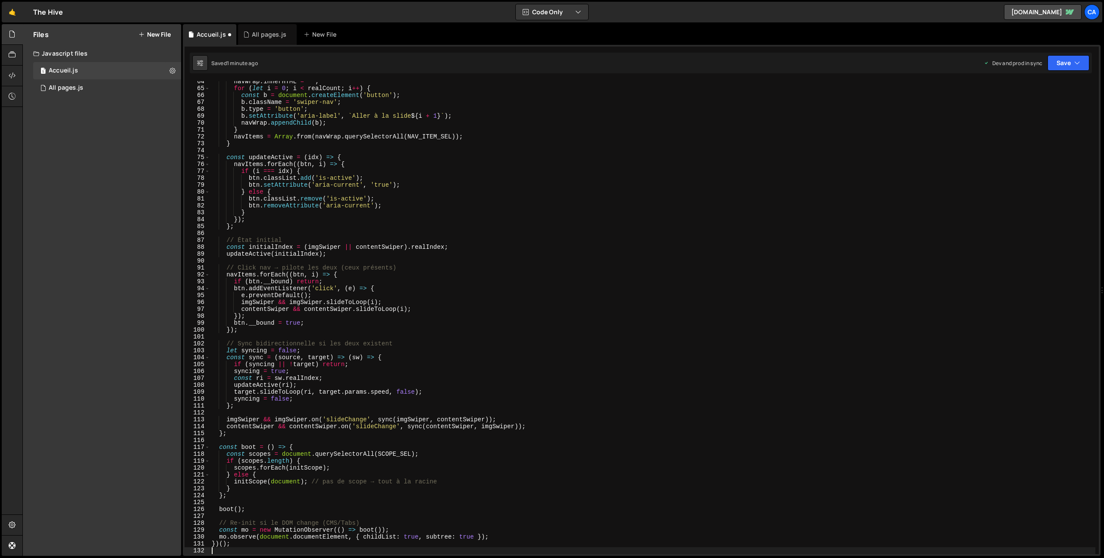
scroll to position [438, 0]
click at [1075, 66] on icon "button" at bounding box center [1077, 63] width 6 height 9
click at [1023, 122] on div "1 minute ago" at bounding box center [1024, 121] width 30 height 7
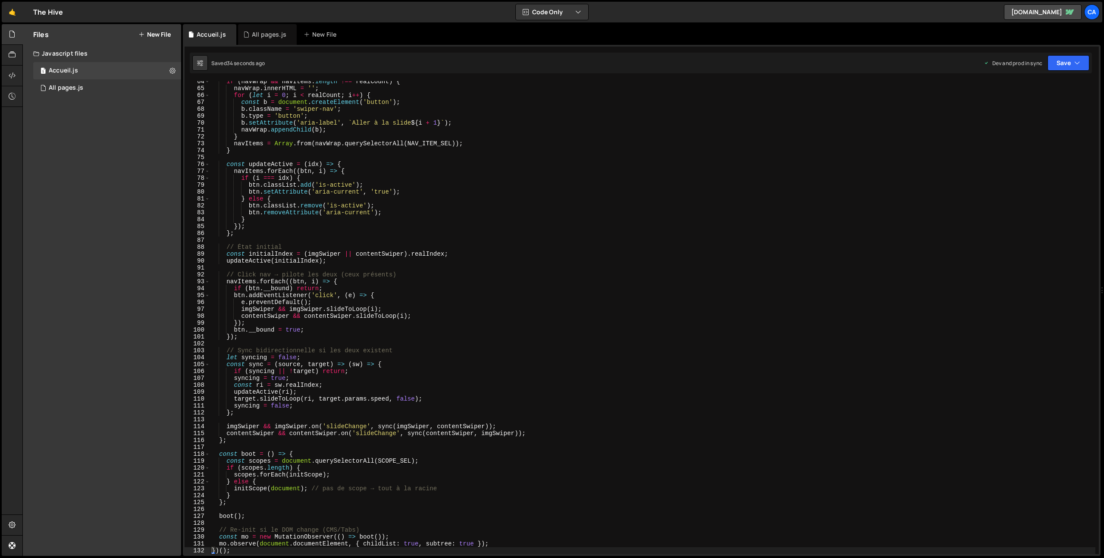
click at [329, 188] on div "if ( navWrap && navItems . length !== realCount ) { navWrap . innerHTML = '' ; …" at bounding box center [652, 321] width 885 height 487
type textarea "})();"
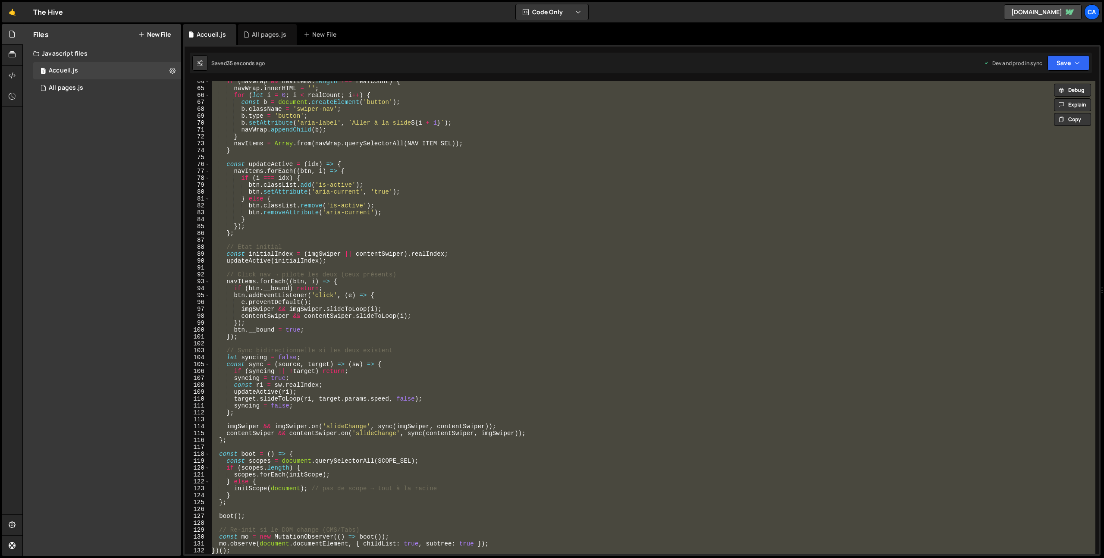
paste textarea
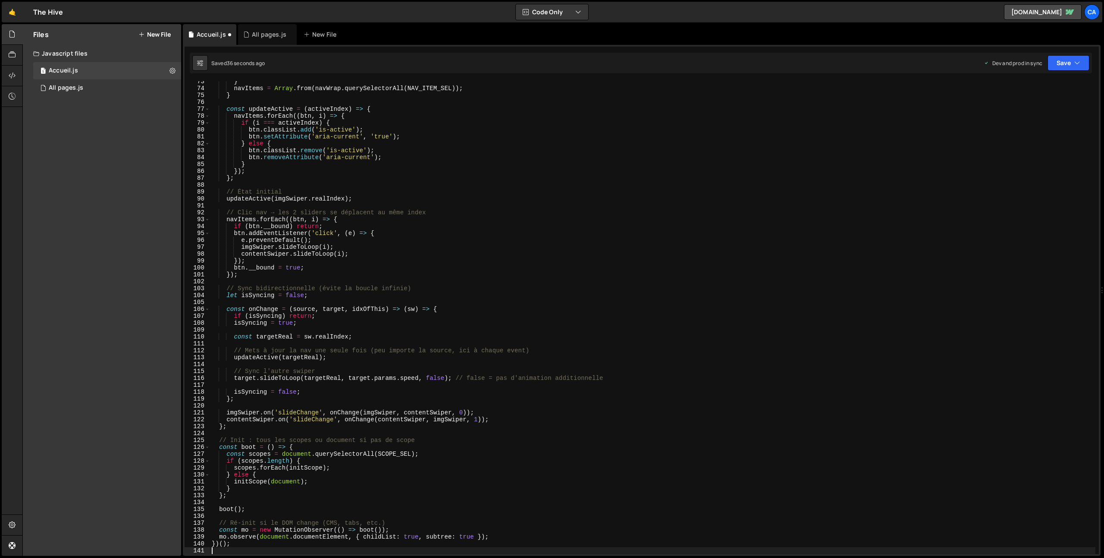
scroll to position [0, 0]
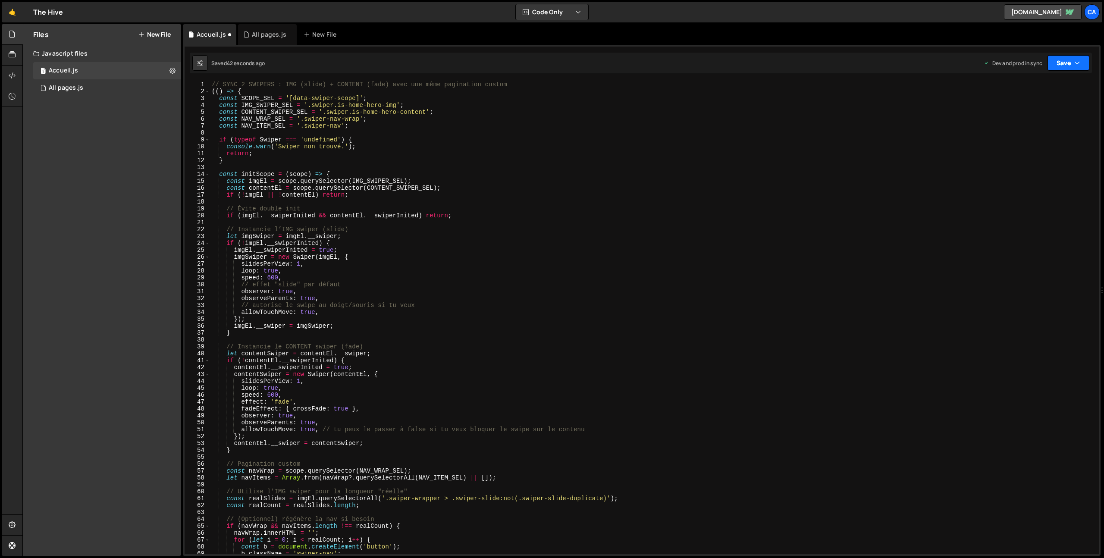
click at [1086, 59] on button "Save" at bounding box center [1068, 63] width 42 height 16
click at [1036, 108] on div "Save to Production S" at bounding box center [1039, 112] width 90 height 9
click at [308, 311] on div "// SYNC 2 SWIPERS : IMG (slide) + CONTENT (fade) avec une même pagination custo…" at bounding box center [652, 324] width 885 height 487
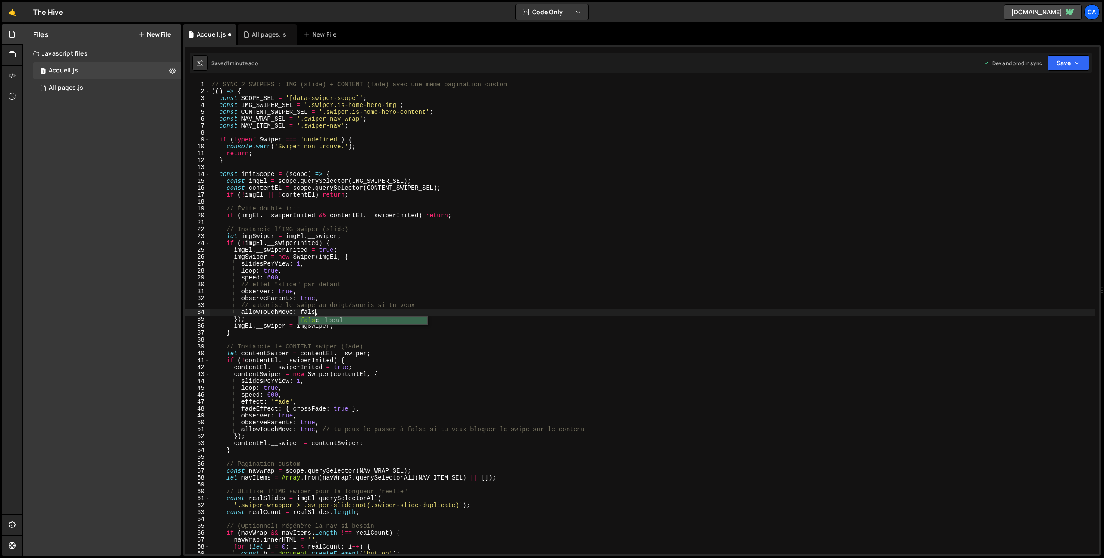
scroll to position [0, 7]
click at [307, 311] on div "// SYNC 2 SWIPERS : IMG (slide) + CONTENT (fade) avec une même pagination custo…" at bounding box center [652, 324] width 885 height 487
click at [309, 427] on div "// SYNC 2 SWIPERS : IMG (slide) + CONTENT (fade) avec une même pagination custo…" at bounding box center [652, 324] width 885 height 487
click at [308, 429] on div "// SYNC 2 SWIPERS : IMG (slide) + CONTENT (fade) avec une même pagination custo…" at bounding box center [652, 324] width 885 height 487
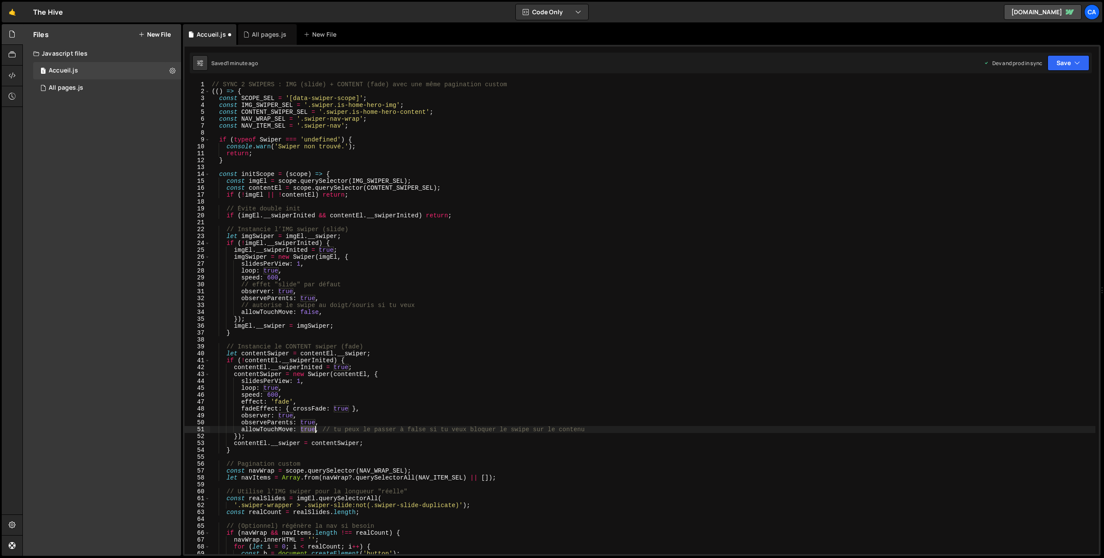
click at [308, 429] on div "// SYNC 2 SWIPERS : IMG (slide) + CONTENT (fade) avec une même pagination custo…" at bounding box center [652, 324] width 885 height 487
paste textarea "fals"
click at [1061, 64] on button "Save" at bounding box center [1068, 63] width 42 height 16
click at [1029, 121] on div "1 minute ago" at bounding box center [1024, 121] width 30 height 7
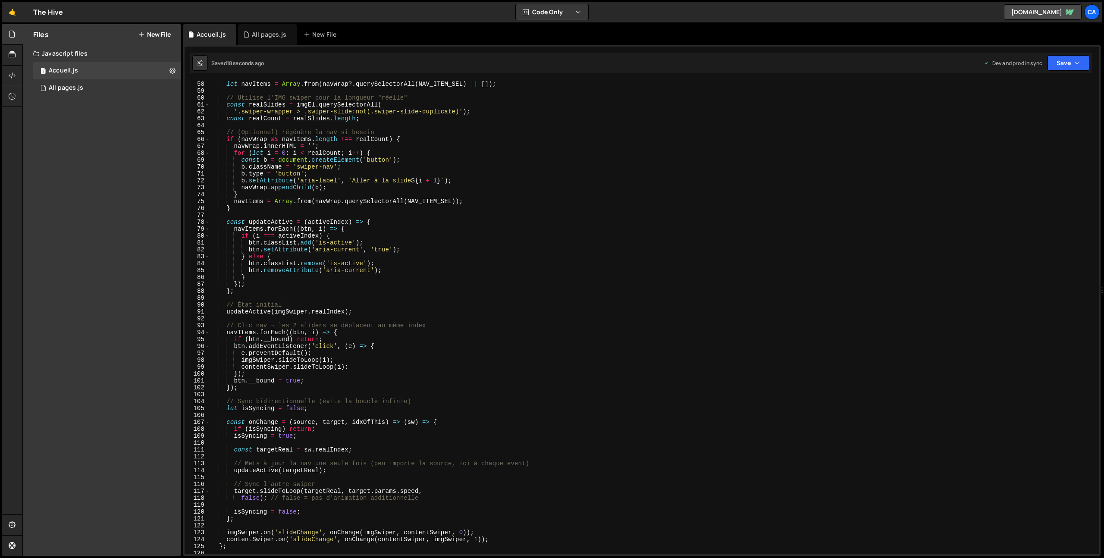
scroll to position [446, 0]
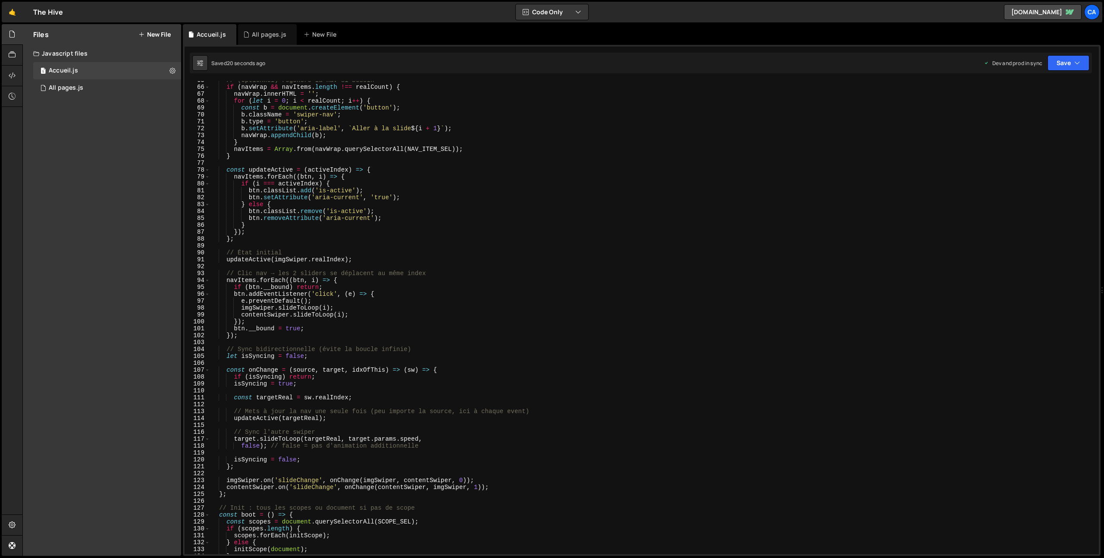
click at [481, 314] on div "// (Optionnel) régénère la nav si besoin if ( navWrap && navItems . length !== …" at bounding box center [652, 320] width 885 height 487
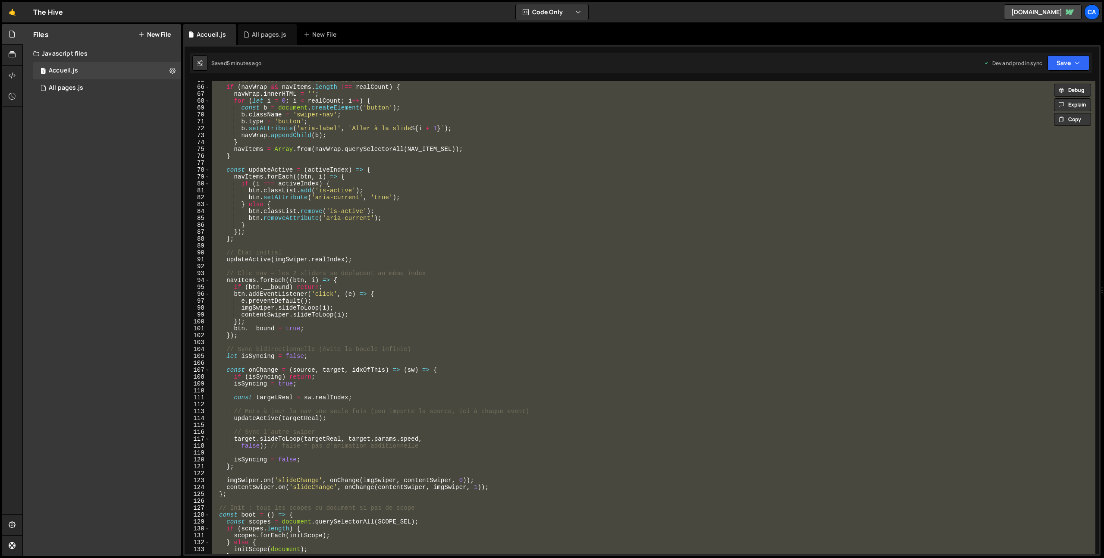
click at [385, 354] on div "// (Optionnel) régénère la nav si besoin if ( navWrap && navItems . length !== …" at bounding box center [652, 317] width 885 height 473
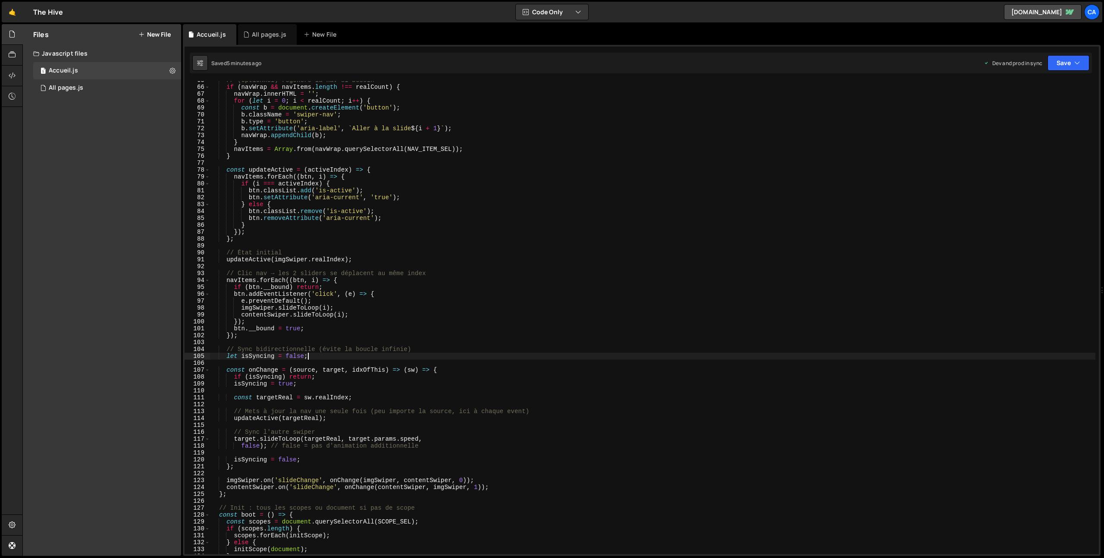
type textarea "})();"
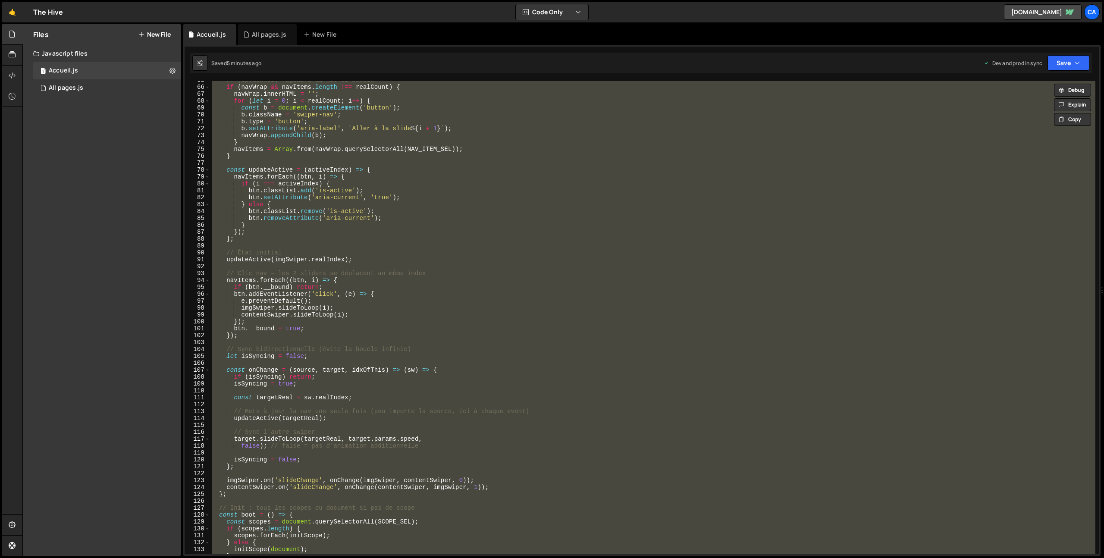
paste textarea
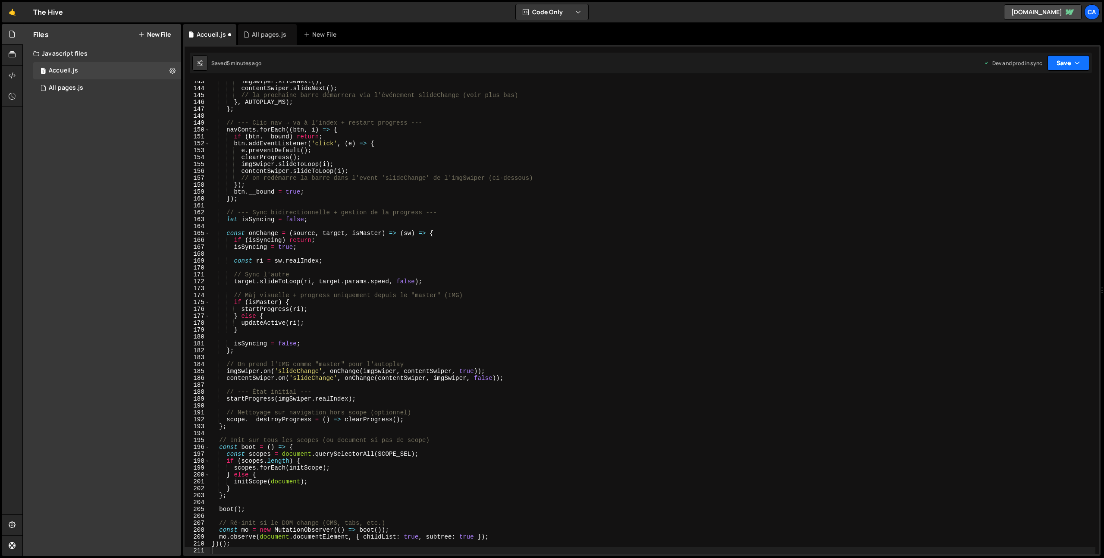
click at [1077, 67] on button "Save" at bounding box center [1068, 63] width 42 height 16
drag, startPoint x: 1039, startPoint y: 119, endPoint x: 905, endPoint y: 108, distance: 135.0
click at [1039, 119] on div "5 minutes ago" at bounding box center [1026, 121] width 34 height 7
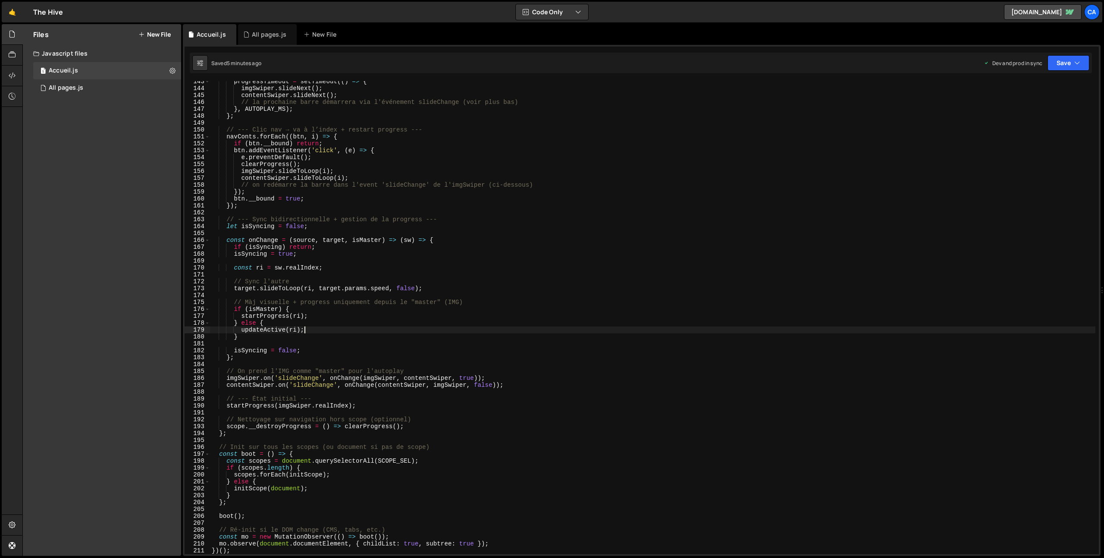
click at [547, 330] on div "progressTimeout = setTimeout (( ) => { imgSwiper . slideNext ( ) ; contentSwipe…" at bounding box center [652, 321] width 885 height 487
type textarea "})();"
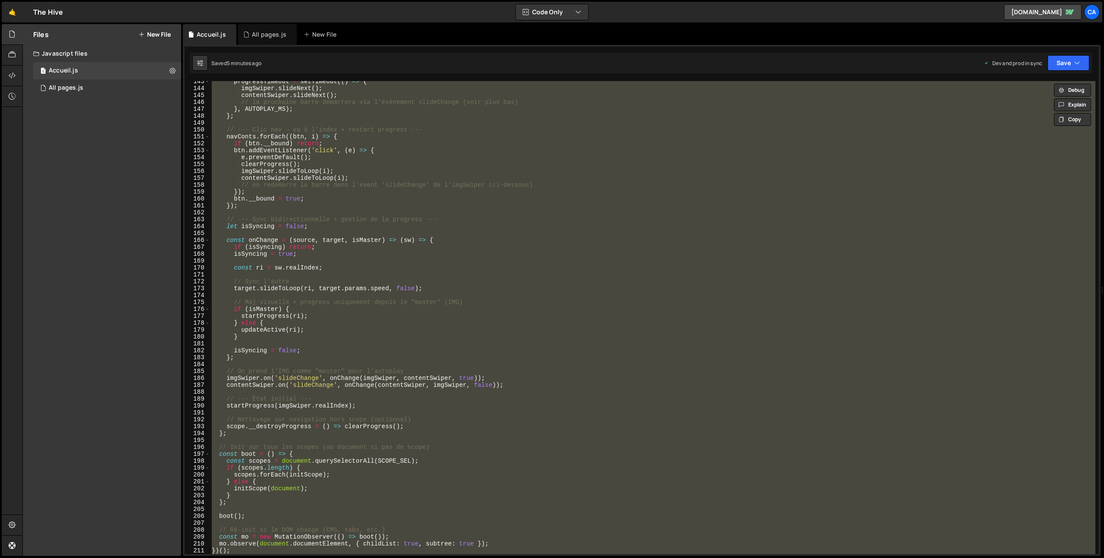
paste textarea
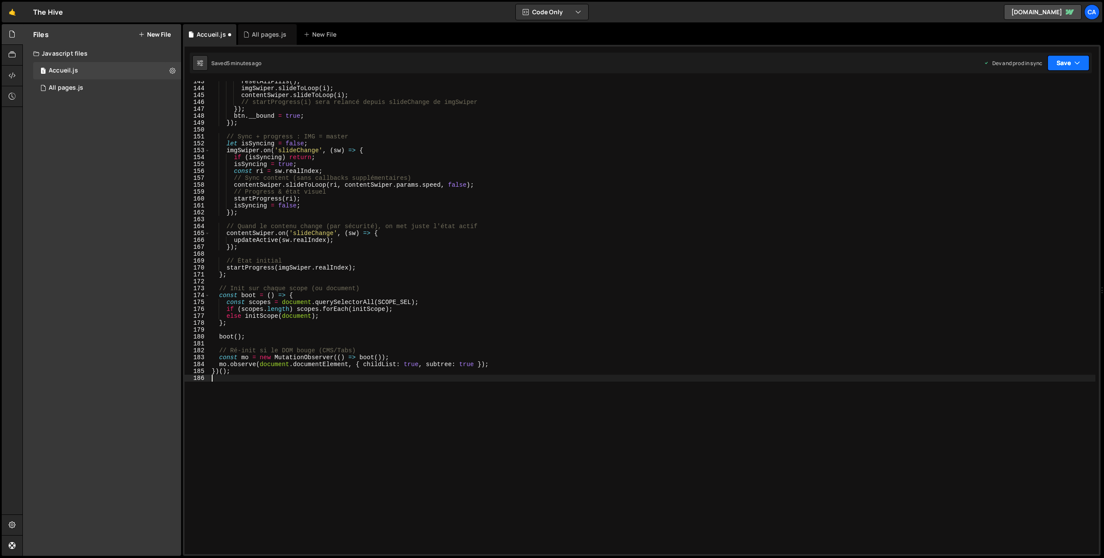
click at [1059, 65] on button "Save" at bounding box center [1068, 63] width 42 height 16
click at [1043, 107] on button "Save to Production S Saved 5 minutes ago" at bounding box center [1038, 117] width 103 height 28
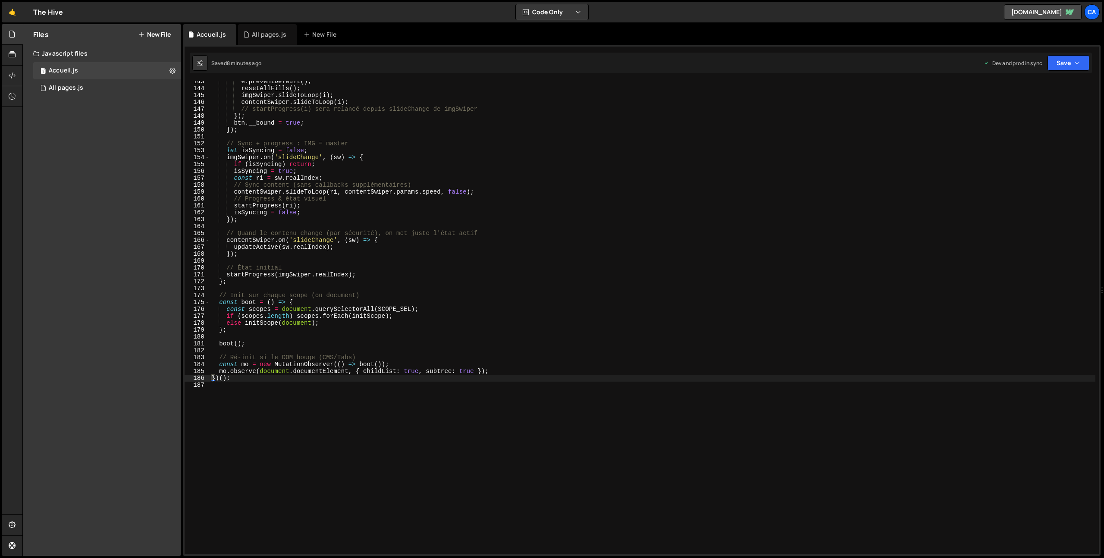
click at [374, 381] on div "e . preventDefault ( ) ; resetAllFills ( ) ; imgSwiper . slideToLoop ( i ) ; co…" at bounding box center [652, 321] width 885 height 487
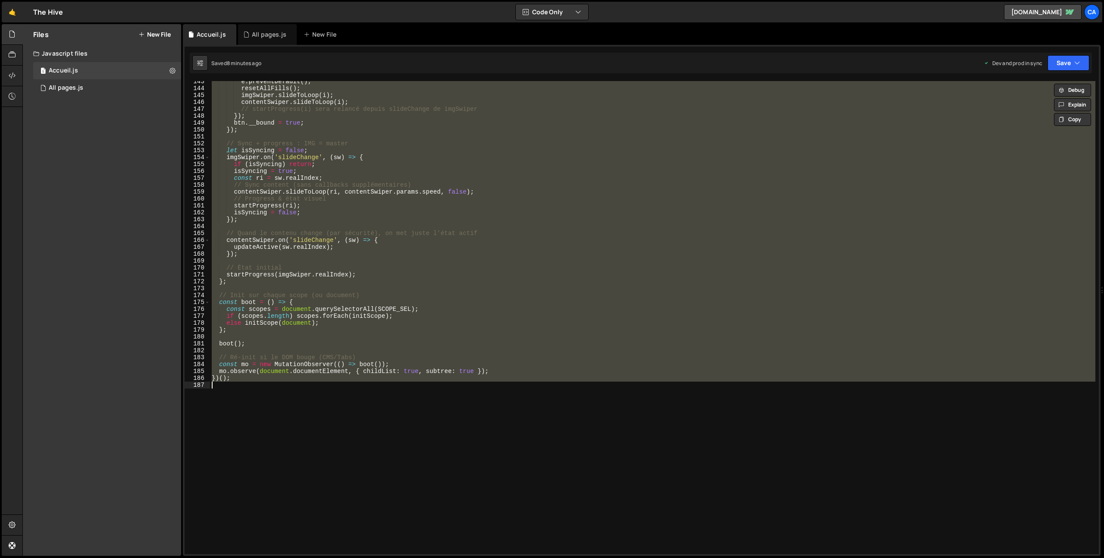
type textarea "v"
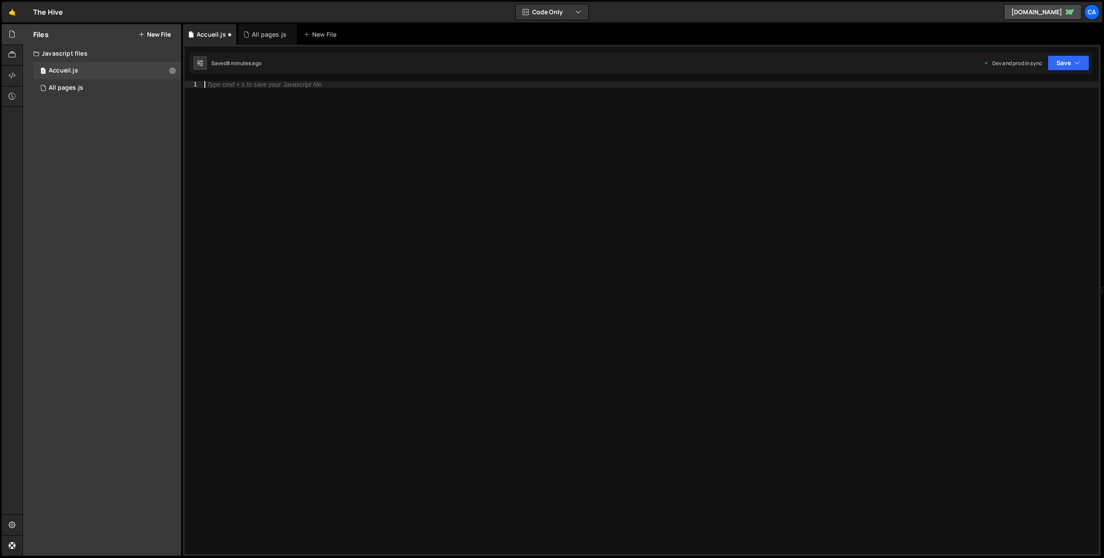
paste textarea
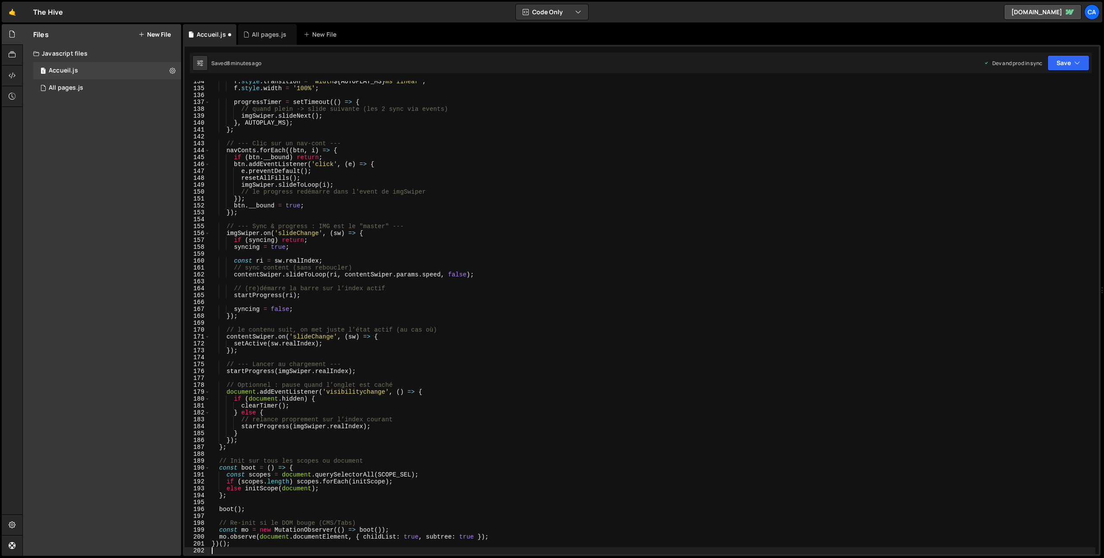
scroll to position [920, 0]
click at [1066, 66] on button "Save" at bounding box center [1068, 63] width 42 height 16
click at [1059, 113] on div "Save to Production S" at bounding box center [1039, 112] width 90 height 9
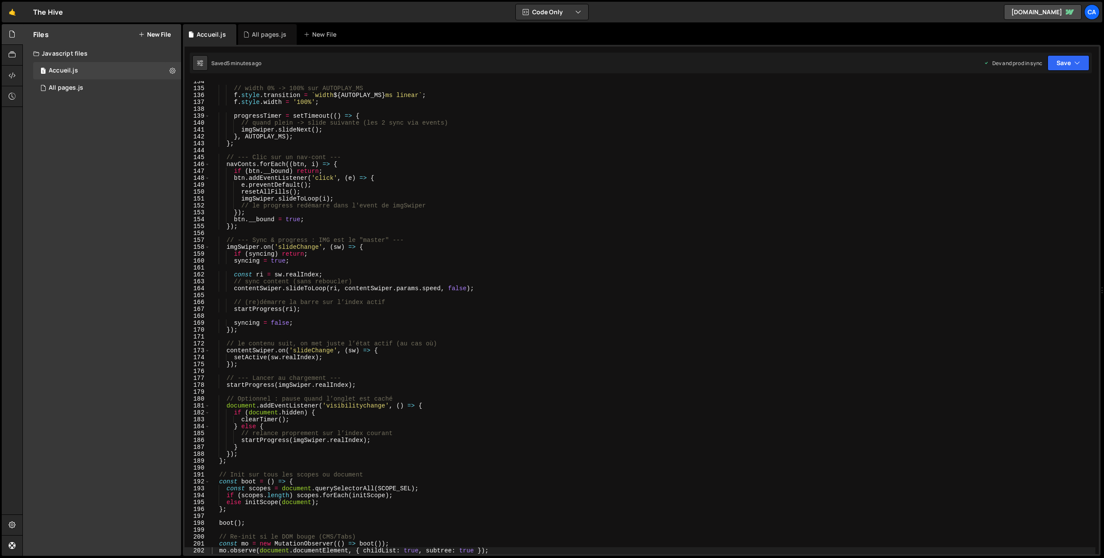
click at [345, 235] on div "// width 0% -> 100% sur AUTOPLAY_MS f . style . transition = ` width ${ AUTOPLA…" at bounding box center [652, 321] width 885 height 487
type textarea "})();"
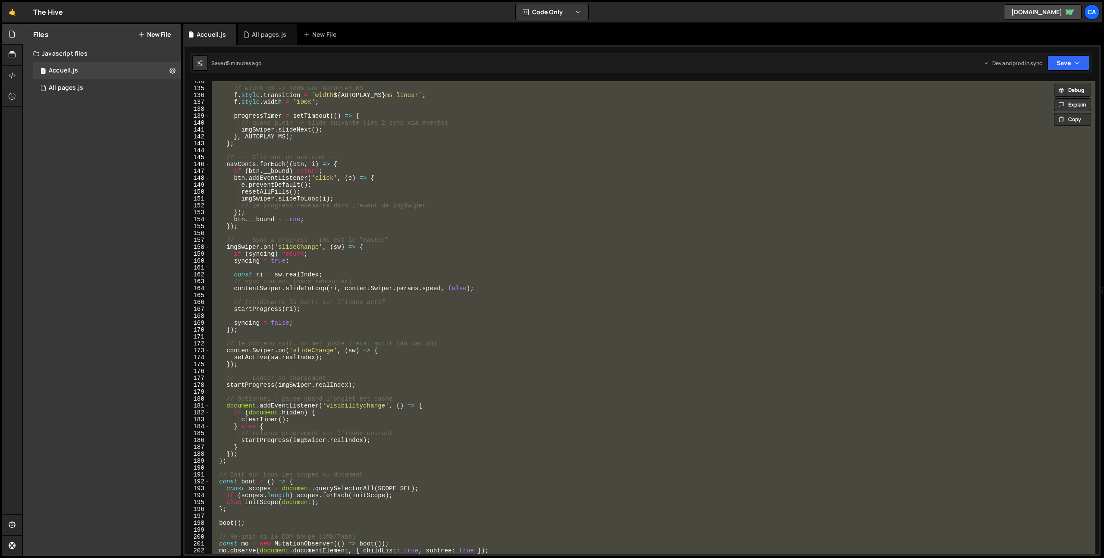
paste textarea
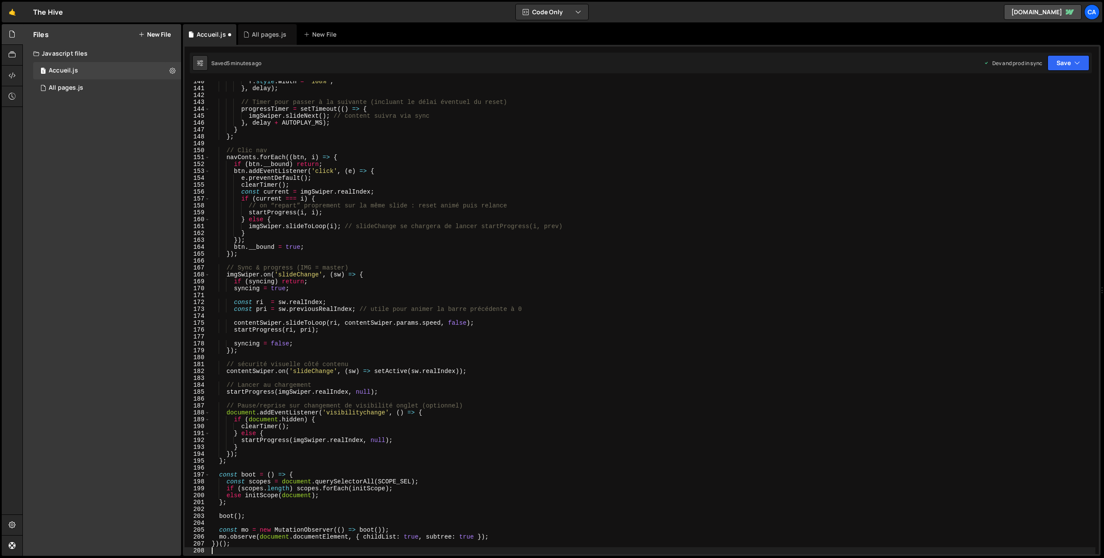
scroll to position [962, 0]
click at [1064, 63] on button "Save" at bounding box center [1068, 63] width 42 height 16
click at [1034, 112] on div "Save to Production S" at bounding box center [1039, 112] width 90 height 9
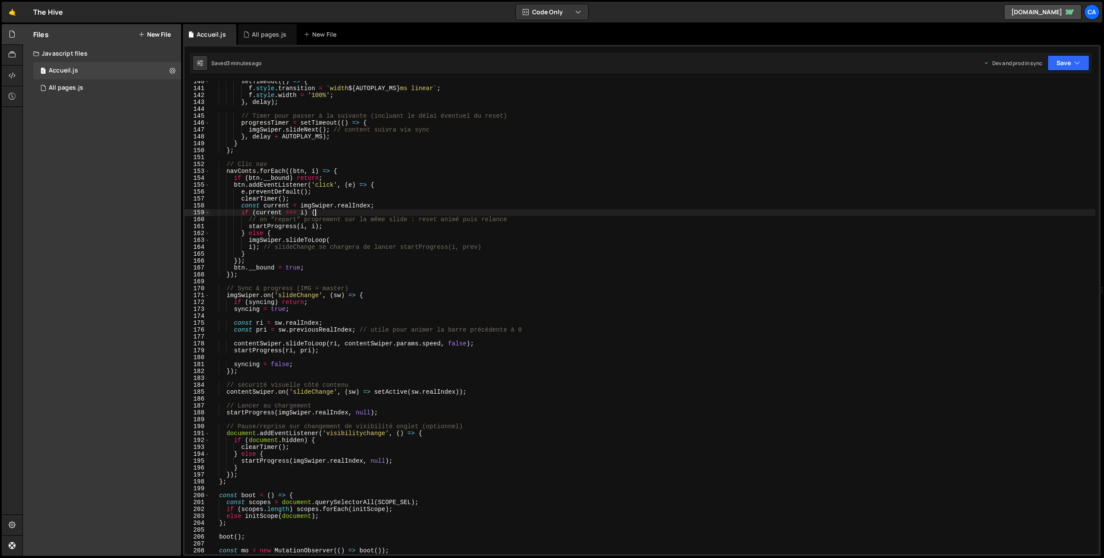
click at [405, 213] on div "setTimeout (( ) => { f . style . transition = ` width ${ AUTOPLAY_MS } ms linea…" at bounding box center [652, 321] width 885 height 487
type textarea "})();"
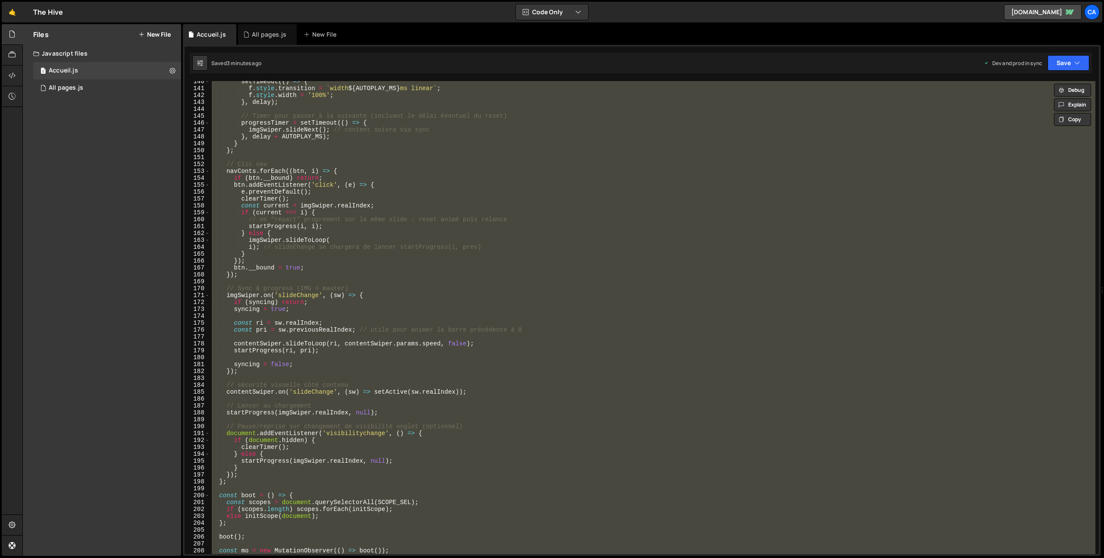
paste textarea
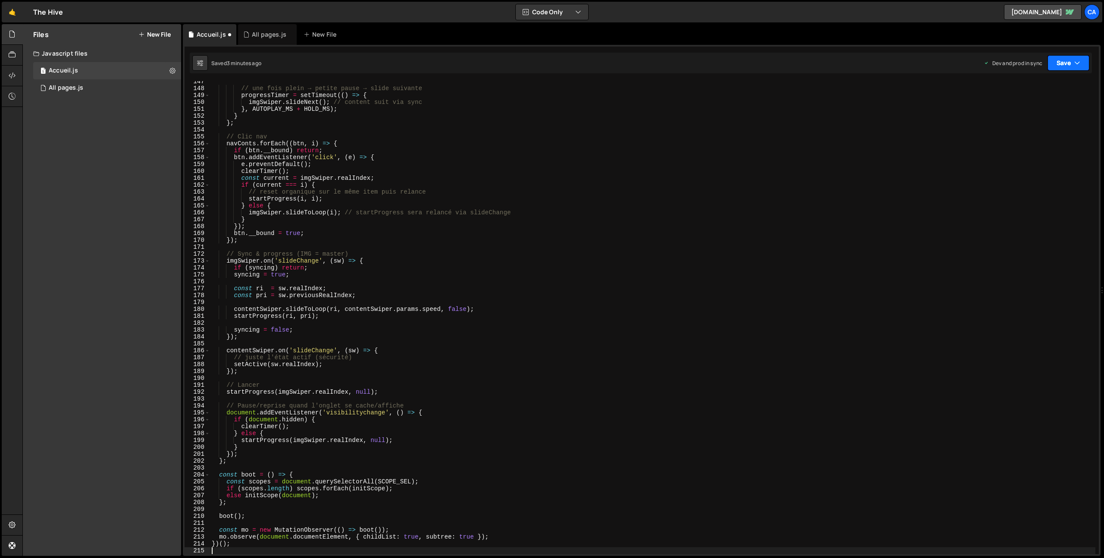
click at [1067, 67] on button "Save" at bounding box center [1068, 63] width 42 height 16
drag, startPoint x: 1016, startPoint y: 120, endPoint x: 1003, endPoint y: 118, distance: 13.0
click at [1016, 120] on div "3 minutes ago" at bounding box center [1026, 121] width 34 height 7
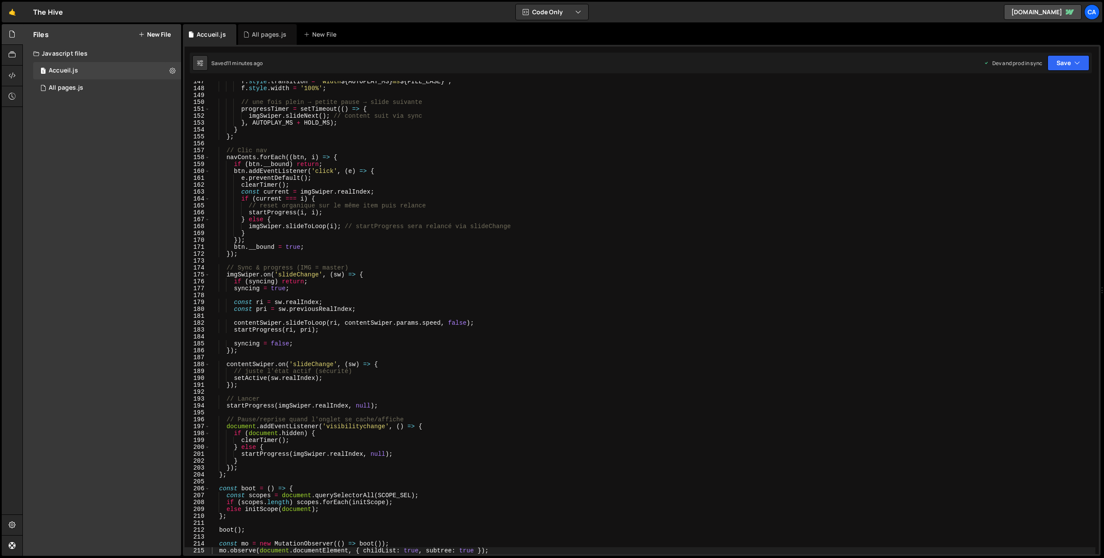
click at [374, 251] on div "f . style . transition = ` width ${ AUTOPLAY_MS } ms ${ FILL_EASE } ` ; f . sty…" at bounding box center [652, 321] width 885 height 487
type textarea "})();"
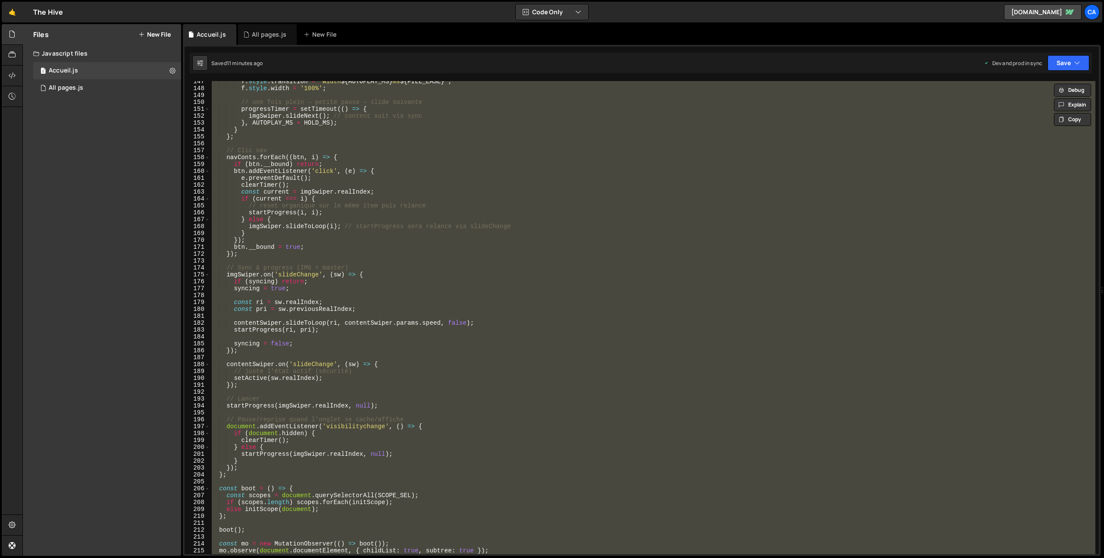
paste textarea
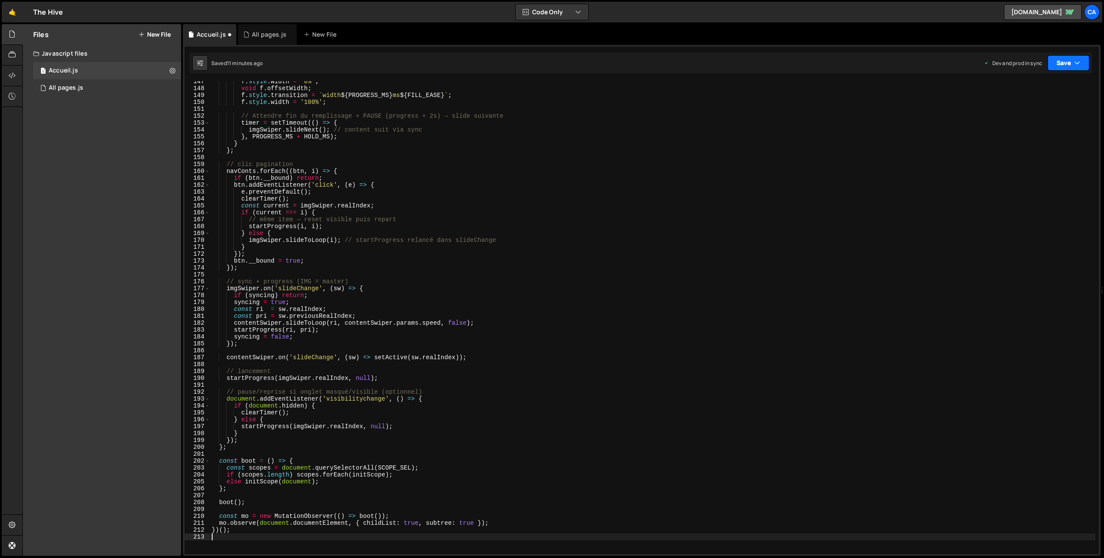
click at [1063, 60] on button "Save" at bounding box center [1068, 63] width 42 height 16
click at [1039, 128] on button "Save to Production S Saved 11 minutes ago" at bounding box center [1038, 117] width 103 height 28
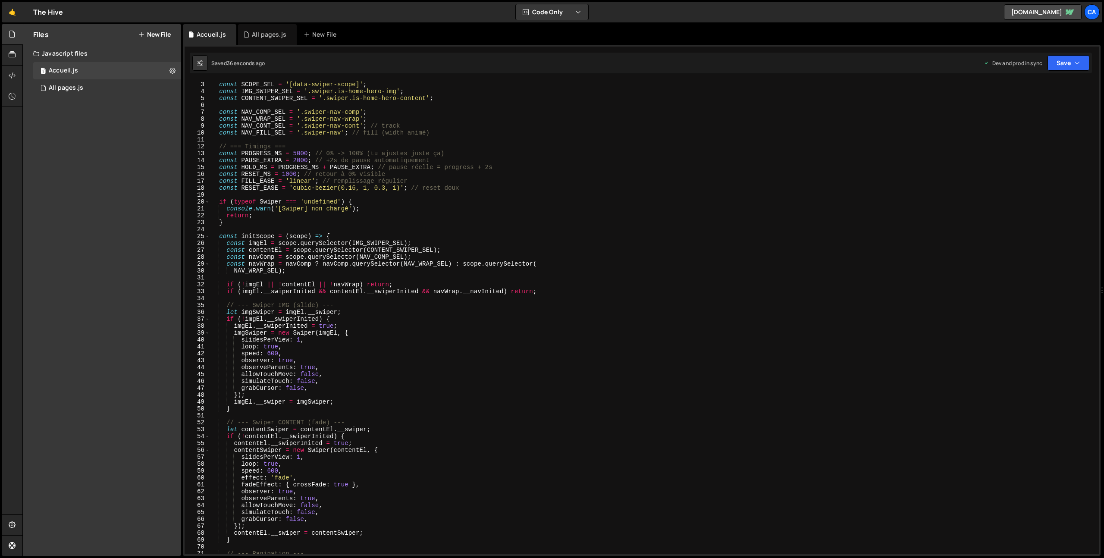
scroll to position [0, 0]
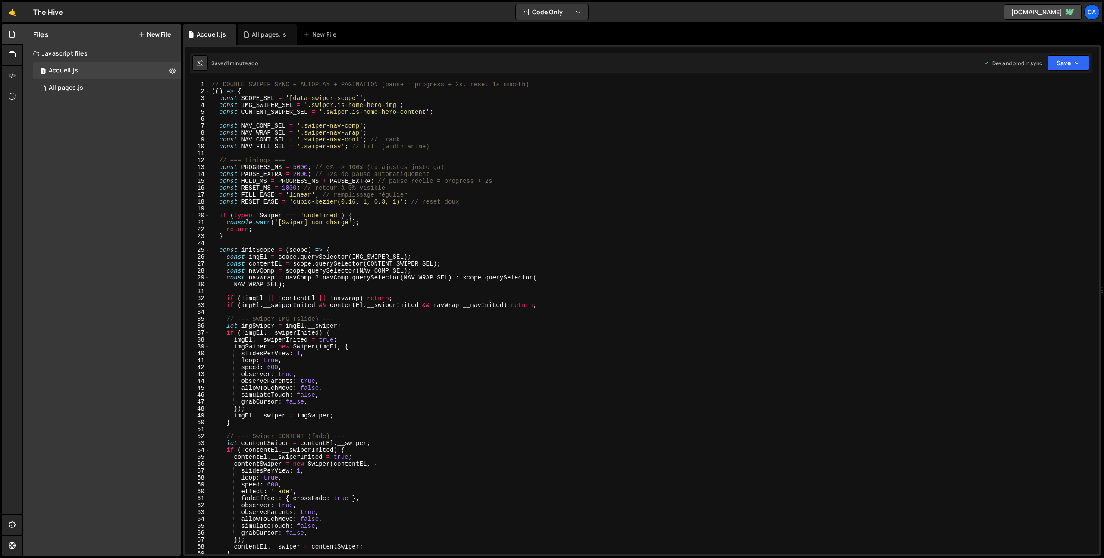
click at [295, 172] on div "// DOUBLE SWIPER SYNC + AUTOPLAY + PAGINATION (pause = progress + 2s, reset 1s …" at bounding box center [652, 324] width 885 height 487
type textarea "const PAUSE_EXTRA = 1000; // +2s de pause automatiquement"
click at [494, 116] on div "// DOUBLE SWIPER SYNC + AUTOPLAY + PAGINATION (pause = progress + 2s, reset 1s …" at bounding box center [652, 324] width 885 height 487
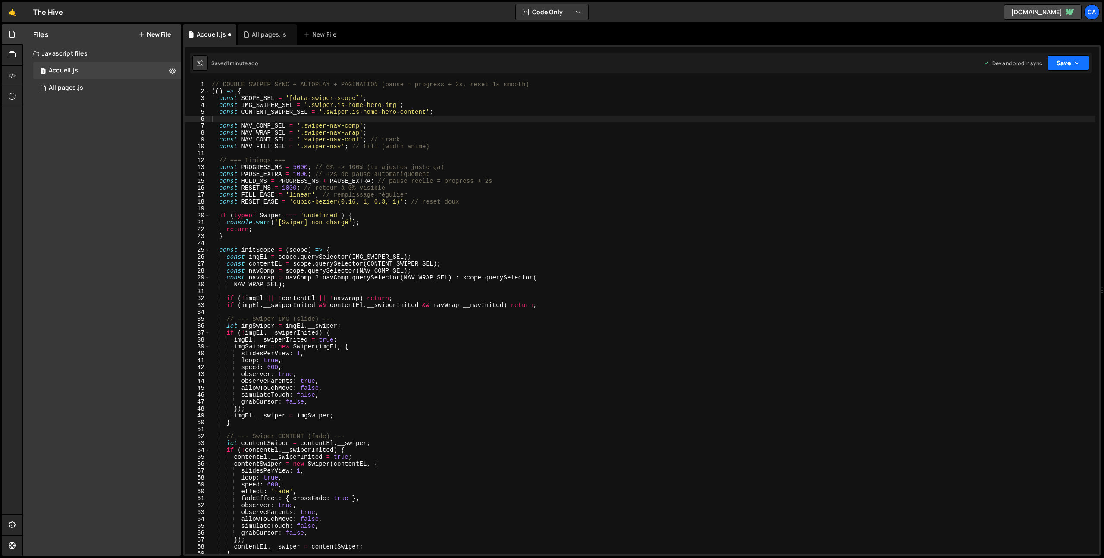
click at [1077, 60] on icon "button" at bounding box center [1077, 63] width 6 height 9
click at [1015, 119] on div "1 minute ago" at bounding box center [1024, 121] width 30 height 7
click at [296, 166] on div "// DOUBLE SWIPER SYNC + AUTOPLAY + PAGINATION (pause = progress + 2s, reset 1s …" at bounding box center [652, 324] width 885 height 487
click at [1071, 59] on button "Save" at bounding box center [1068, 63] width 42 height 16
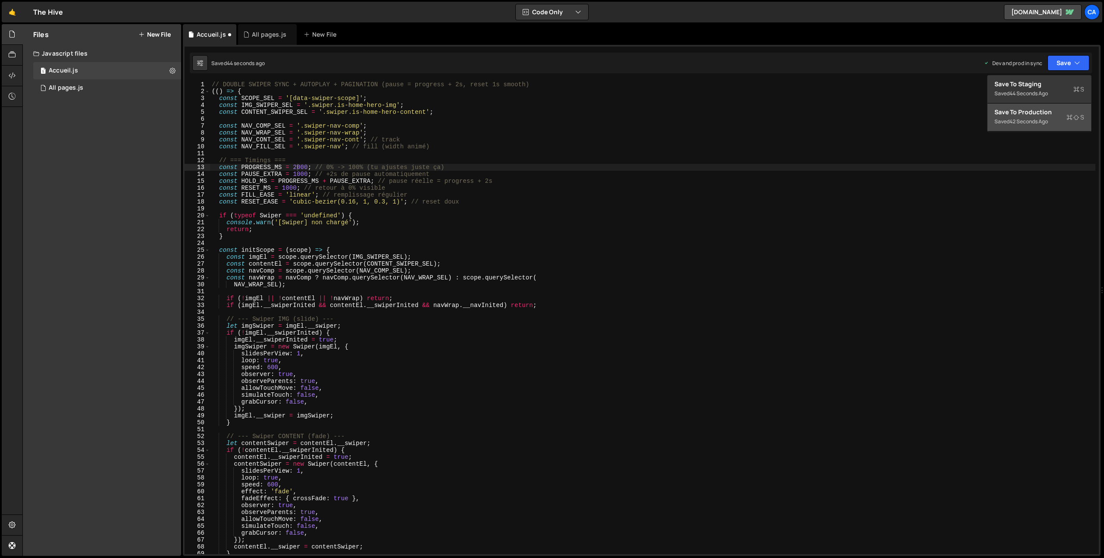
click at [1046, 116] on div "Save to Production S" at bounding box center [1039, 112] width 90 height 9
click at [297, 168] on div "// DOUBLE SWIPER SYNC + AUTOPLAY + PAGINATION (pause = progress + 2s, reset 1s …" at bounding box center [652, 324] width 885 height 487
click at [297, 174] on div "// DOUBLE SWIPER SYNC + AUTOPLAY + PAGINATION (pause = progress + 2s, reset 1s …" at bounding box center [652, 324] width 885 height 487
click at [1071, 62] on button "Save" at bounding box center [1068, 63] width 42 height 16
click at [1031, 125] on div "Saved 20 seconds ago" at bounding box center [1039, 121] width 90 height 10
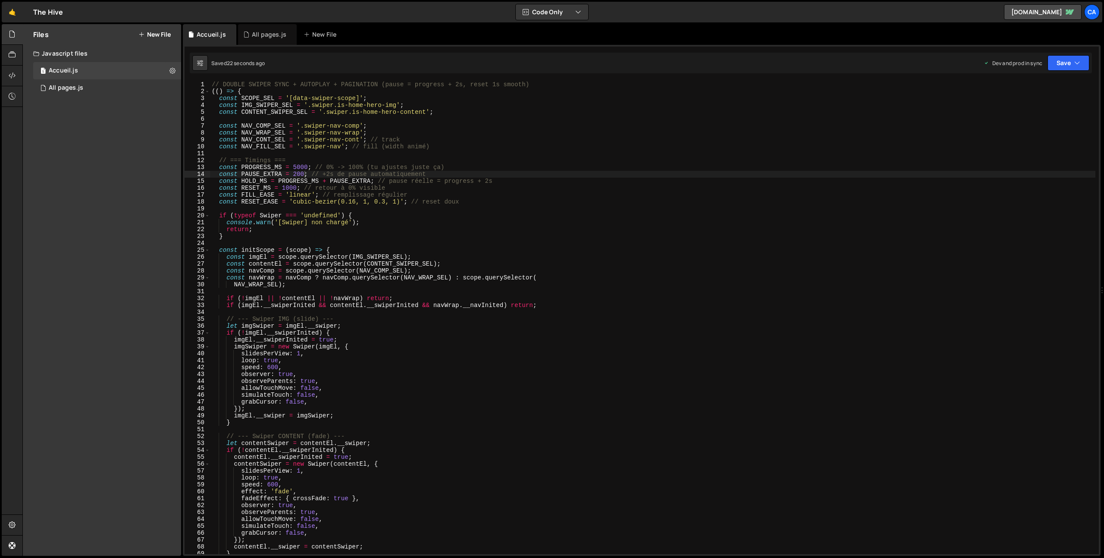
click at [304, 172] on div "// DOUBLE SWIPER SYNC + AUTOPLAY + PAGINATION (pause = progress + 2s, reset 1s …" at bounding box center [652, 324] width 885 height 487
click at [301, 172] on div "// DOUBLE SWIPER SYNC + AUTOPLAY + PAGINATION (pause = progress + 2s, reset 1s …" at bounding box center [652, 324] width 885 height 487
click at [303, 173] on div "// DOUBLE SWIPER SYNC + AUTOPLAY + PAGINATION (pause = progress + 2s, reset 1s …" at bounding box center [652, 317] width 885 height 473
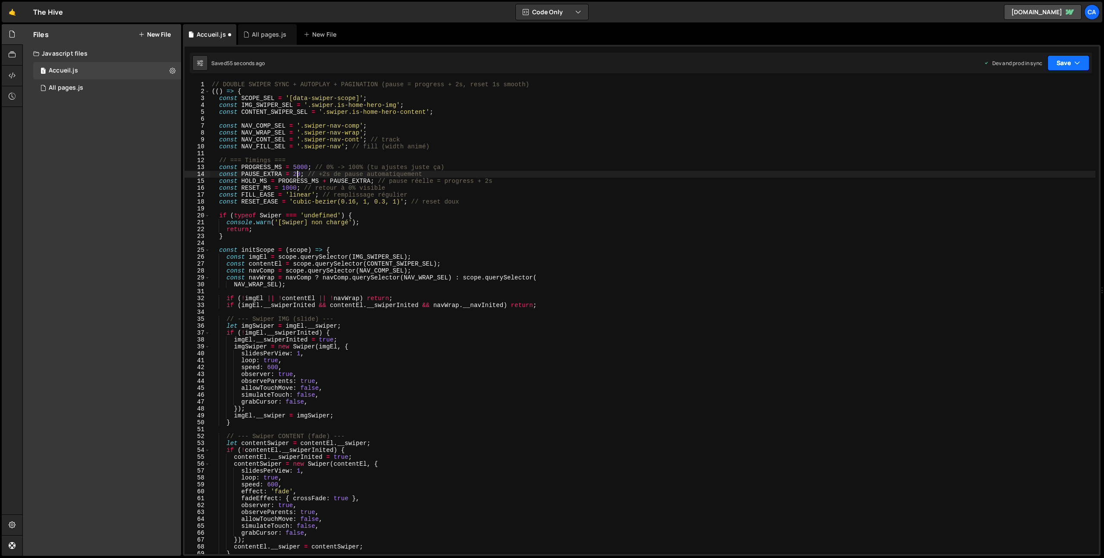
click at [1078, 61] on icon "button" at bounding box center [1077, 63] width 6 height 9
click at [1019, 120] on div "54 seconds ago" at bounding box center [1028, 121] width 38 height 7
click at [453, 281] on div "// DOUBLE SWIPER SYNC + AUTOPLAY + PAGINATION (pause = progress + 2s, reset 1s …" at bounding box center [652, 324] width 885 height 487
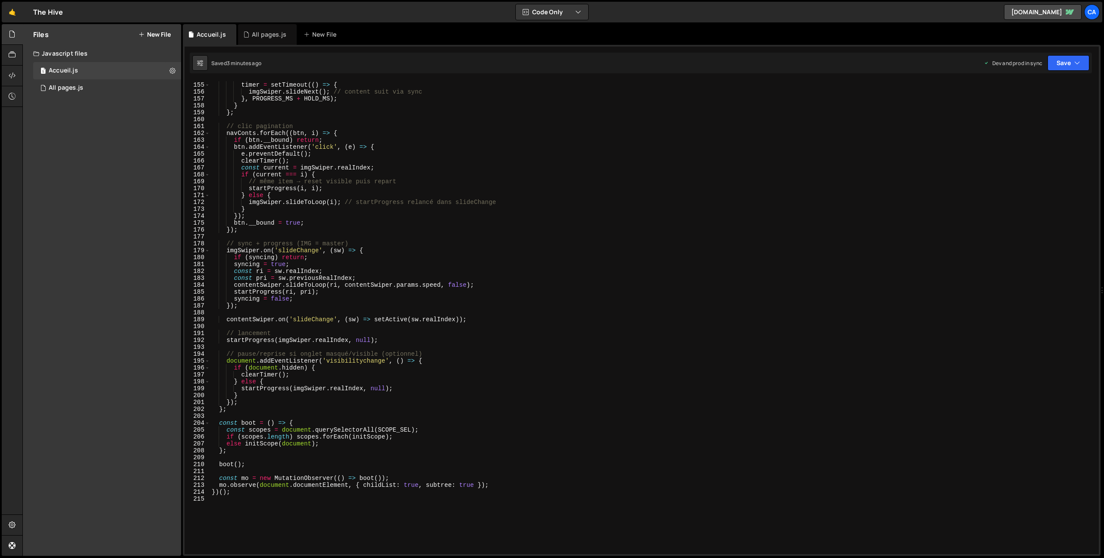
scroll to position [1243, 0]
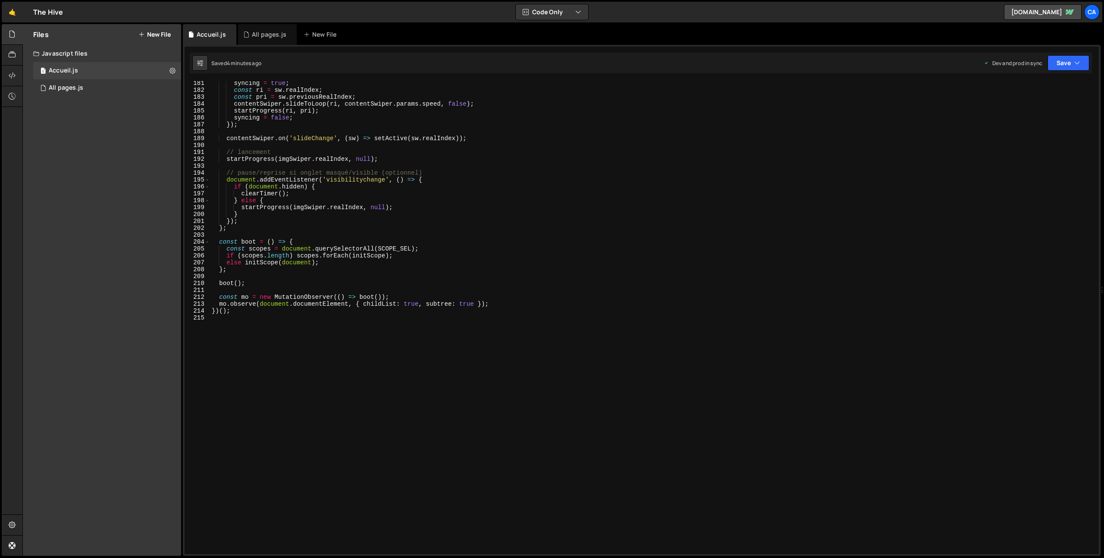
click at [435, 294] on div "syncing = true ; const ri = sw . realIndex ; const pri = sw . previousRealIndex…" at bounding box center [652, 323] width 885 height 487
type textarea "})();"
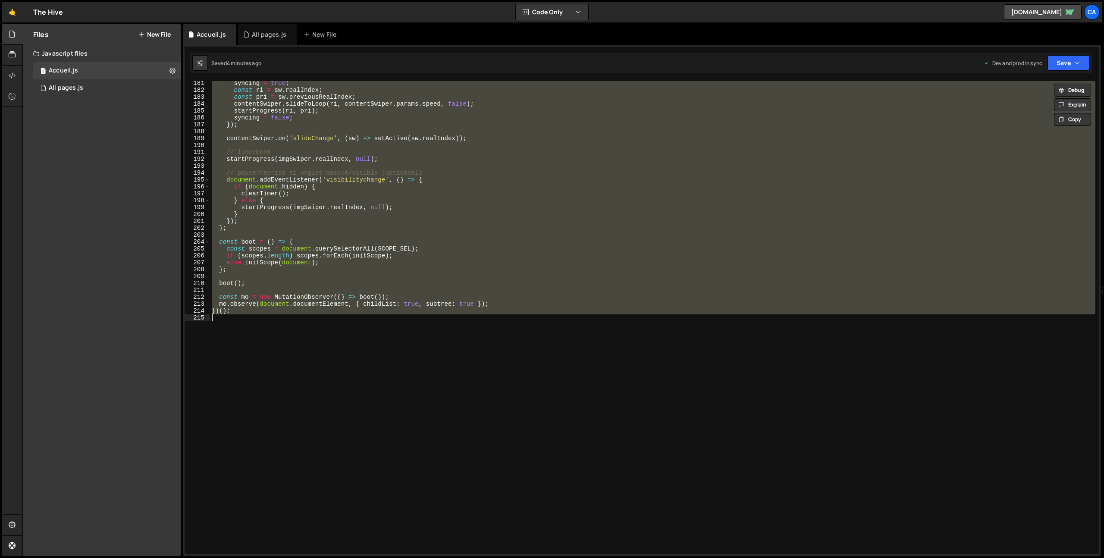
paste textarea
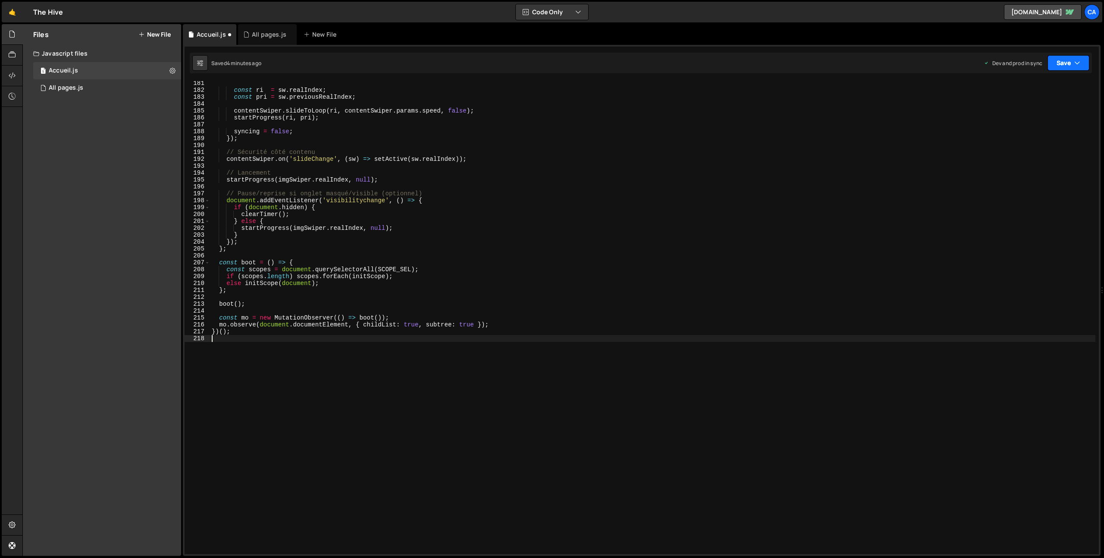
click at [1071, 56] on button "Save" at bounding box center [1068, 63] width 42 height 16
click at [1025, 118] on div "4 minutes ago" at bounding box center [1026, 121] width 34 height 7
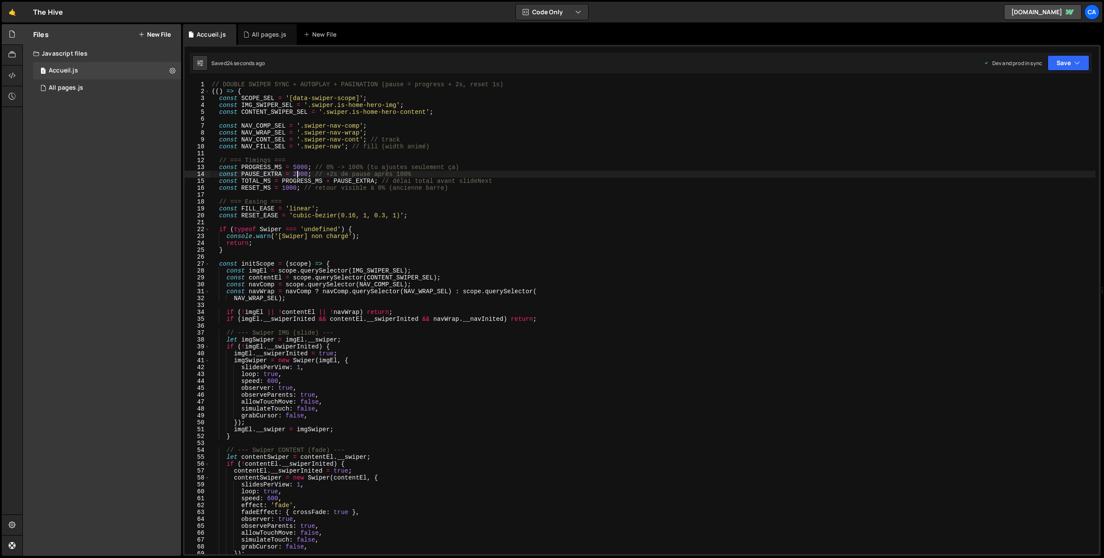
click at [297, 174] on div "// DOUBLE SWIPER SYNC + AUTOPLAY + PAGINATION (pause = progress + 2s, reset 1s)…" at bounding box center [652, 324] width 885 height 487
type textarea "const PAUSE_EXTRA = 1000; // +2s de pause après 100%"
click at [1063, 62] on button "Save" at bounding box center [1068, 63] width 42 height 16
click at [1030, 121] on div "24 seconds ago" at bounding box center [1028, 121] width 38 height 7
